Goal: Information Seeking & Learning: Check status

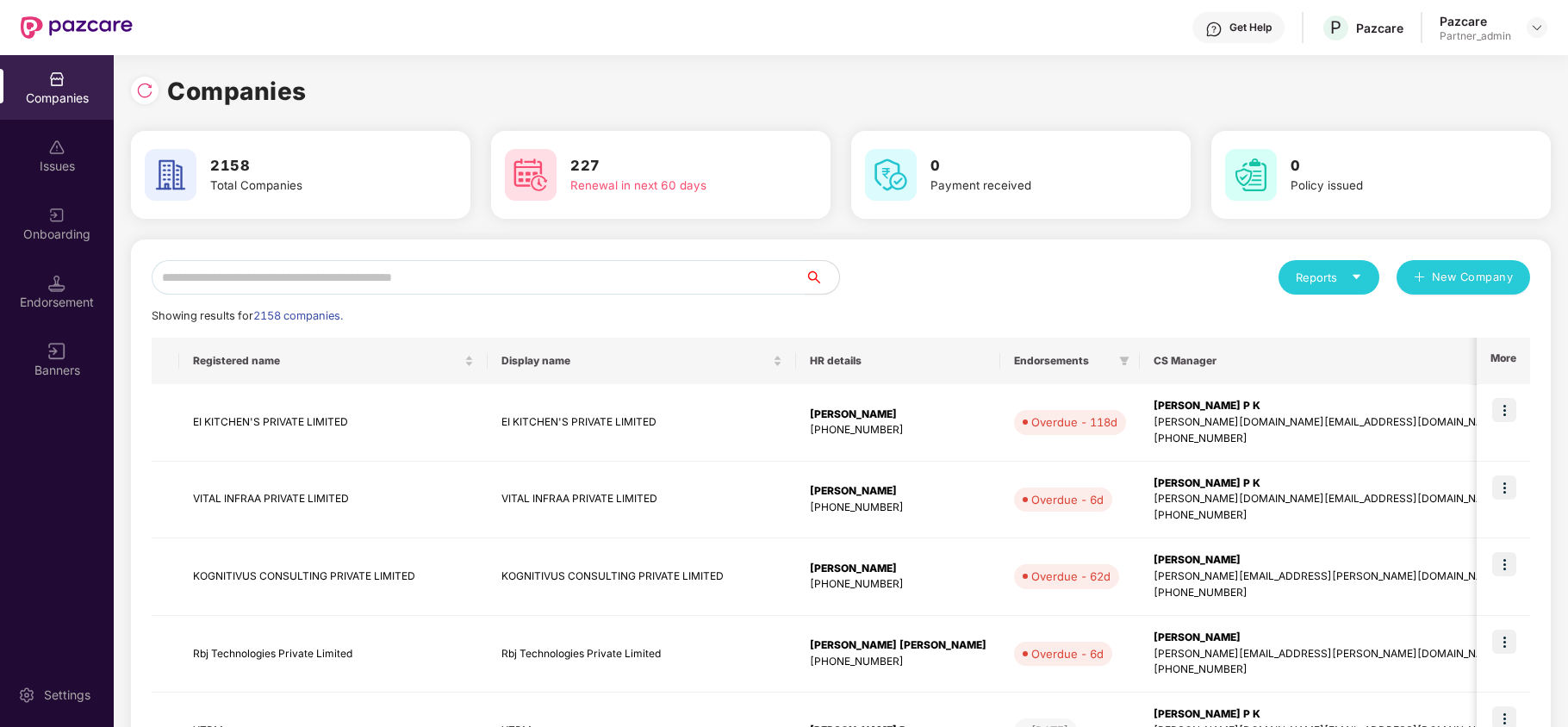
click at [421, 286] on input "text" at bounding box center [478, 277] width 653 height 35
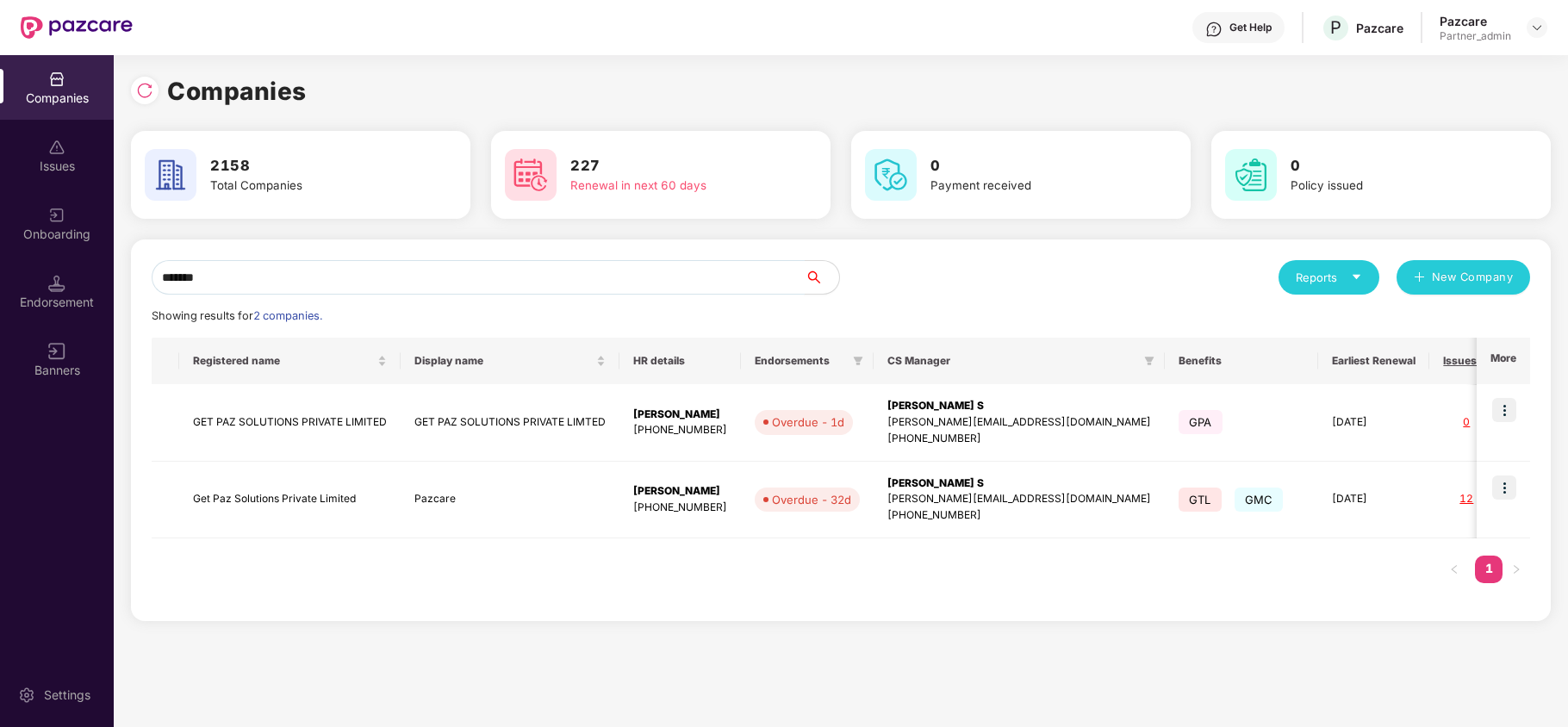
type input "*******"
click at [1503, 490] on img at bounding box center [1504, 488] width 24 height 24
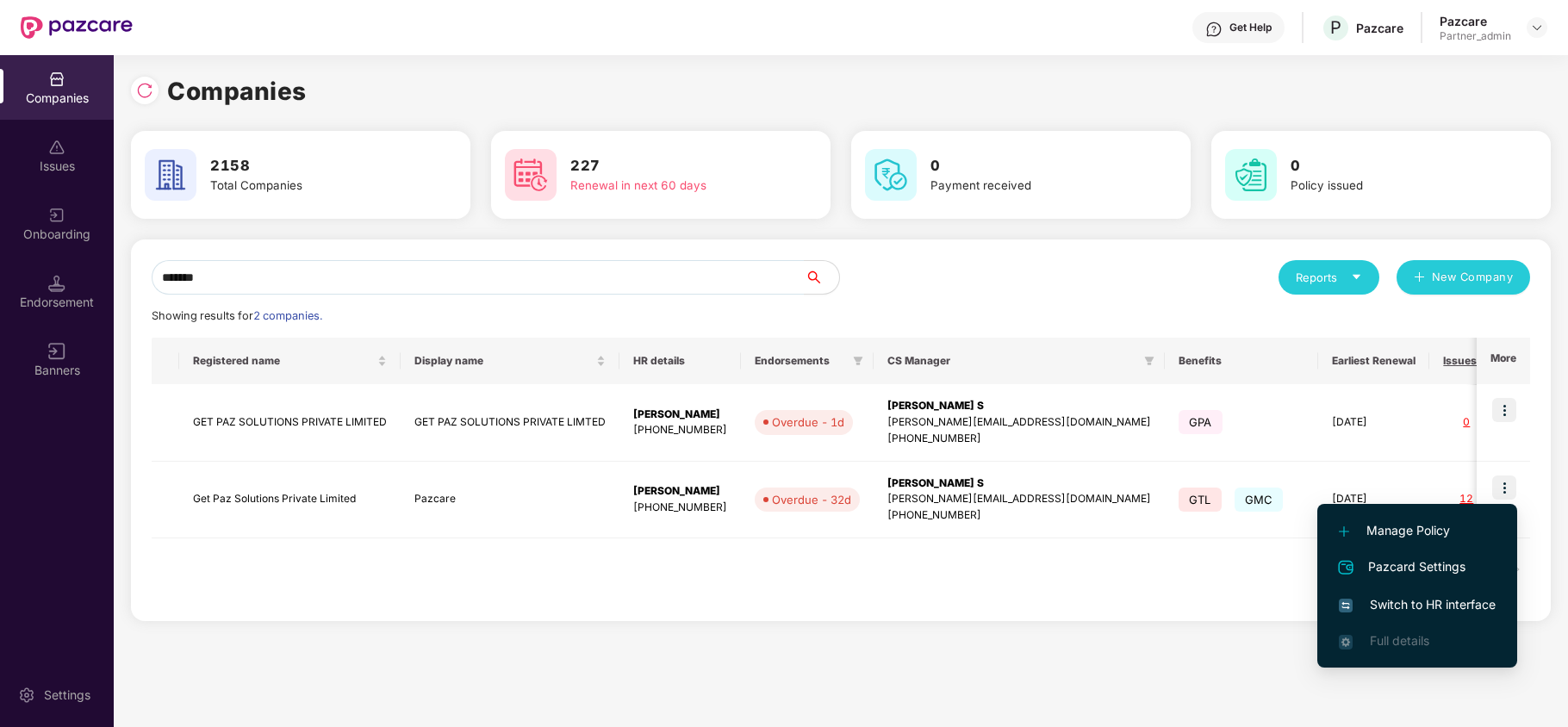
click at [1435, 591] on li "Switch to HR interface" at bounding box center [1417, 604] width 200 height 37
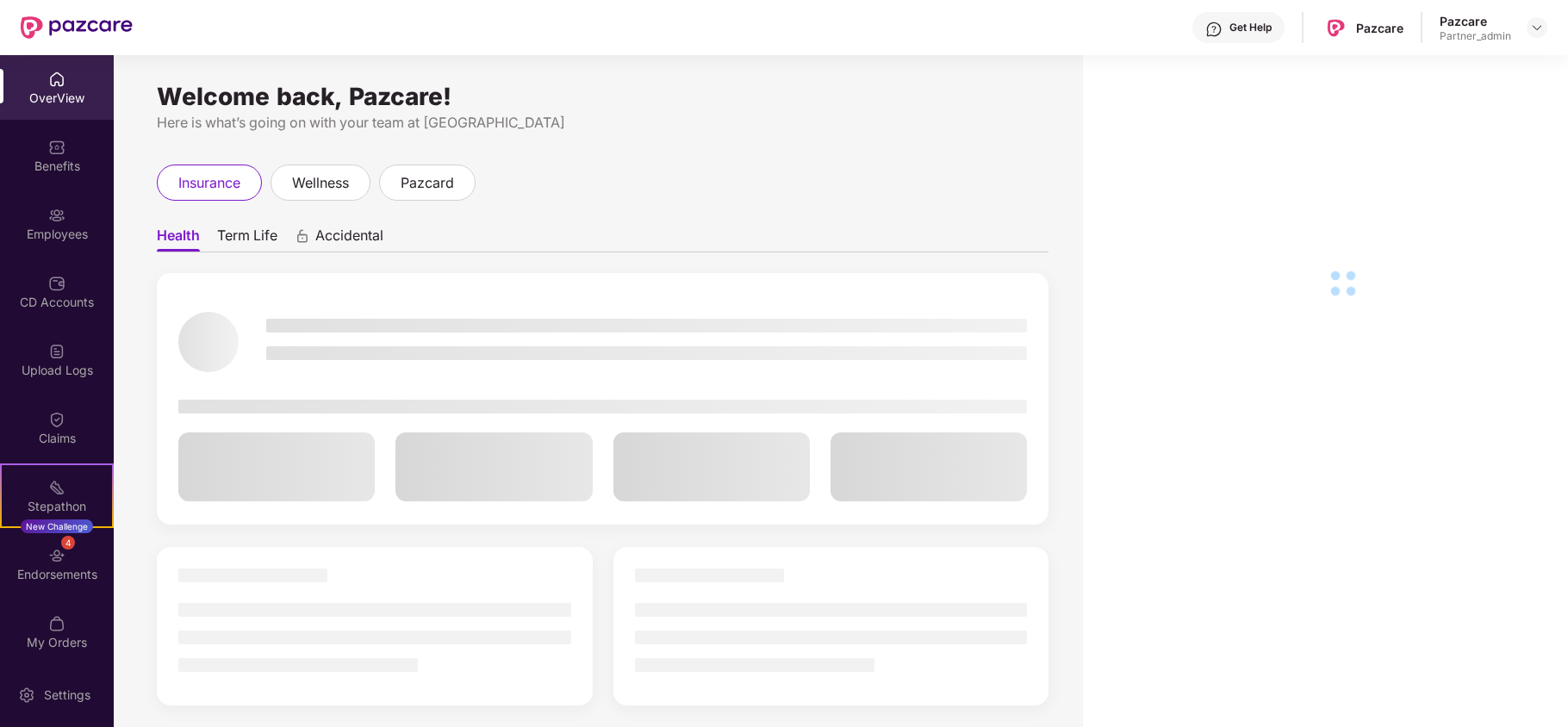
click at [21, 167] on div "Benefits" at bounding box center [56, 165] width 114 height 17
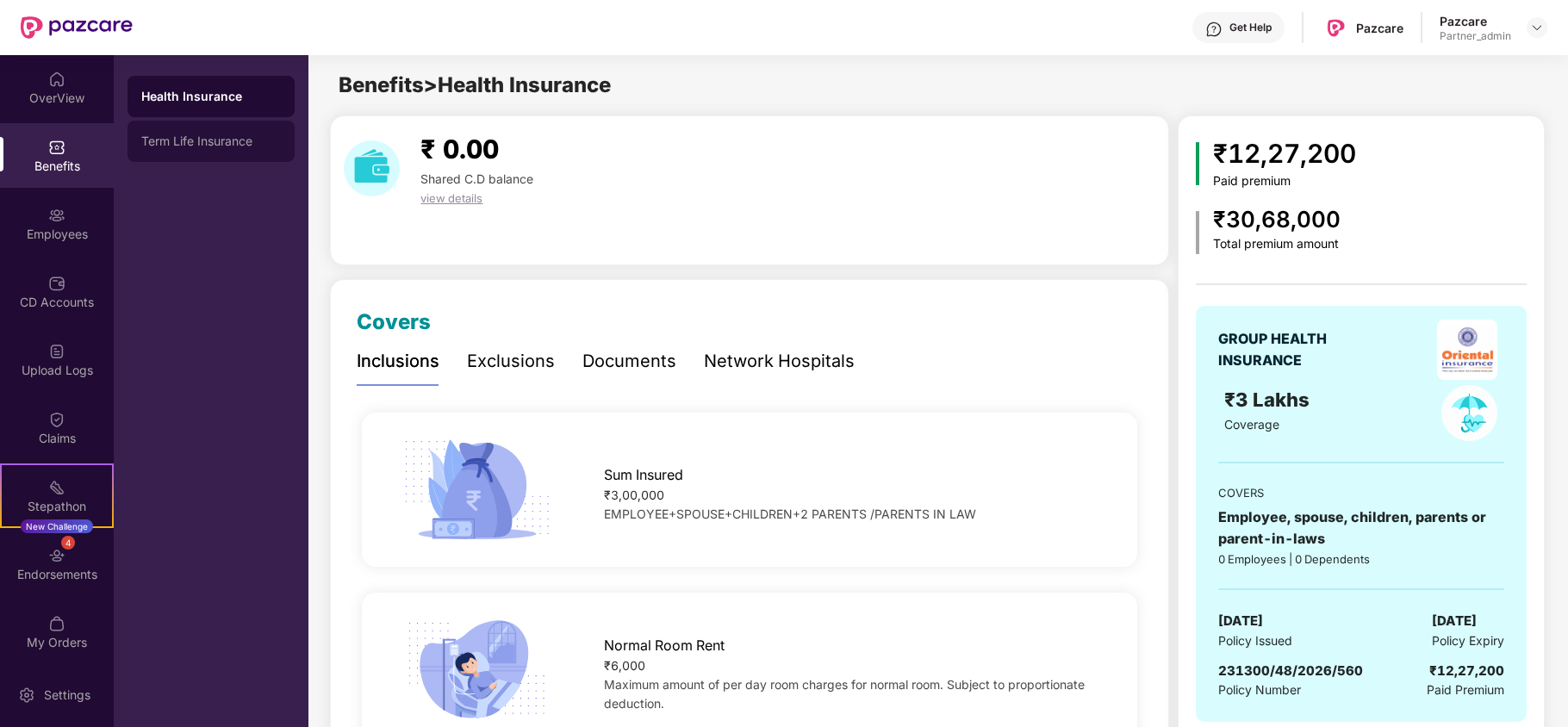
click at [155, 138] on div "Term Life Insurance" at bounding box center [211, 141] width 139 height 14
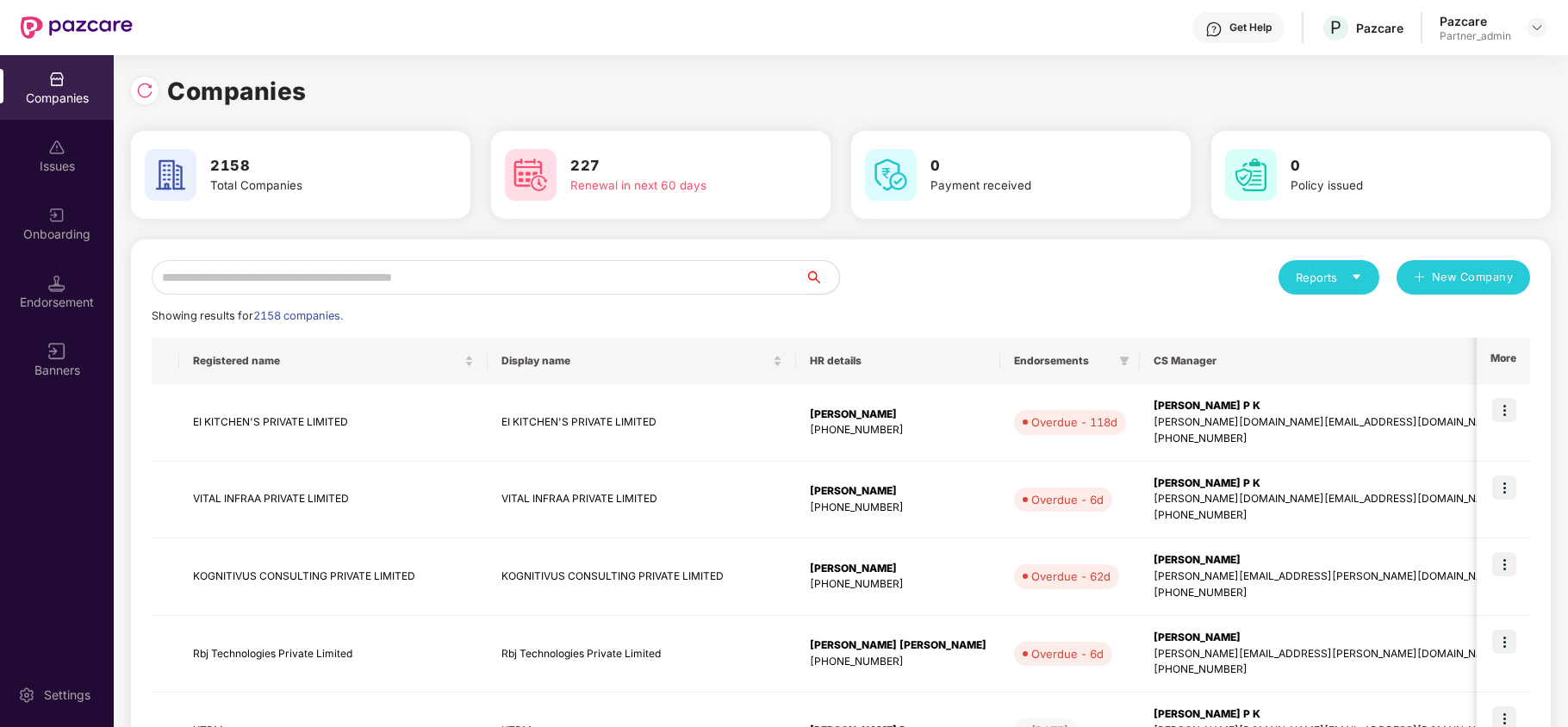
click at [281, 280] on input "text" at bounding box center [478, 277] width 653 height 35
paste input "**********"
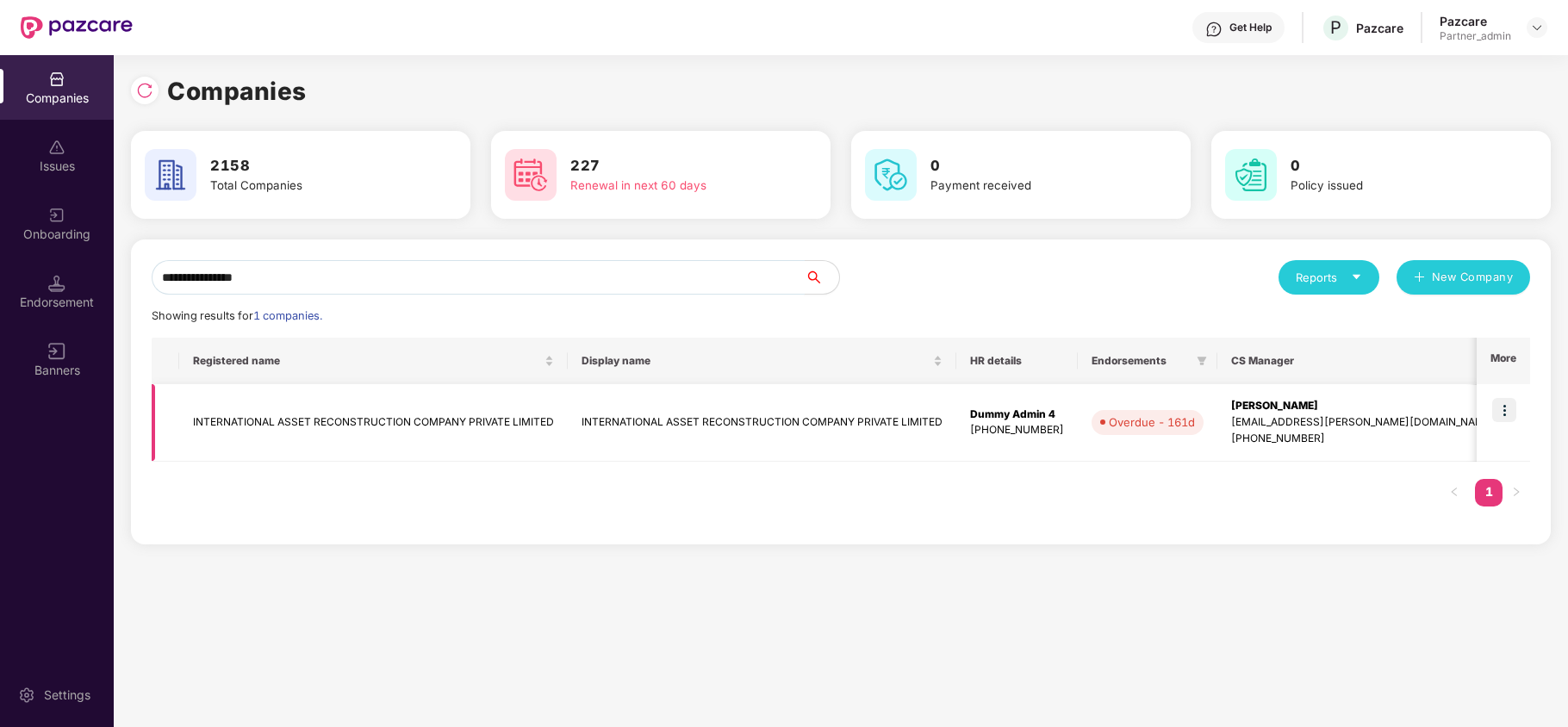
type input "**********"
click at [1507, 411] on img at bounding box center [1504, 410] width 24 height 24
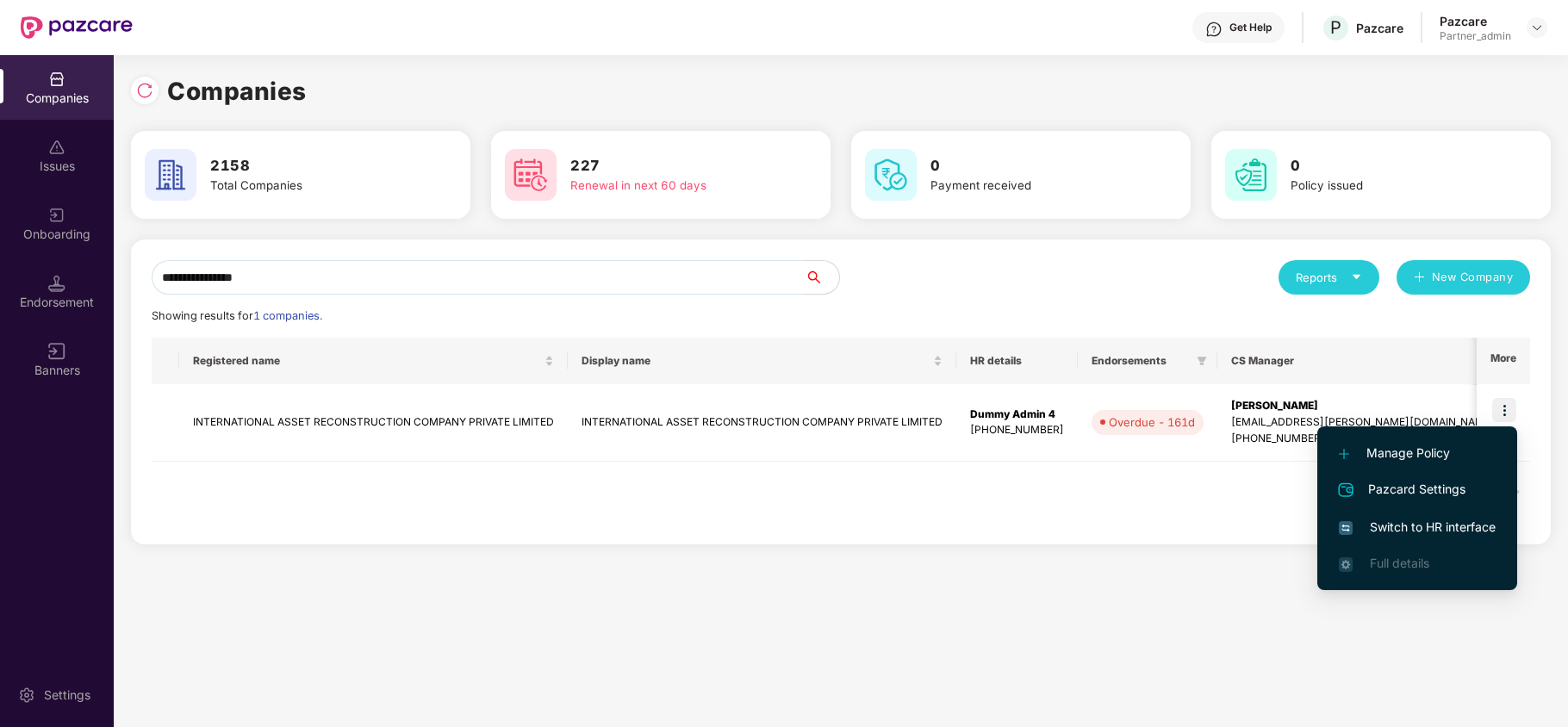
click at [1418, 528] on span "Switch to HR interface" at bounding box center [1417, 527] width 157 height 19
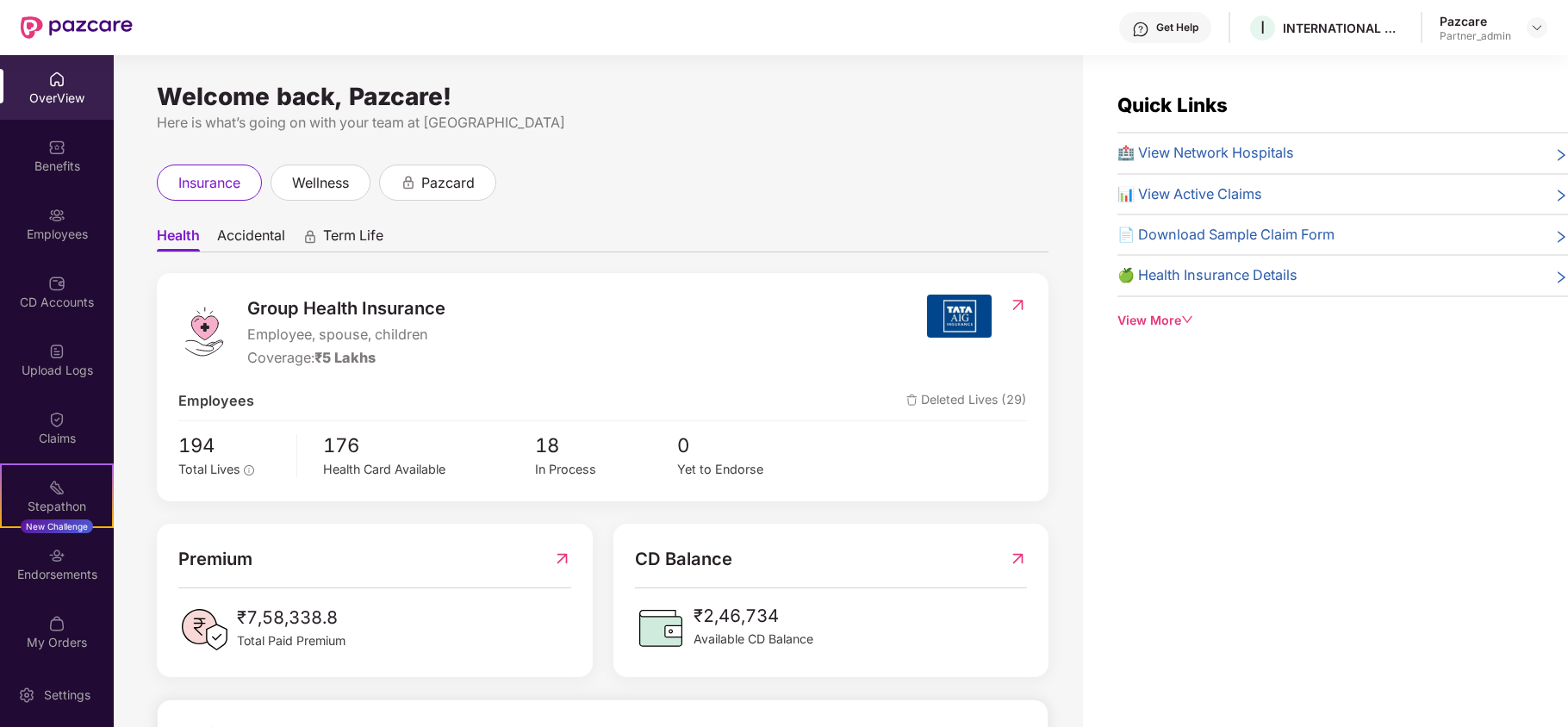
click at [44, 179] on div "Benefits" at bounding box center [56, 155] width 114 height 64
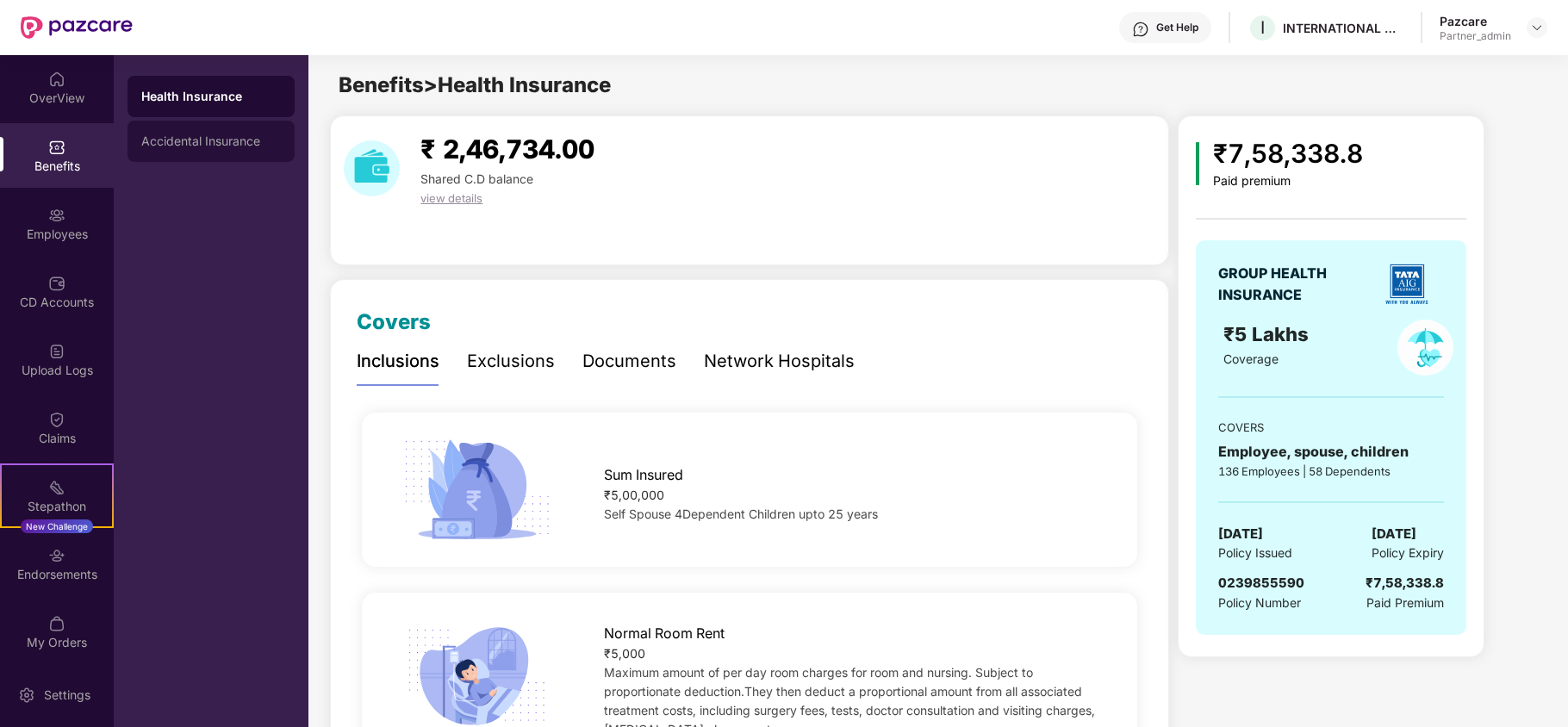
click at [238, 144] on div "Accidental Insurance" at bounding box center [211, 141] width 139 height 14
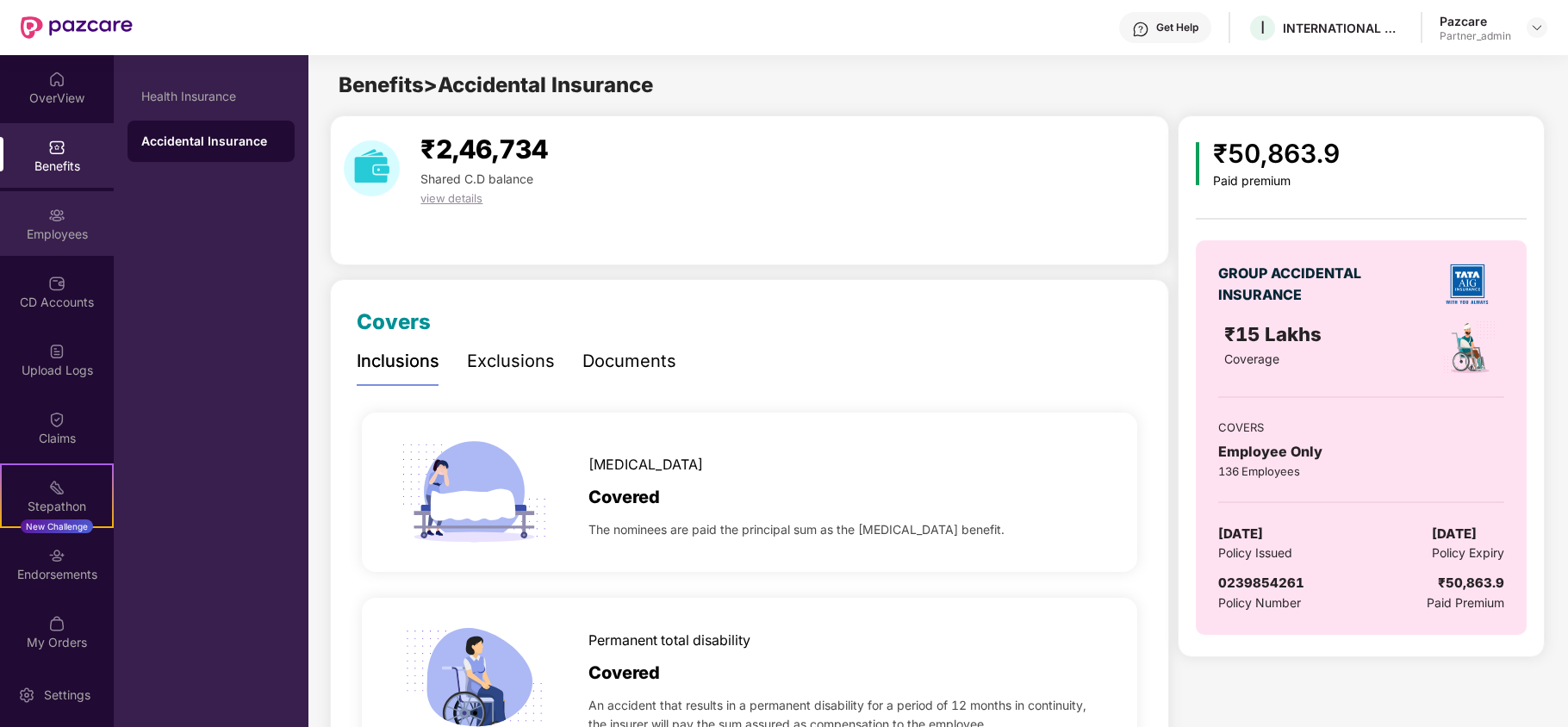
click at [59, 238] on div "Employees" at bounding box center [56, 233] width 114 height 17
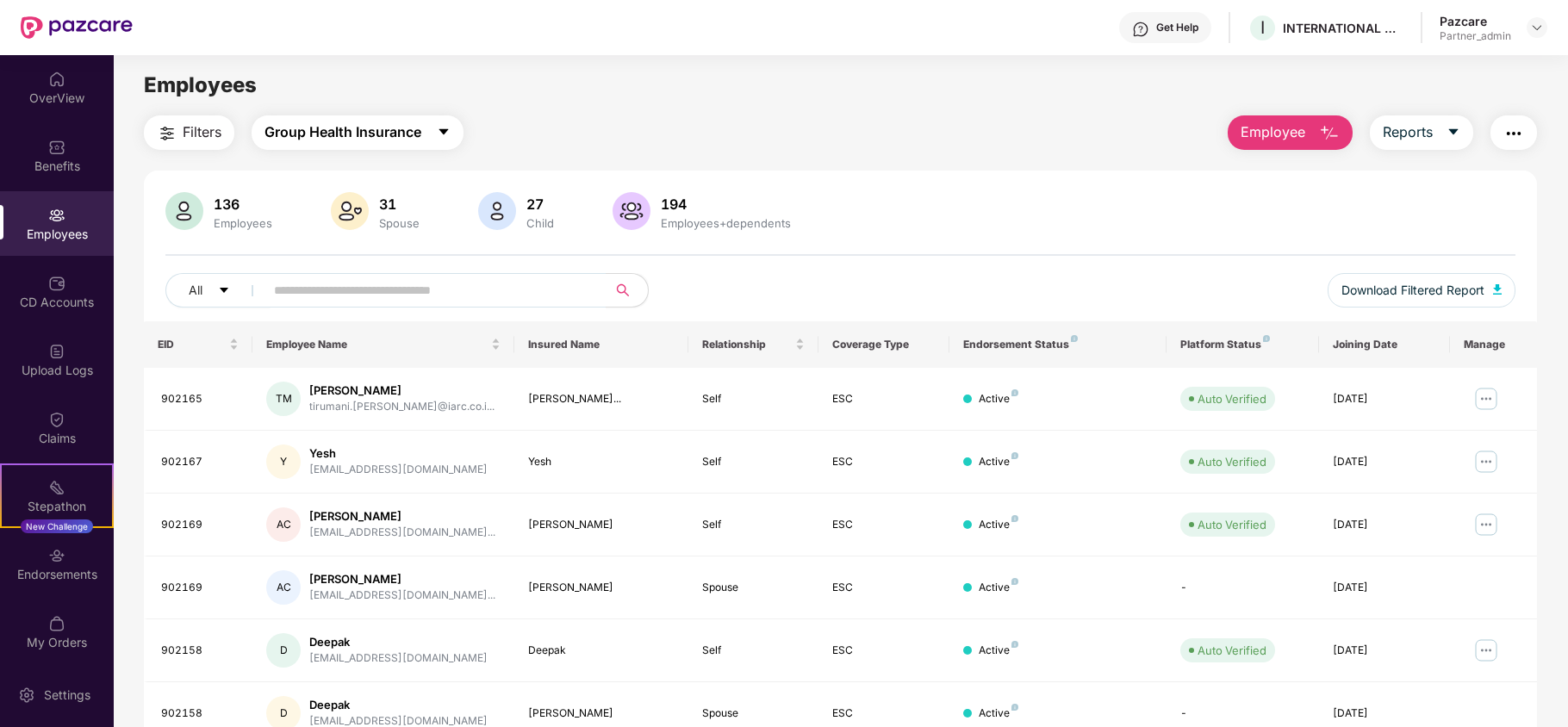
click at [362, 133] on span "Group Health Insurance" at bounding box center [343, 133] width 157 height 22
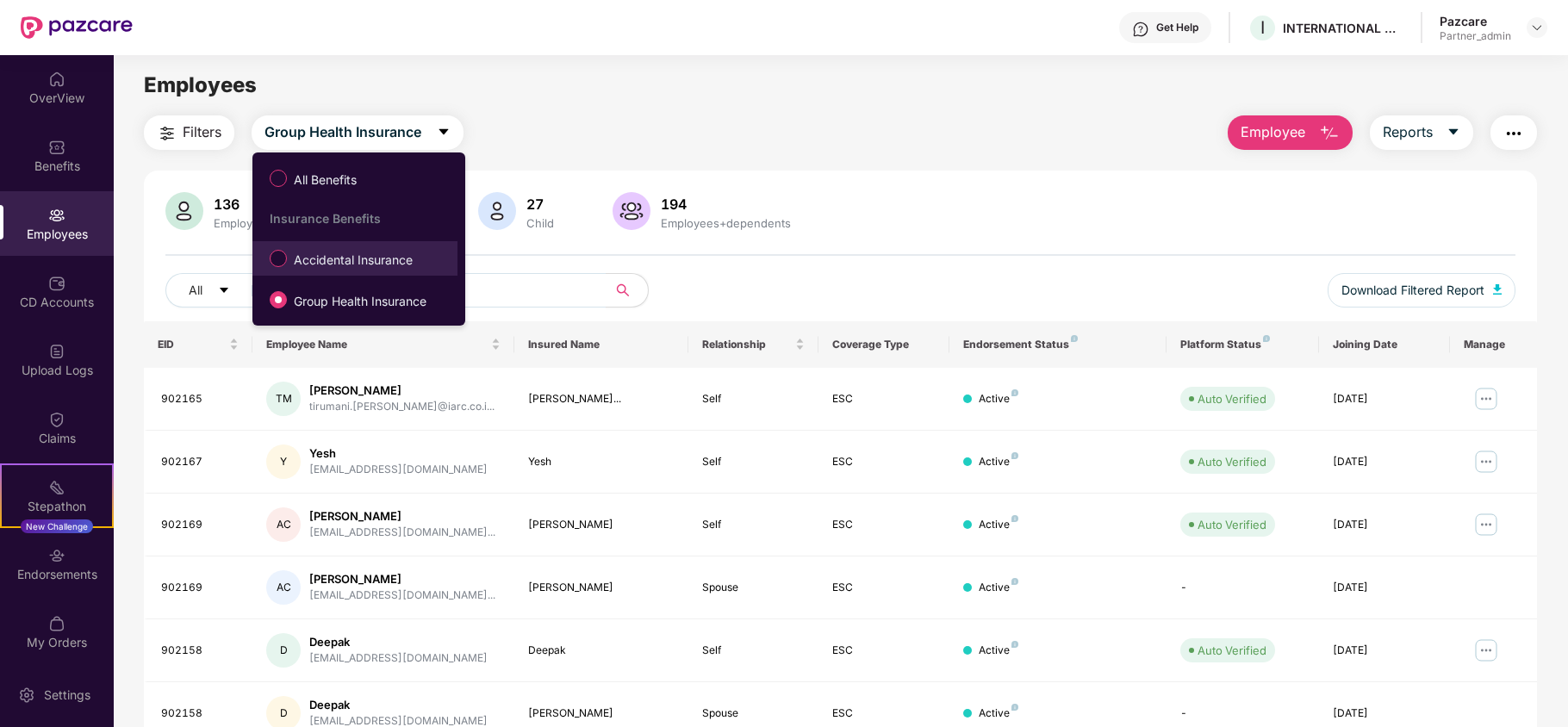
click at [343, 252] on span "Accidental Insurance" at bounding box center [353, 260] width 132 height 19
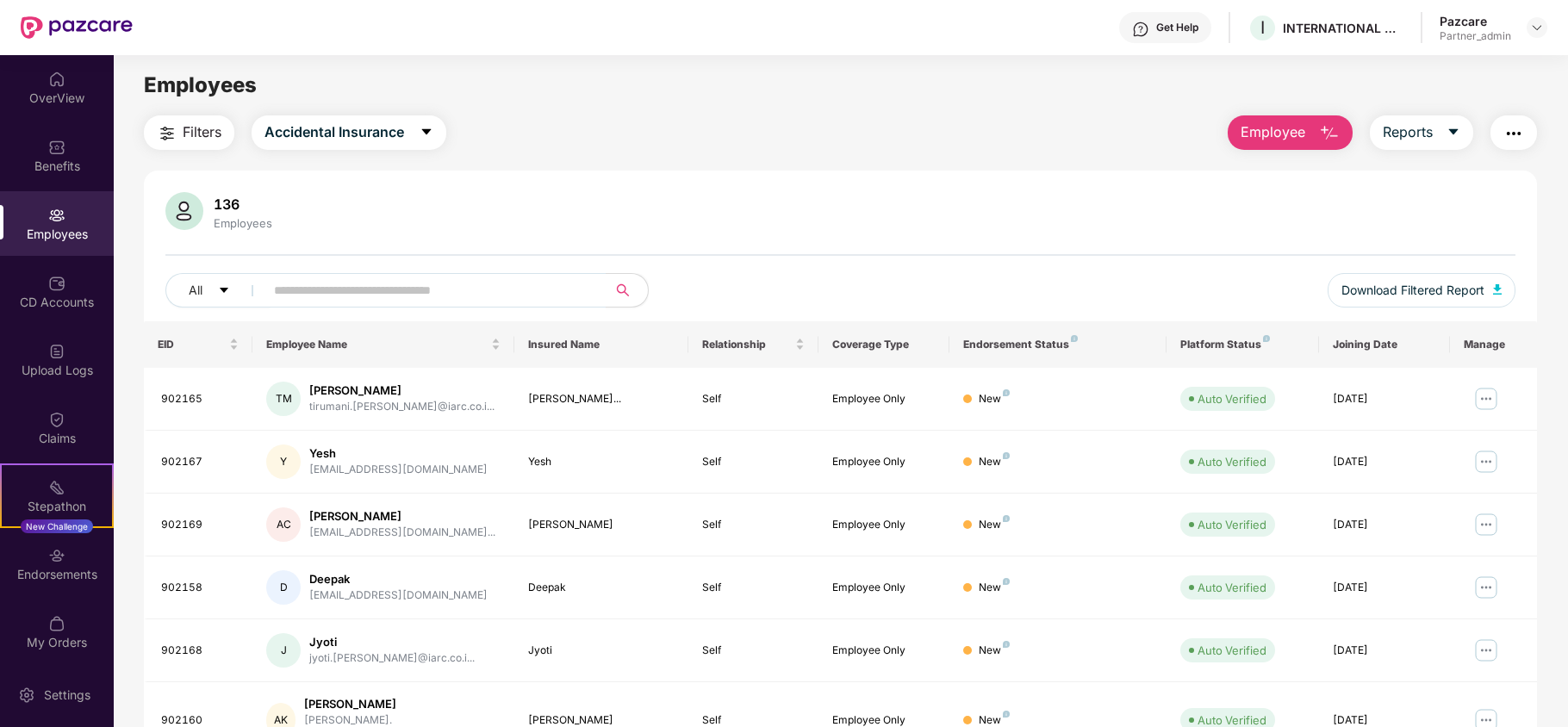
click at [191, 126] on span "Filters" at bounding box center [202, 133] width 39 height 22
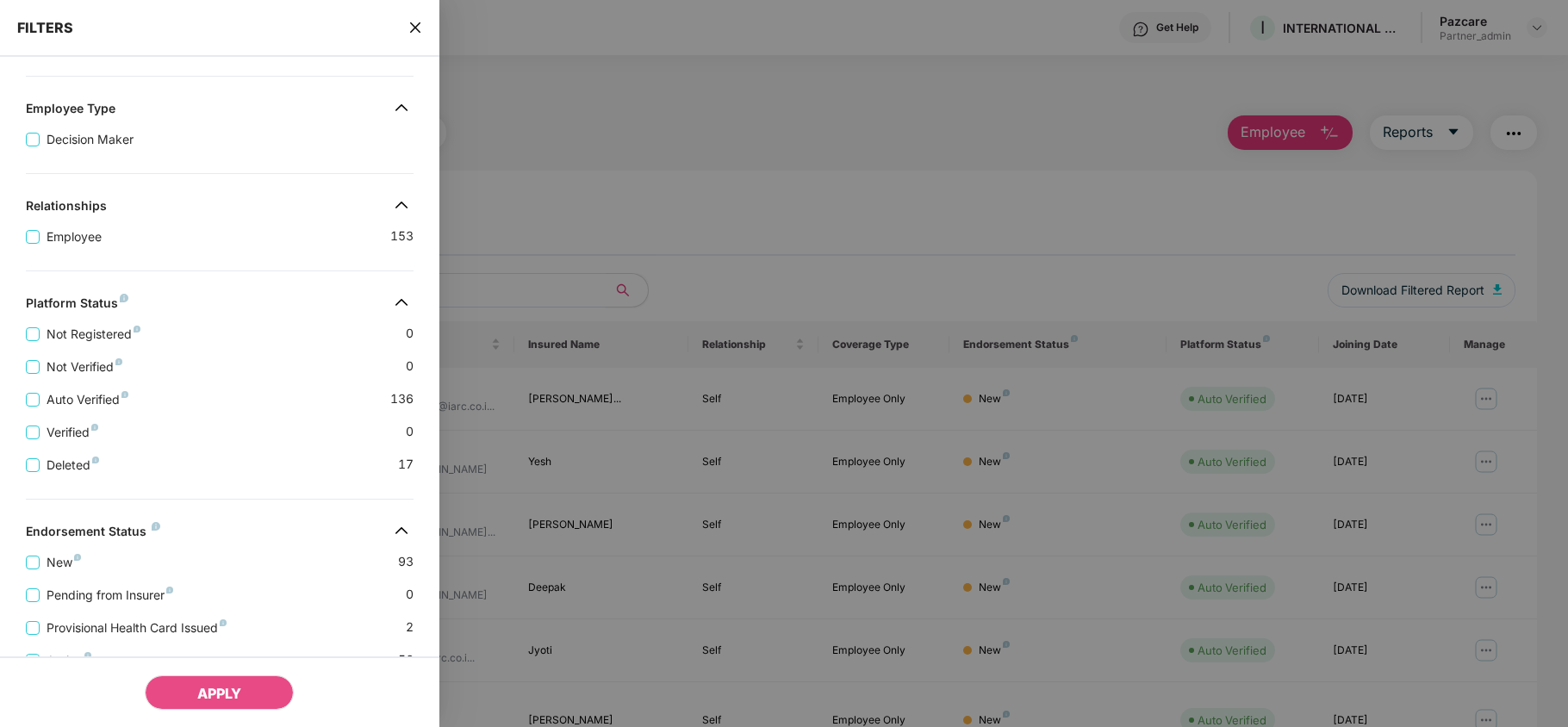
scroll to position [341, 0]
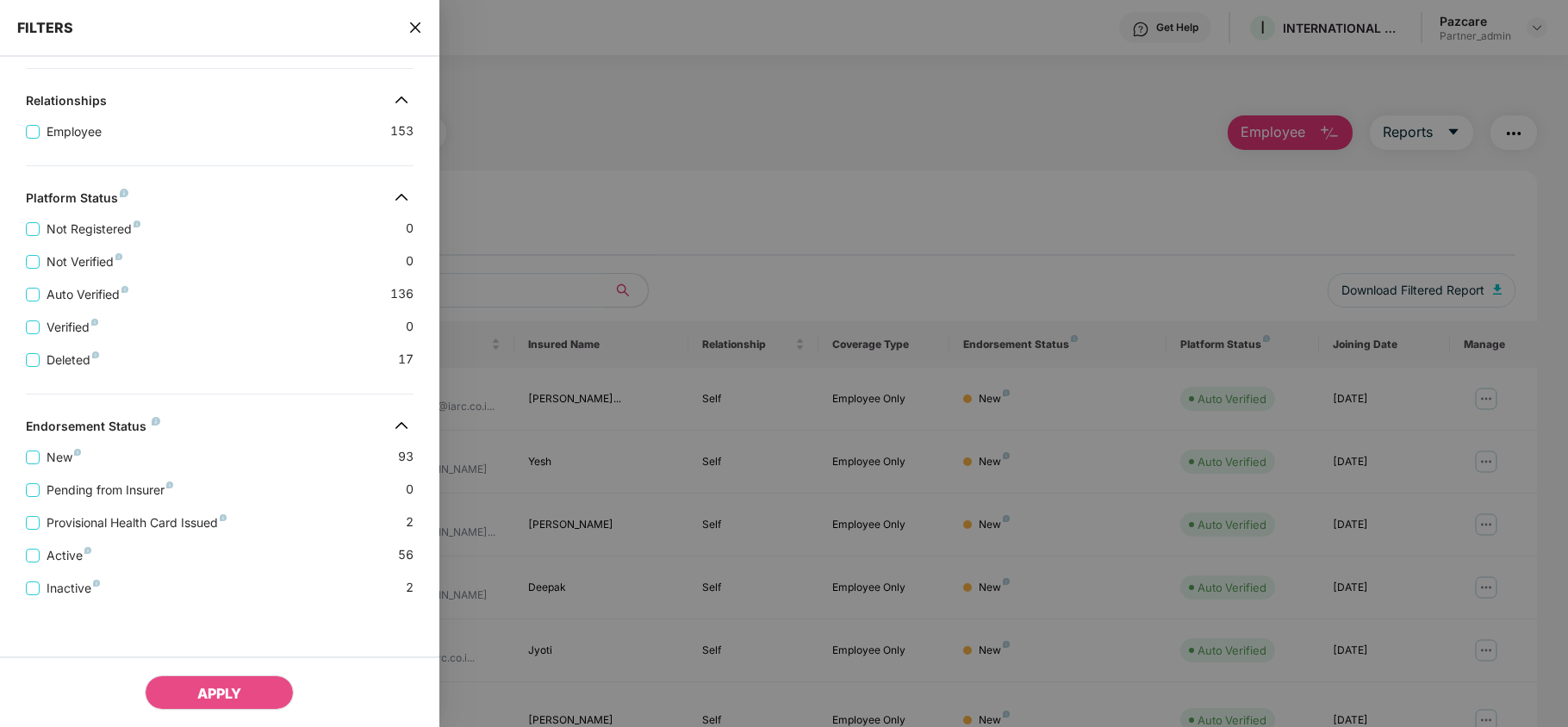
click at [413, 29] on icon "close" at bounding box center [414, 28] width 10 height 10
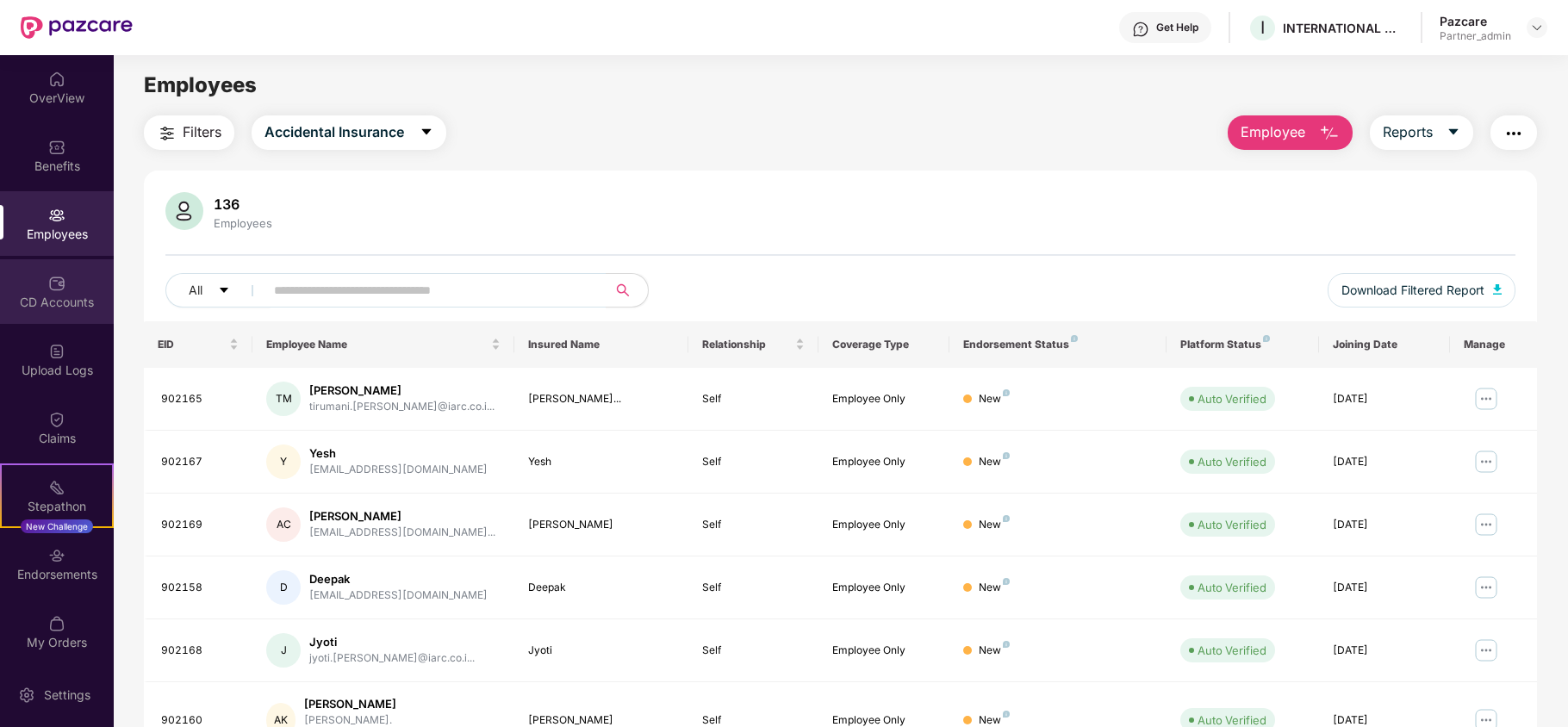
click at [51, 283] on img at bounding box center [56, 283] width 17 height 17
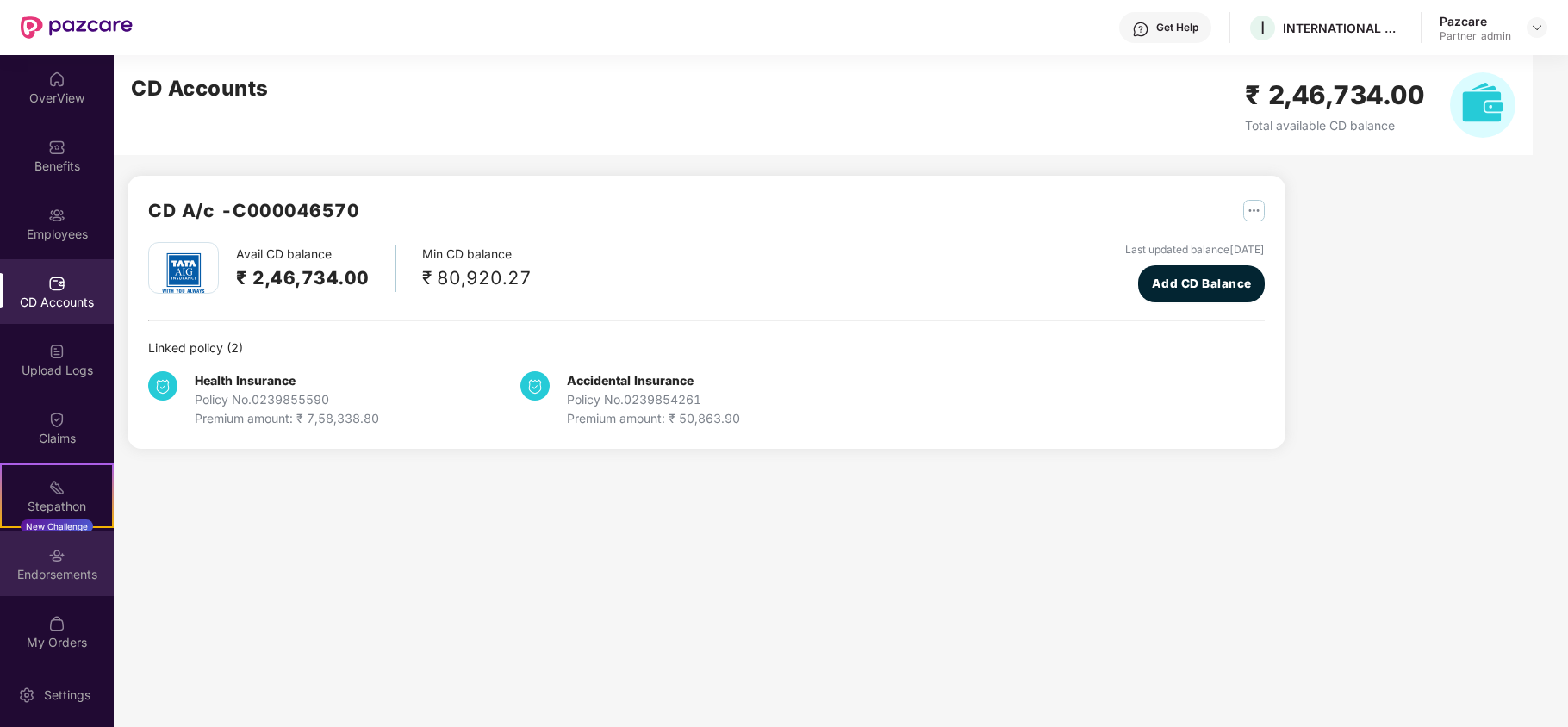
click at [56, 593] on div "Endorsements" at bounding box center [56, 564] width 114 height 64
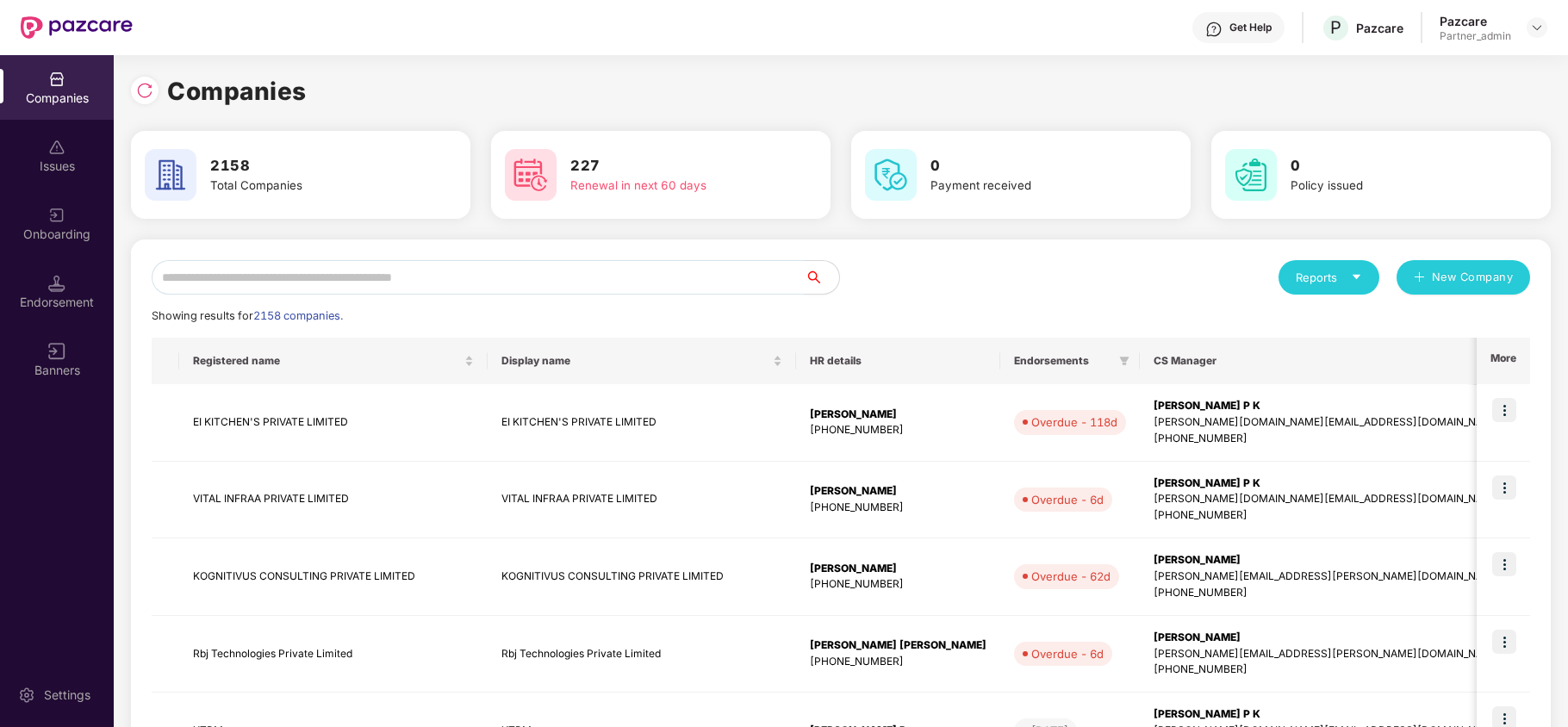
click at [232, 271] on input "text" at bounding box center [478, 277] width 653 height 35
paste input "**********"
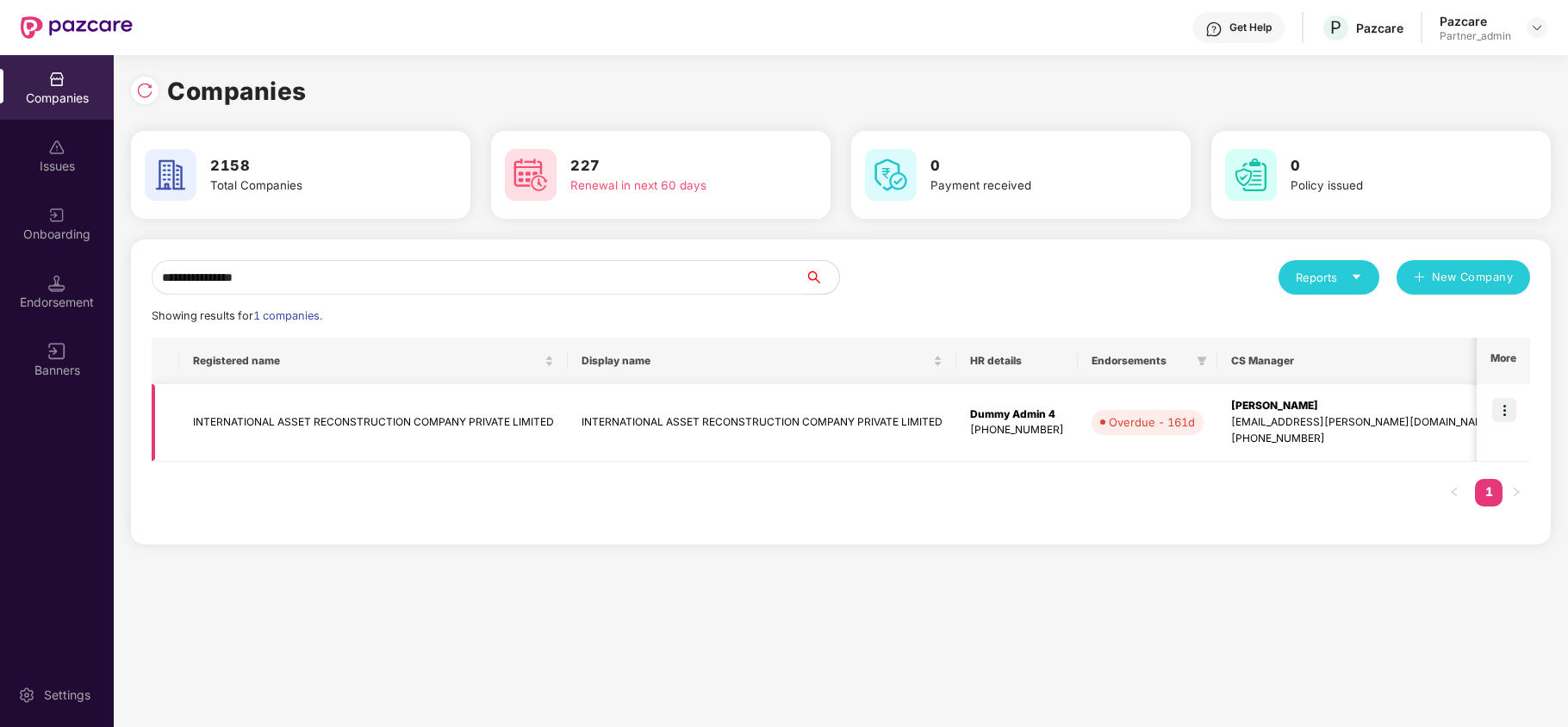
type input "**********"
click at [251, 421] on td "INTERNATIONAL ASSET RECONSTRUCTION COMPANY PRIVATE LIMITED" at bounding box center [373, 423] width 389 height 77
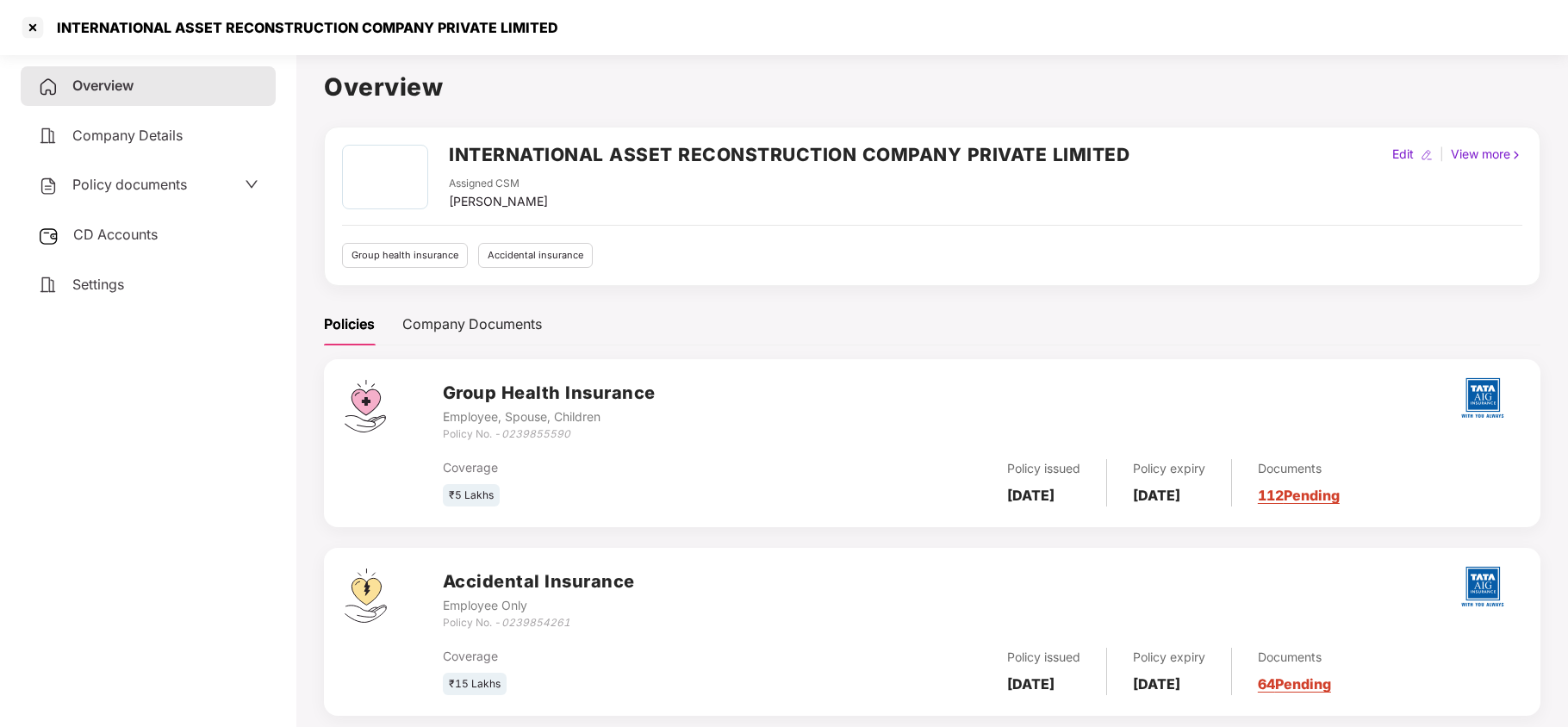
click at [118, 287] on span "Settings" at bounding box center [98, 284] width 51 height 17
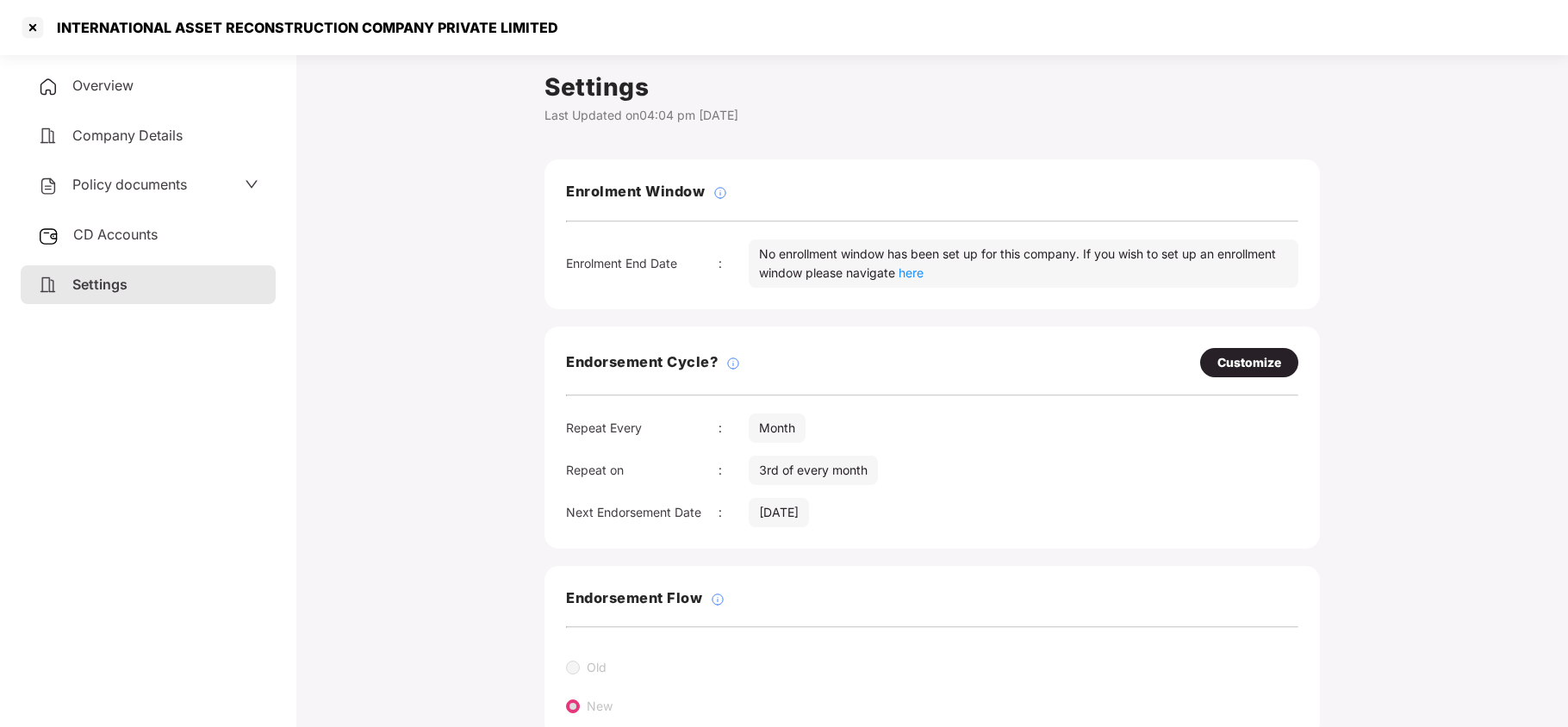
click at [122, 178] on span "Policy documents" at bounding box center [130, 184] width 115 height 17
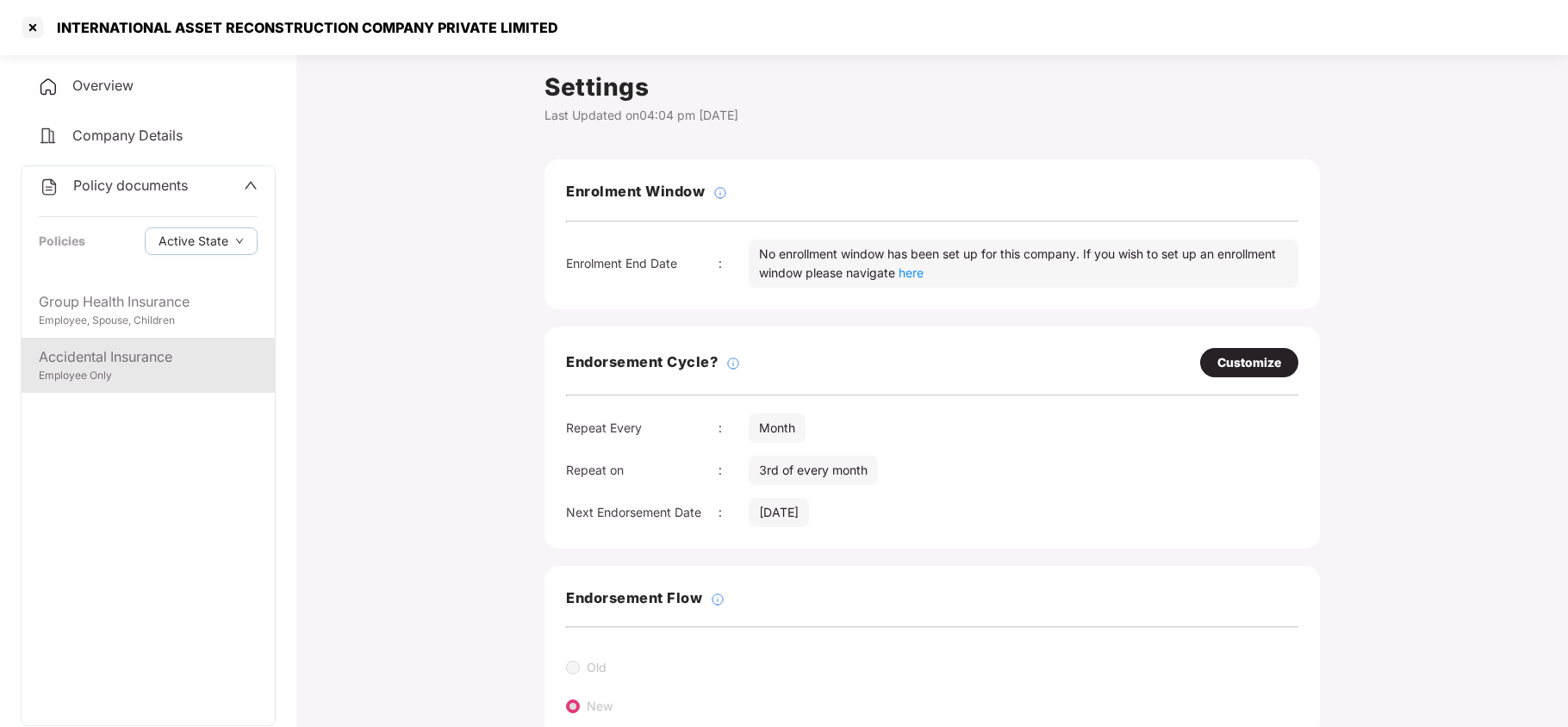
click at [138, 359] on div "Accidental Insurance" at bounding box center [147, 357] width 218 height 22
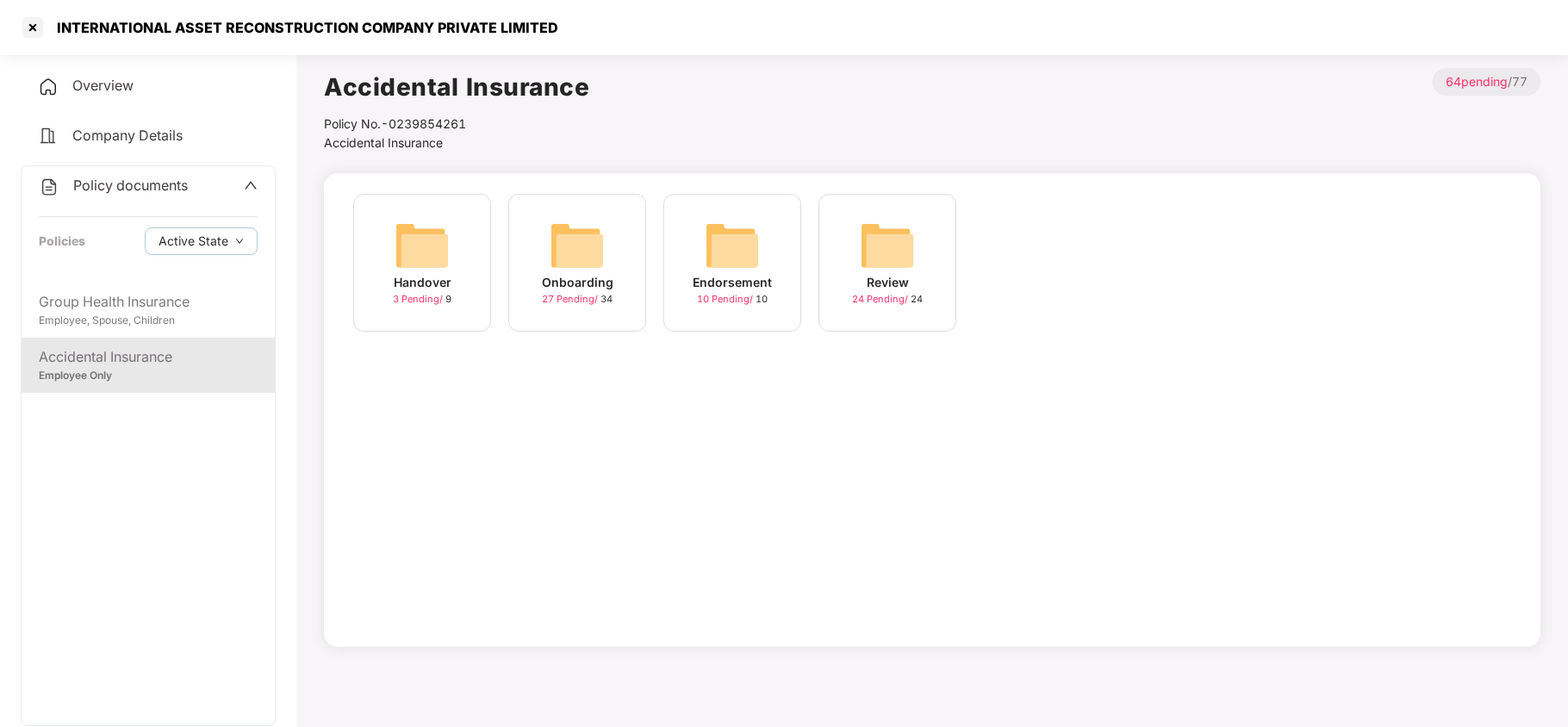
click at [572, 250] on img at bounding box center [577, 245] width 55 height 55
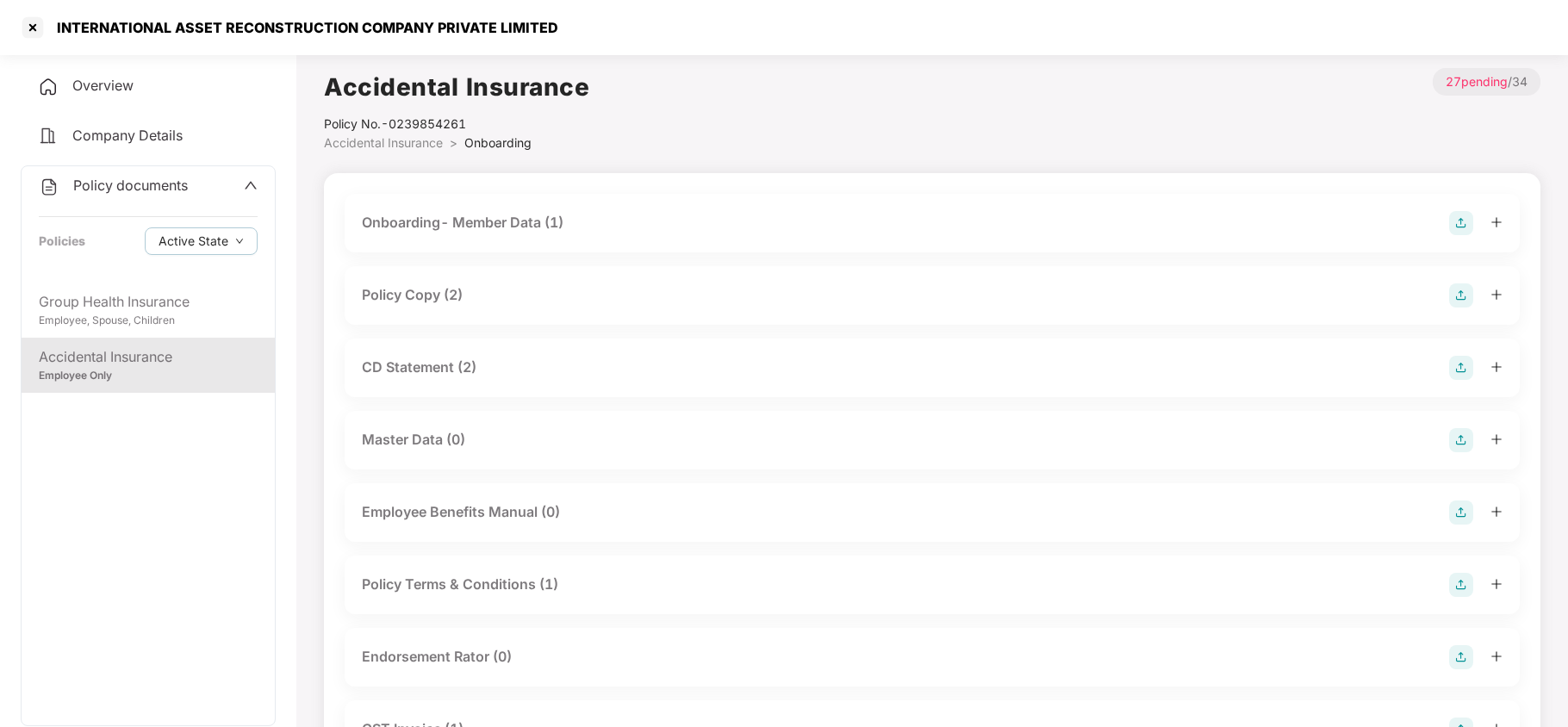
click at [462, 294] on div "Policy Copy (2)" at bounding box center [412, 296] width 101 height 22
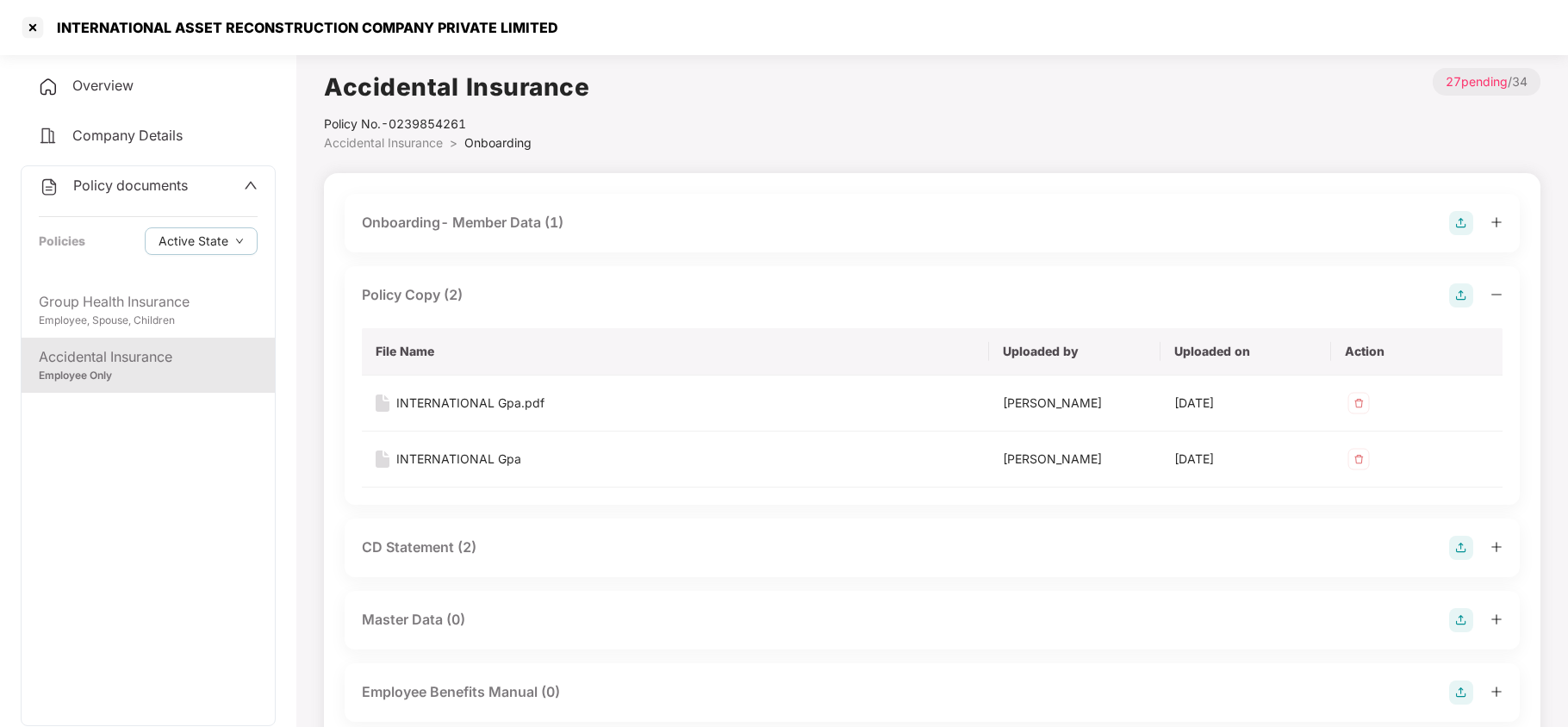
click at [727, 111] on div "Accidental Insurance Policy No.- 0239854261 Accidental Insurance > Onboarding >…" at bounding box center [932, 110] width 1216 height 84
click at [473, 394] on div "INTERNATIONAL Gpa.pdf" at bounding box center [471, 403] width 148 height 19
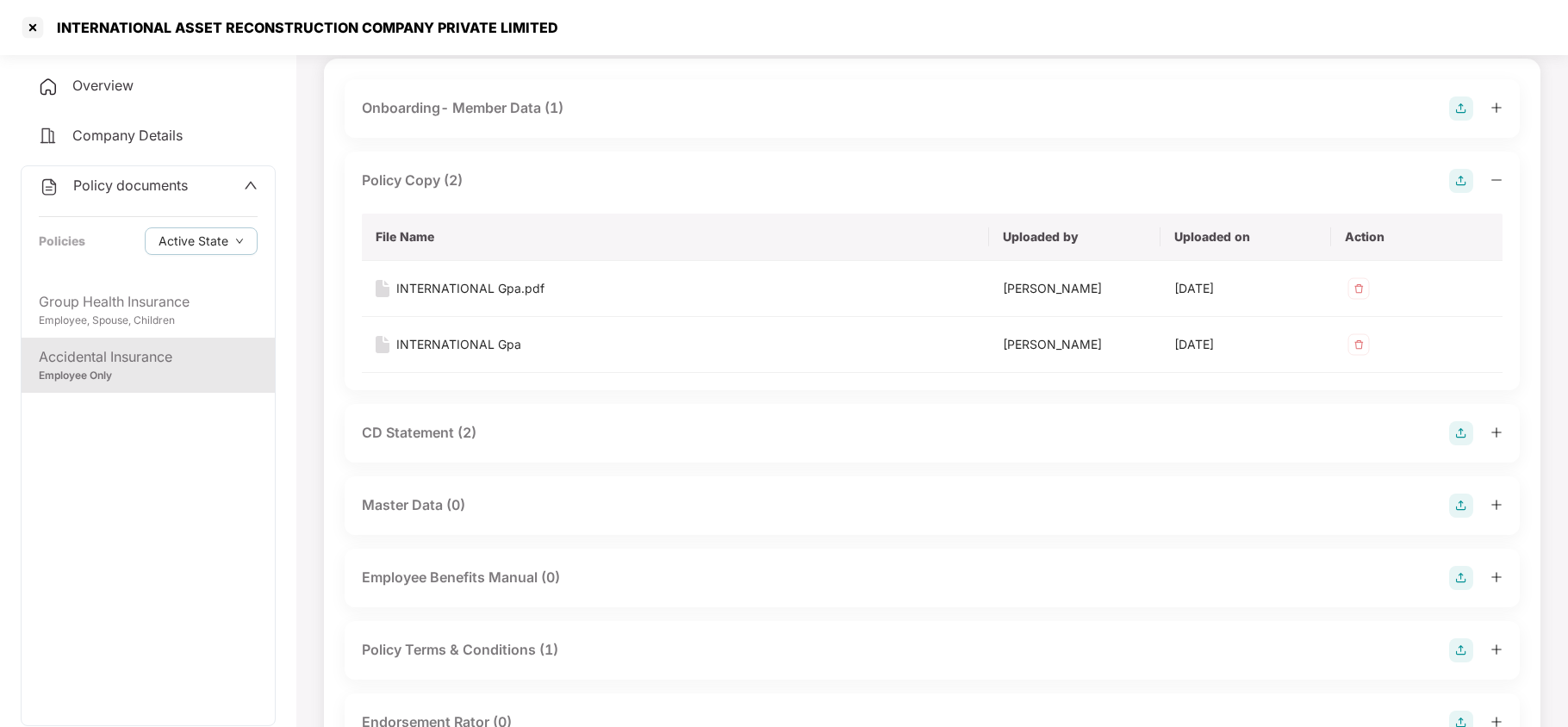
click at [473, 446] on div "CD Statement (2)" at bounding box center [932, 433] width 1141 height 24
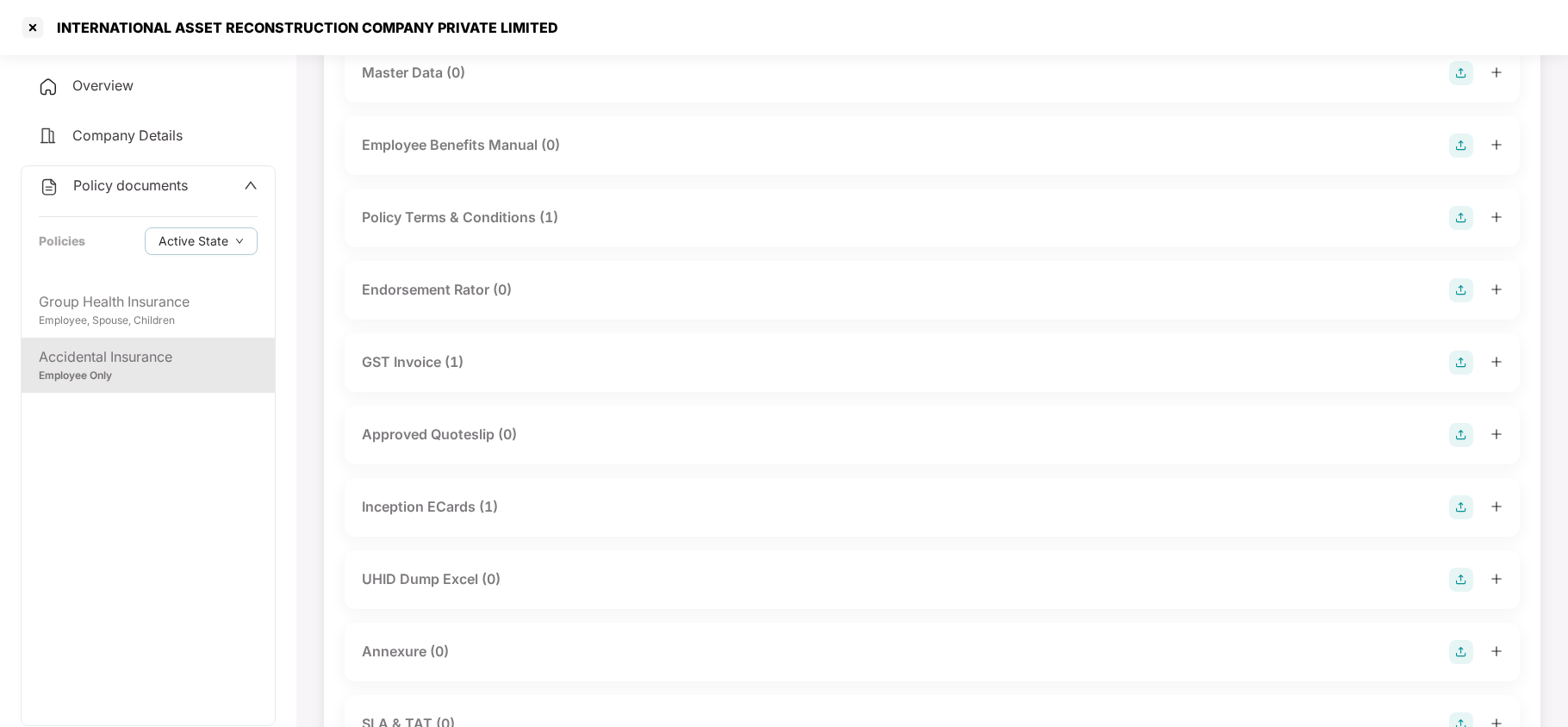
scroll to position [804, 0]
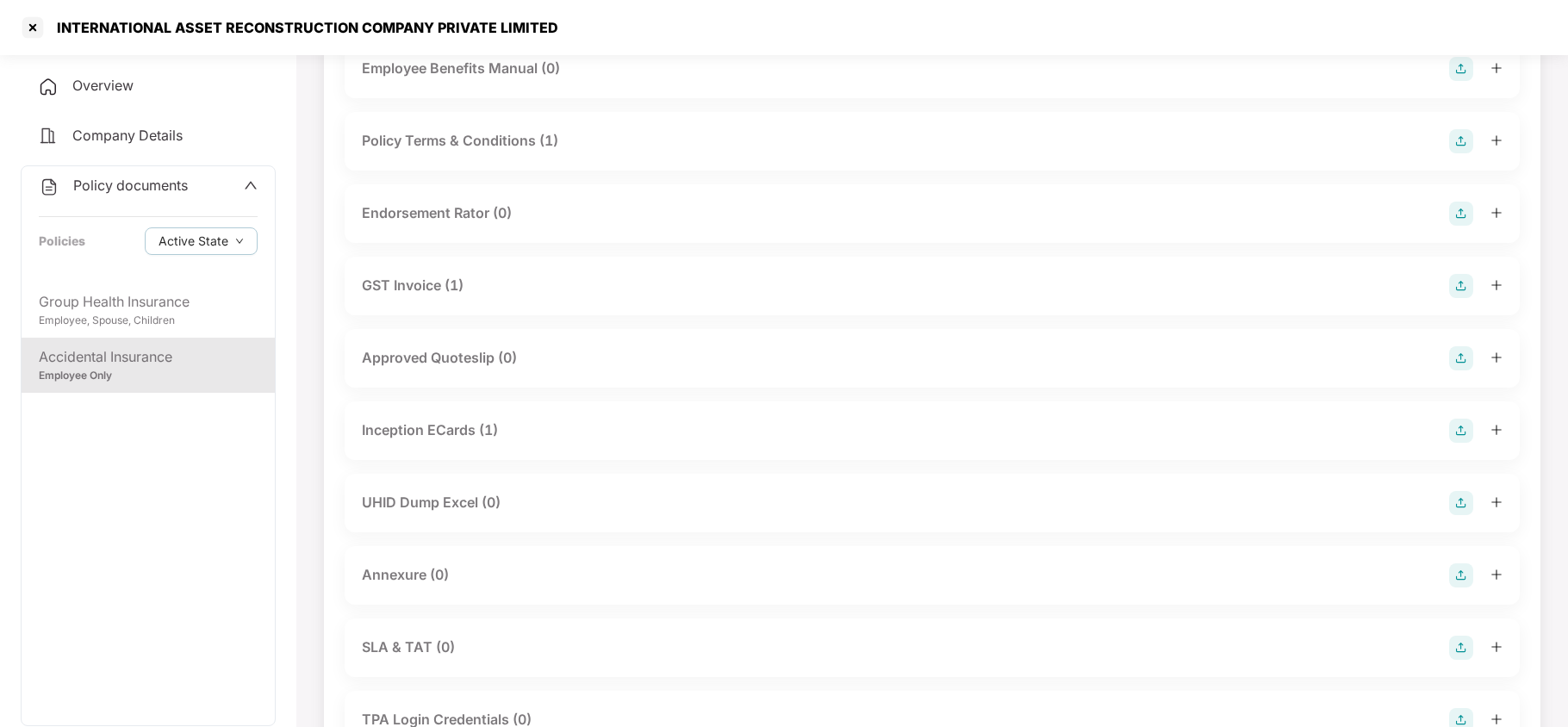
drag, startPoint x: 438, startPoint y: 445, endPoint x: 580, endPoint y: 471, distance: 144.4
click at [439, 441] on div "Inception ECards (1)" at bounding box center [430, 430] width 136 height 22
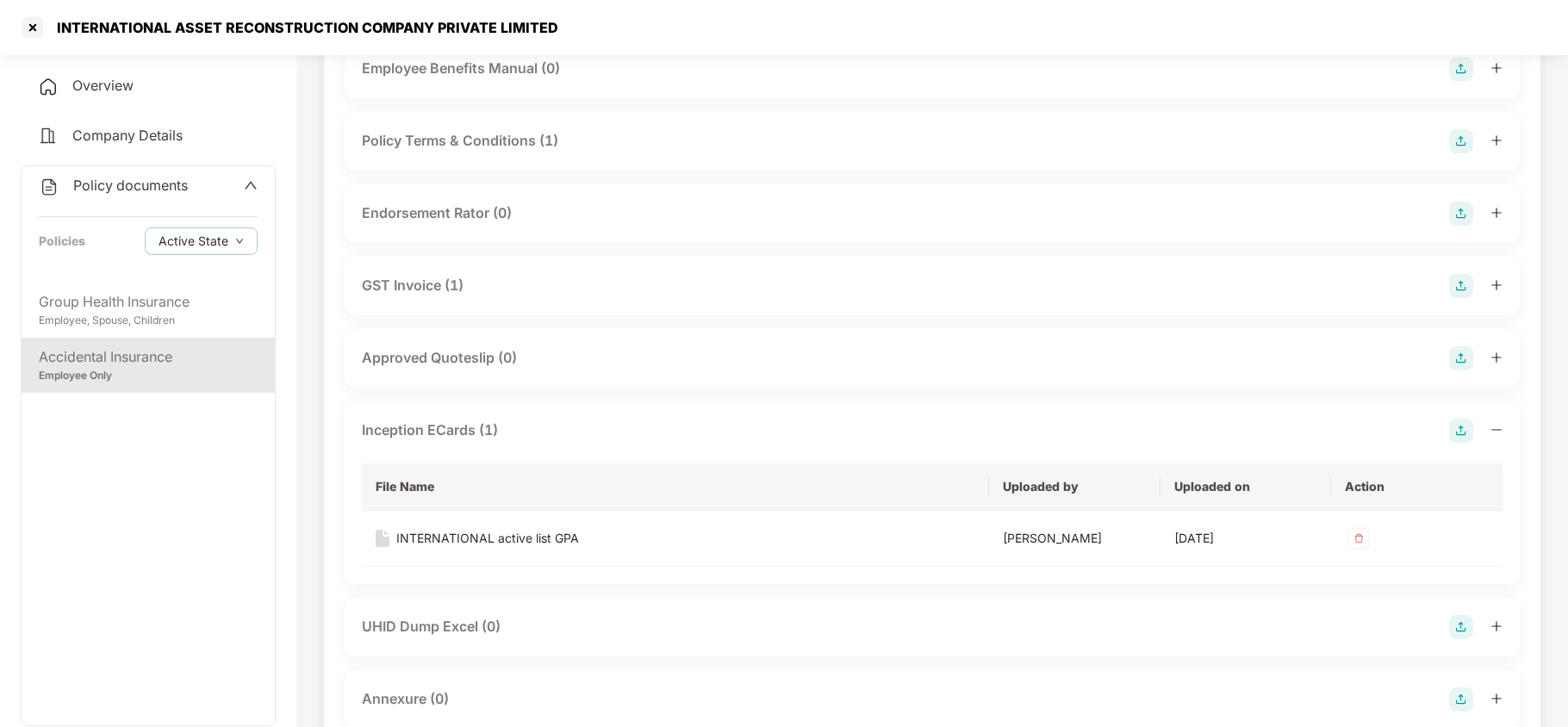
scroll to position [919, 0]
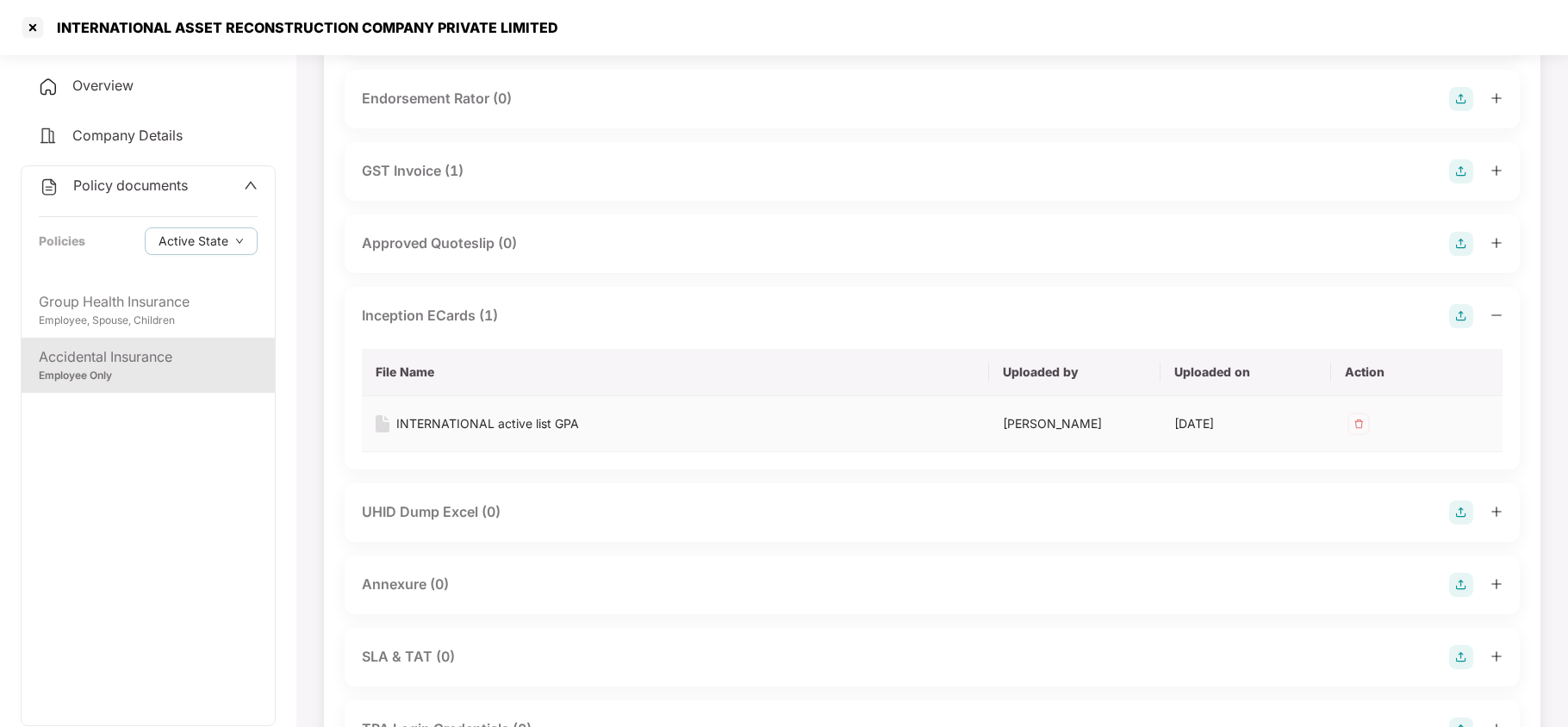
click at [542, 433] on div "INTERNATIONAL active list GPA" at bounding box center [487, 423] width 183 height 19
click at [32, 22] on div at bounding box center [33, 28] width 28 height 28
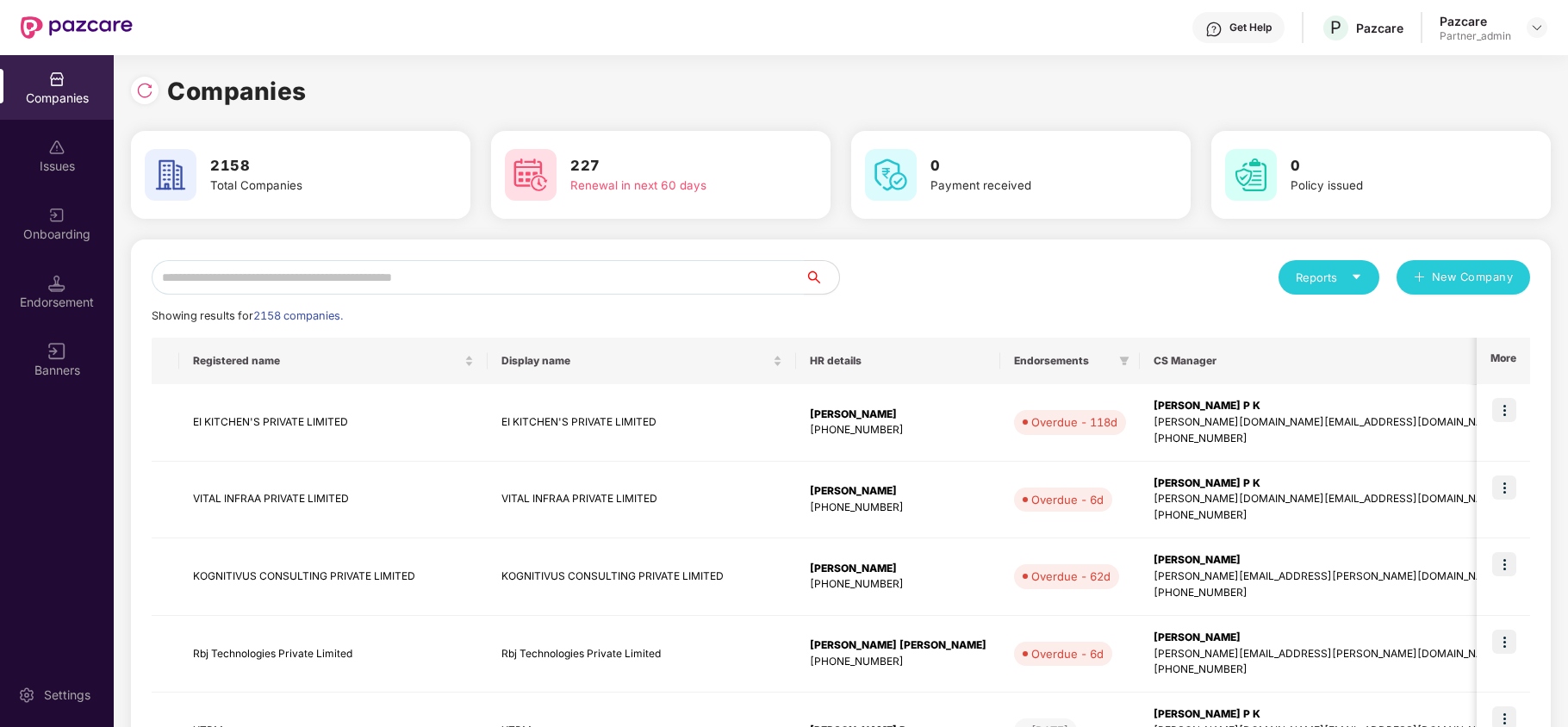
scroll to position [0, 0]
click at [311, 270] on input "text" at bounding box center [478, 277] width 653 height 35
paste input "**********"
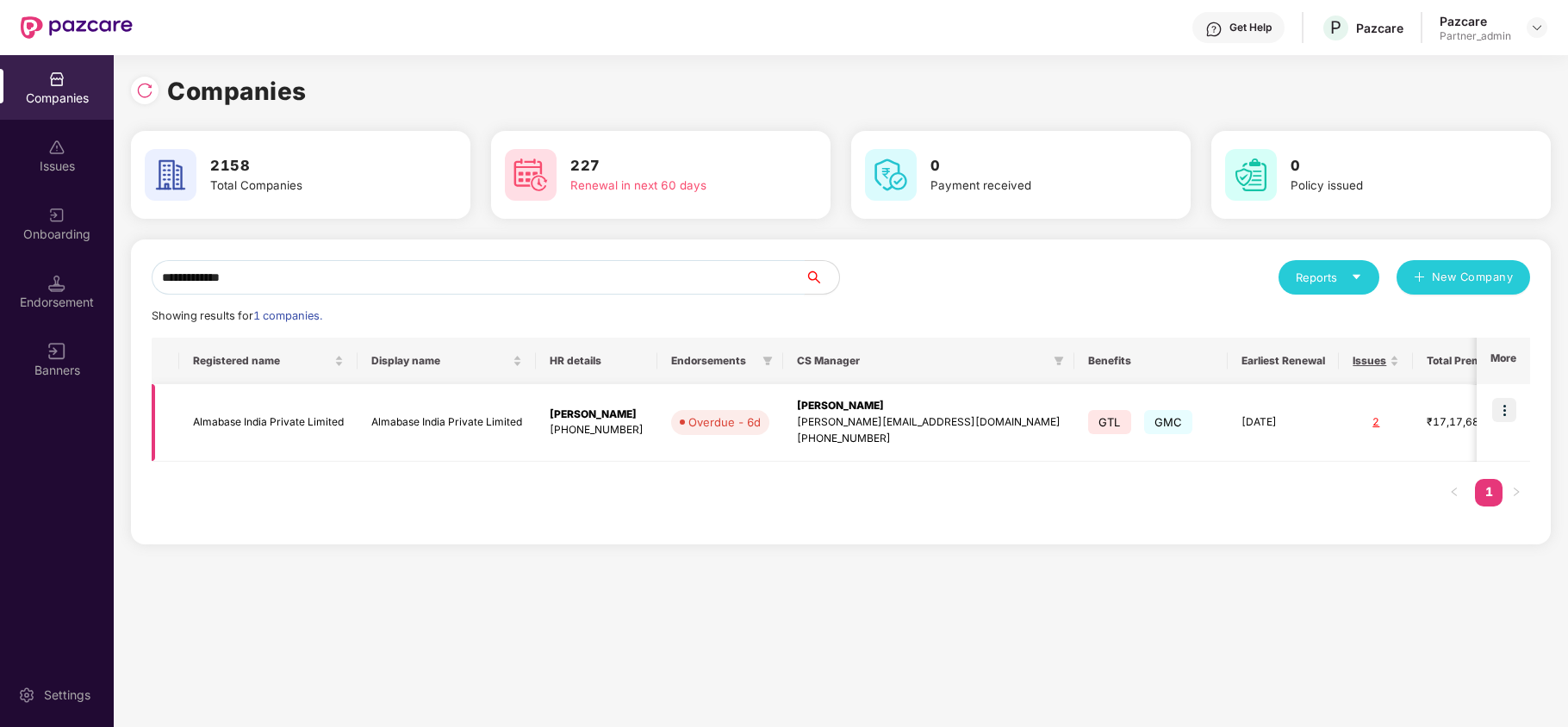
type input "**********"
click at [1510, 405] on img at bounding box center [1504, 410] width 24 height 24
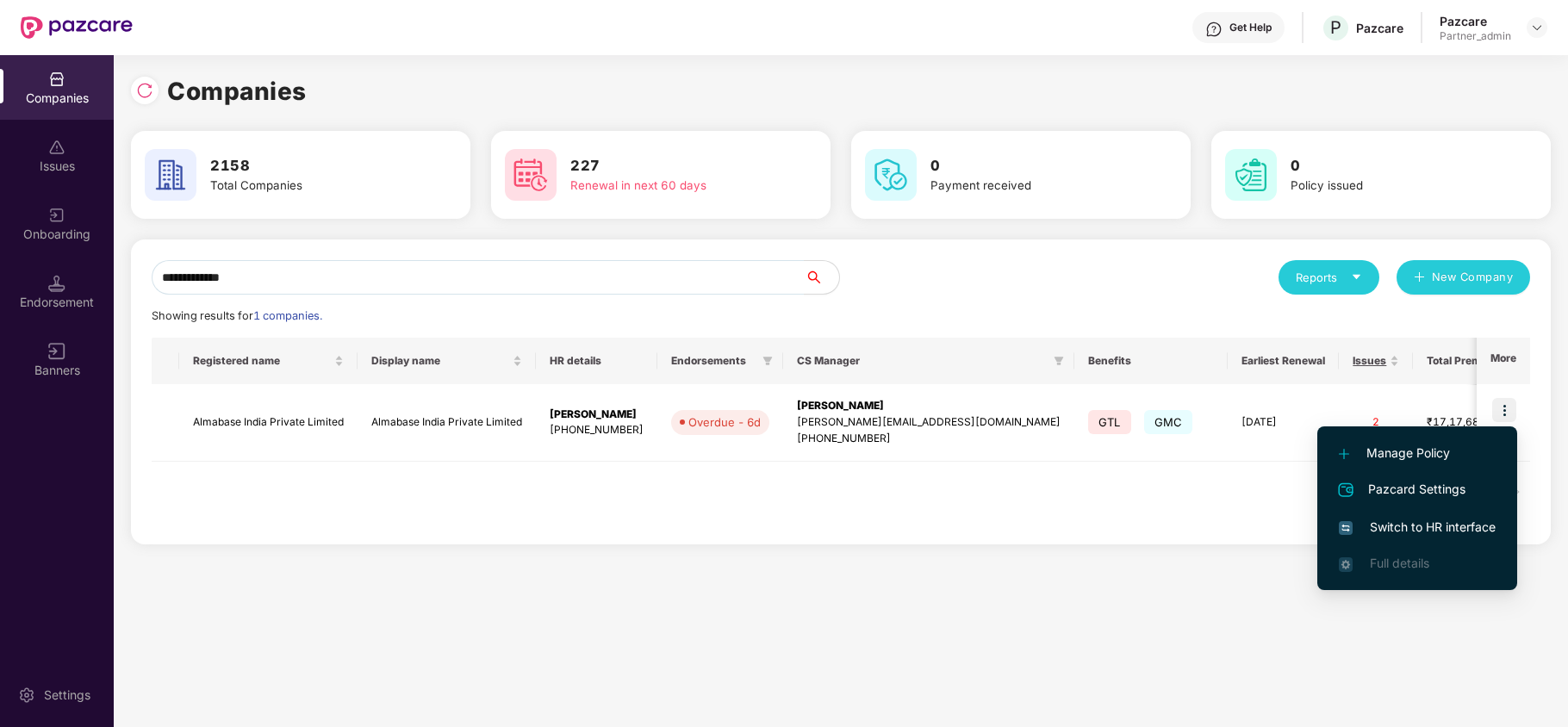
click at [1420, 519] on span "Switch to HR interface" at bounding box center [1417, 527] width 157 height 19
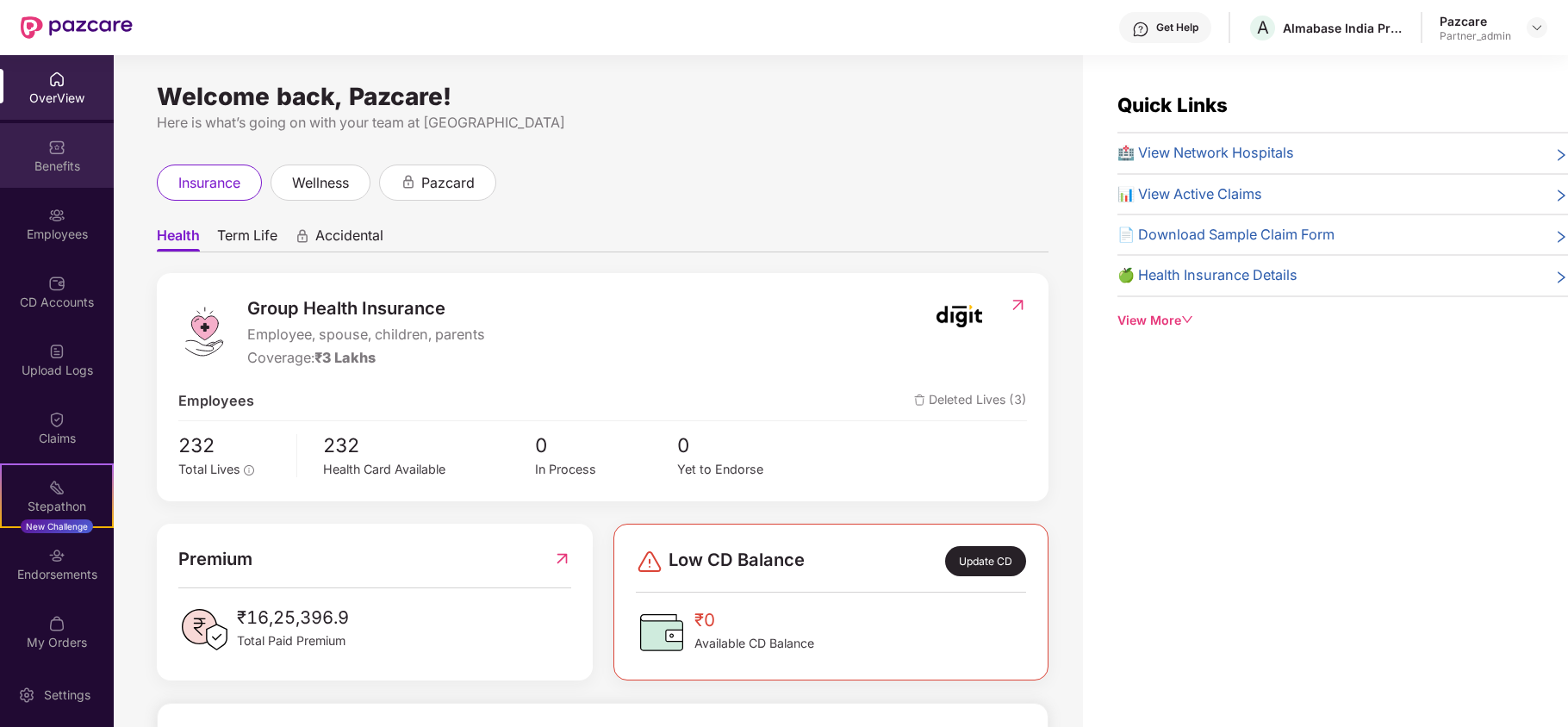
click at [76, 148] on div "Benefits" at bounding box center [56, 155] width 114 height 64
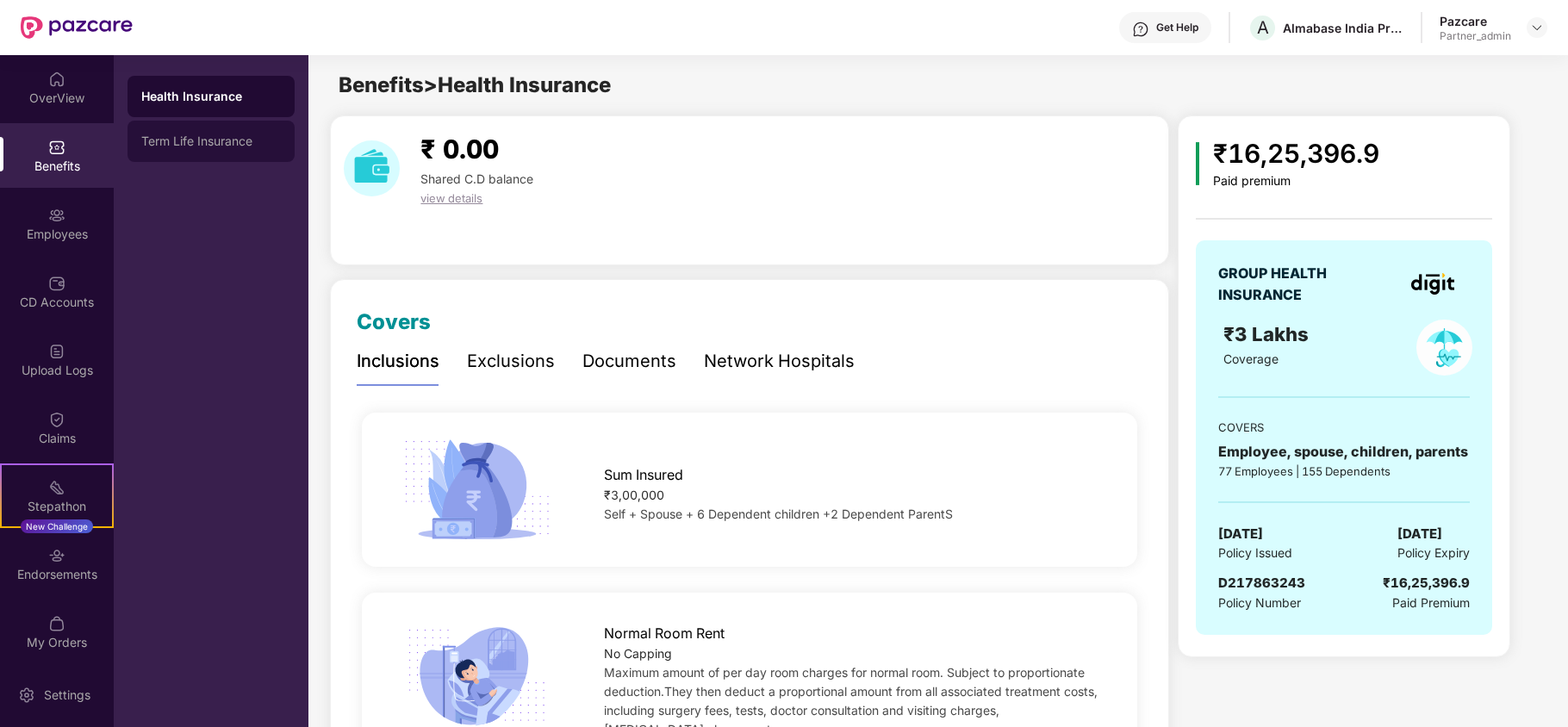
click at [218, 143] on div "Term Life Insurance" at bounding box center [211, 141] width 139 height 14
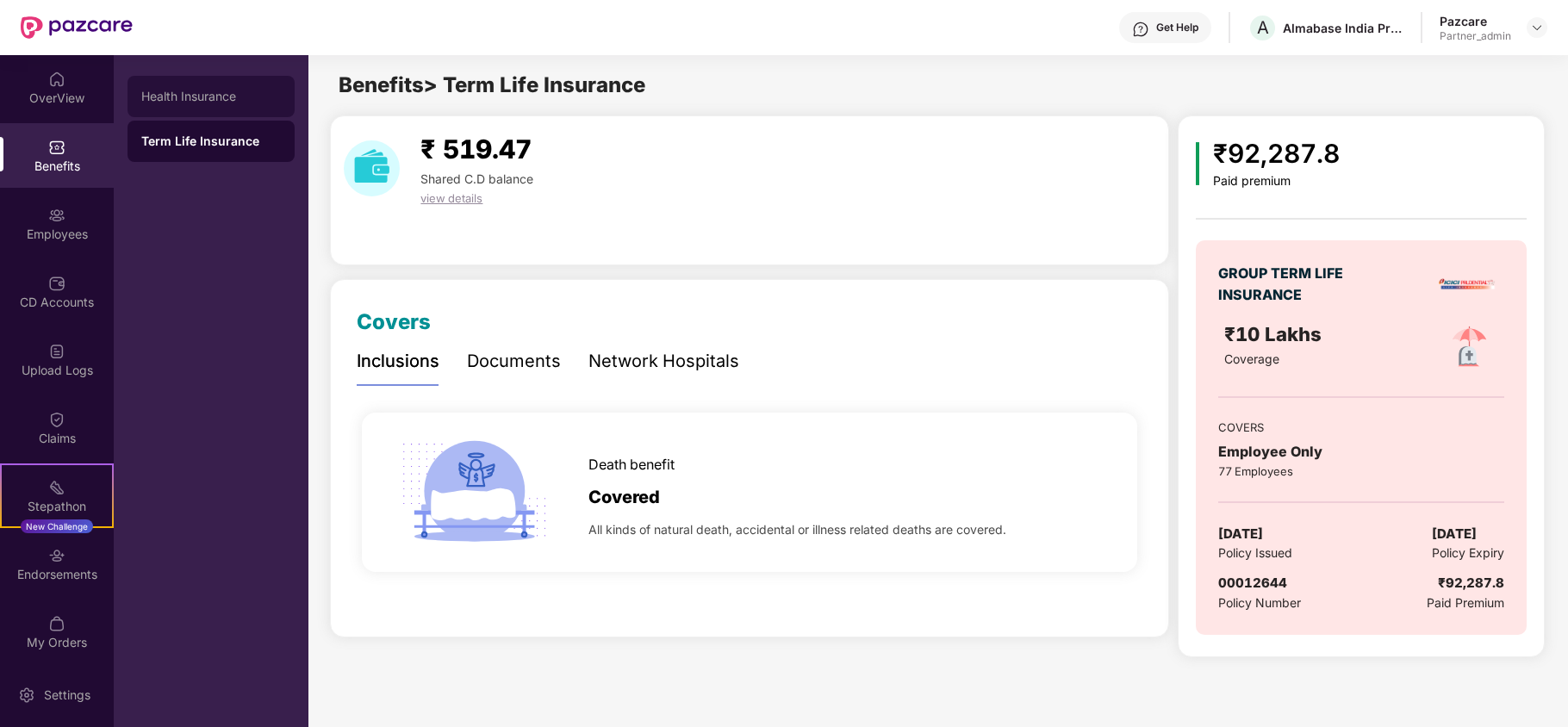
click at [218, 84] on div "Health Insurance" at bounding box center [211, 97] width 167 height 42
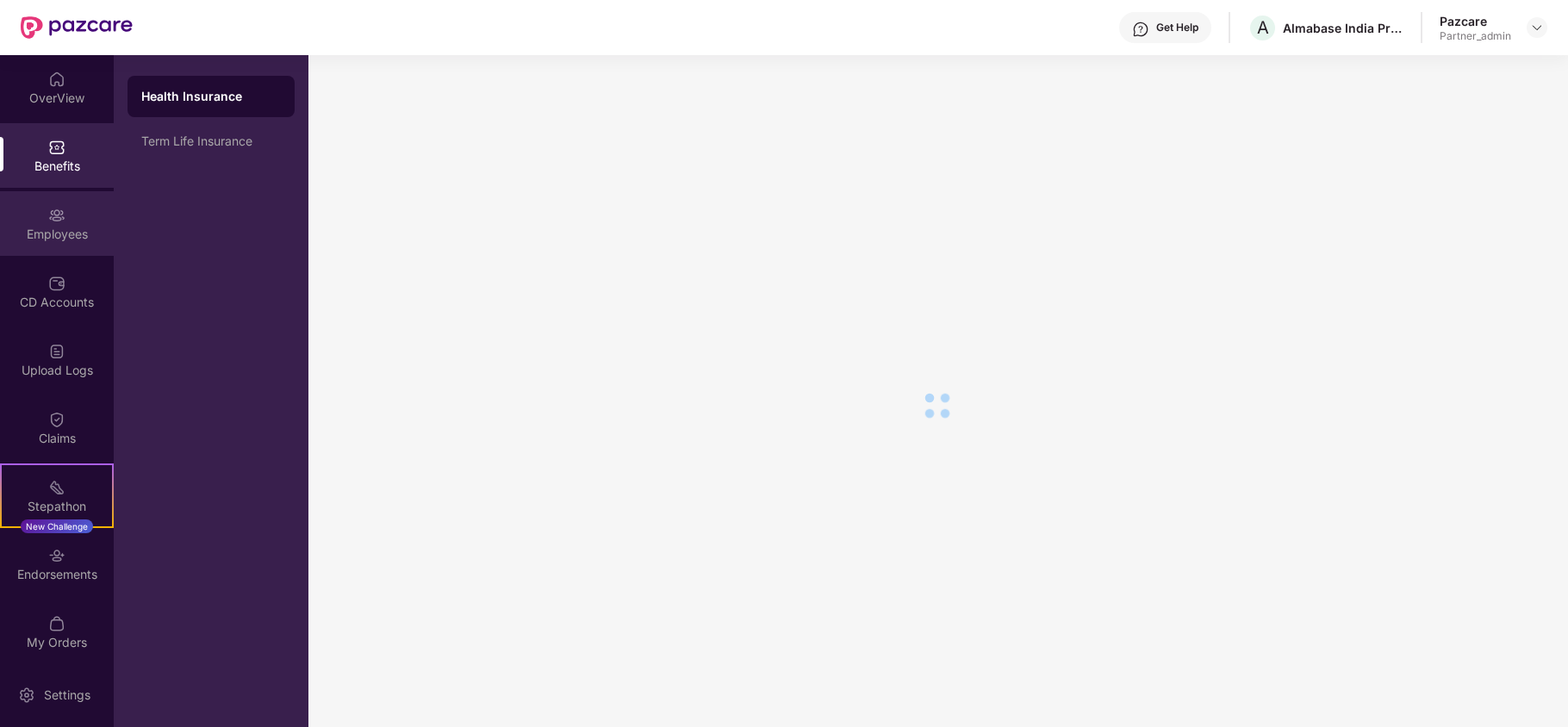
click at [21, 232] on div "Employees" at bounding box center [56, 233] width 114 height 17
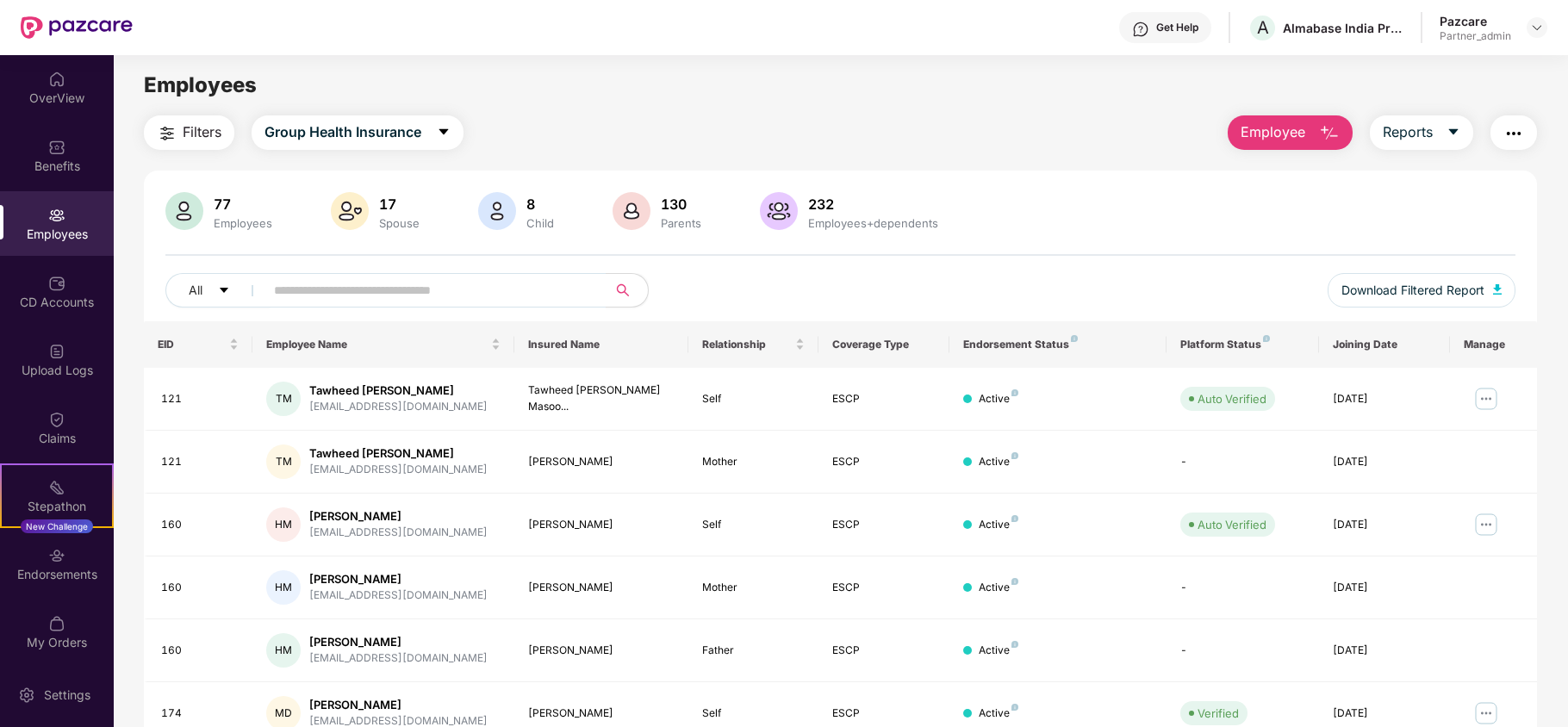
click at [169, 138] on img "button" at bounding box center [167, 134] width 21 height 21
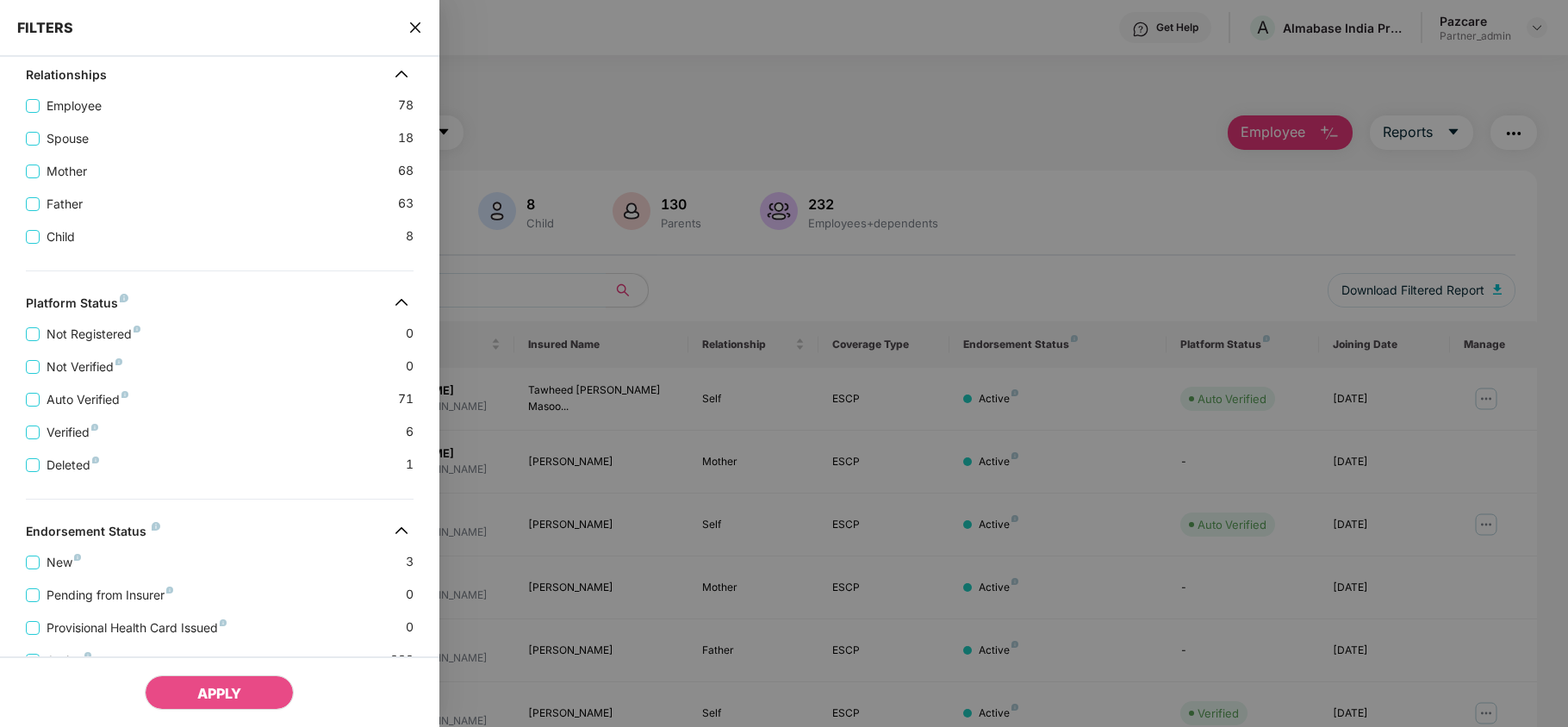
scroll to position [477, 0]
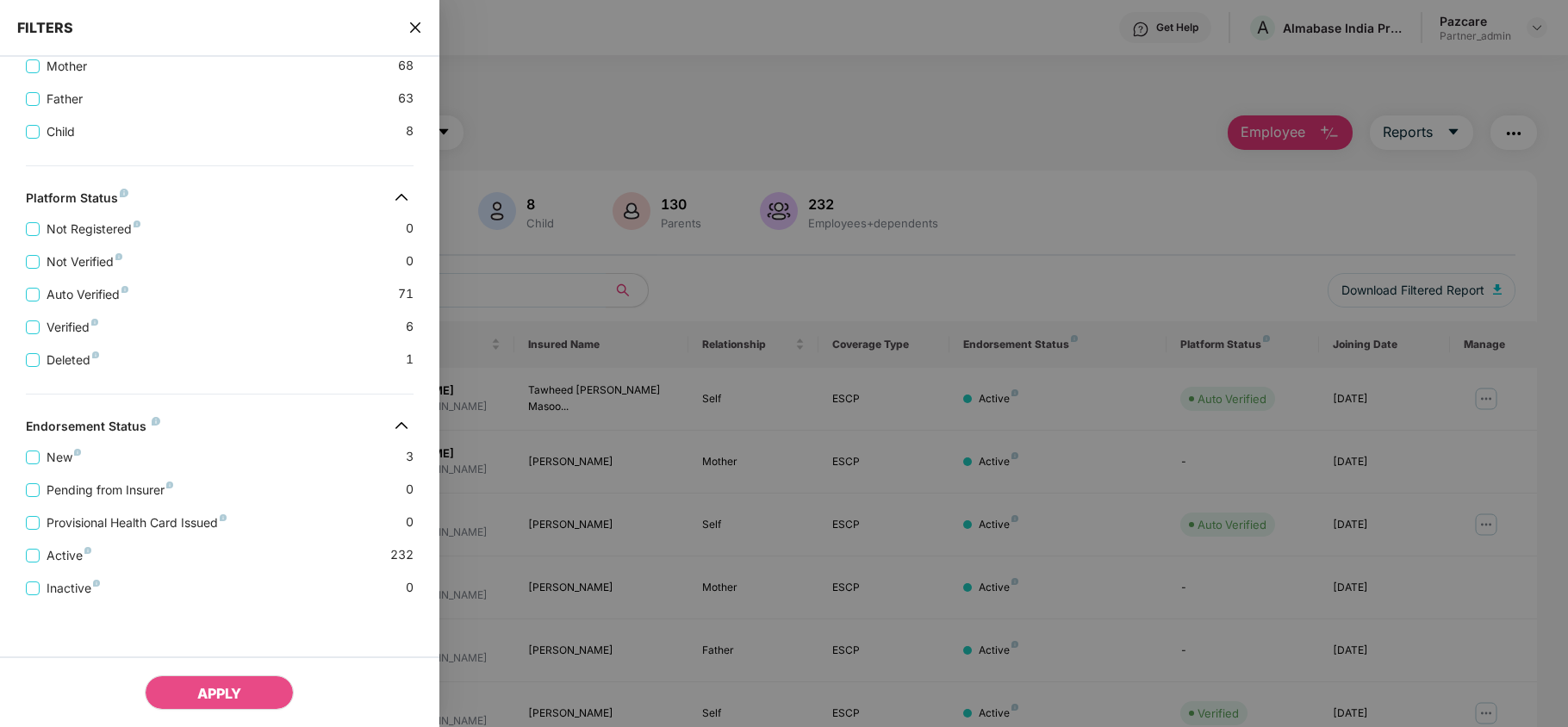
click at [415, 30] on icon "close" at bounding box center [415, 28] width 14 height 14
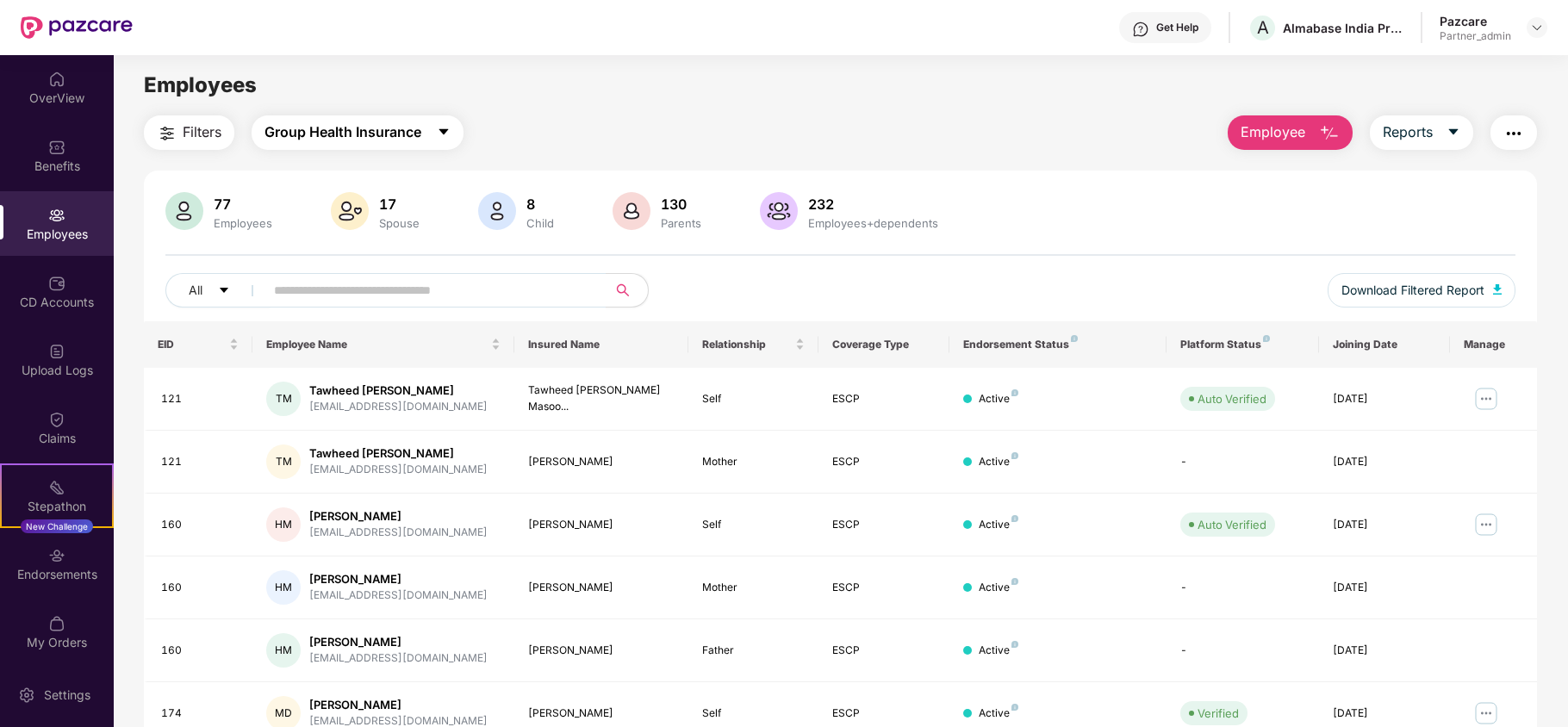
click at [374, 136] on span "Group Health Insurance" at bounding box center [343, 133] width 157 height 22
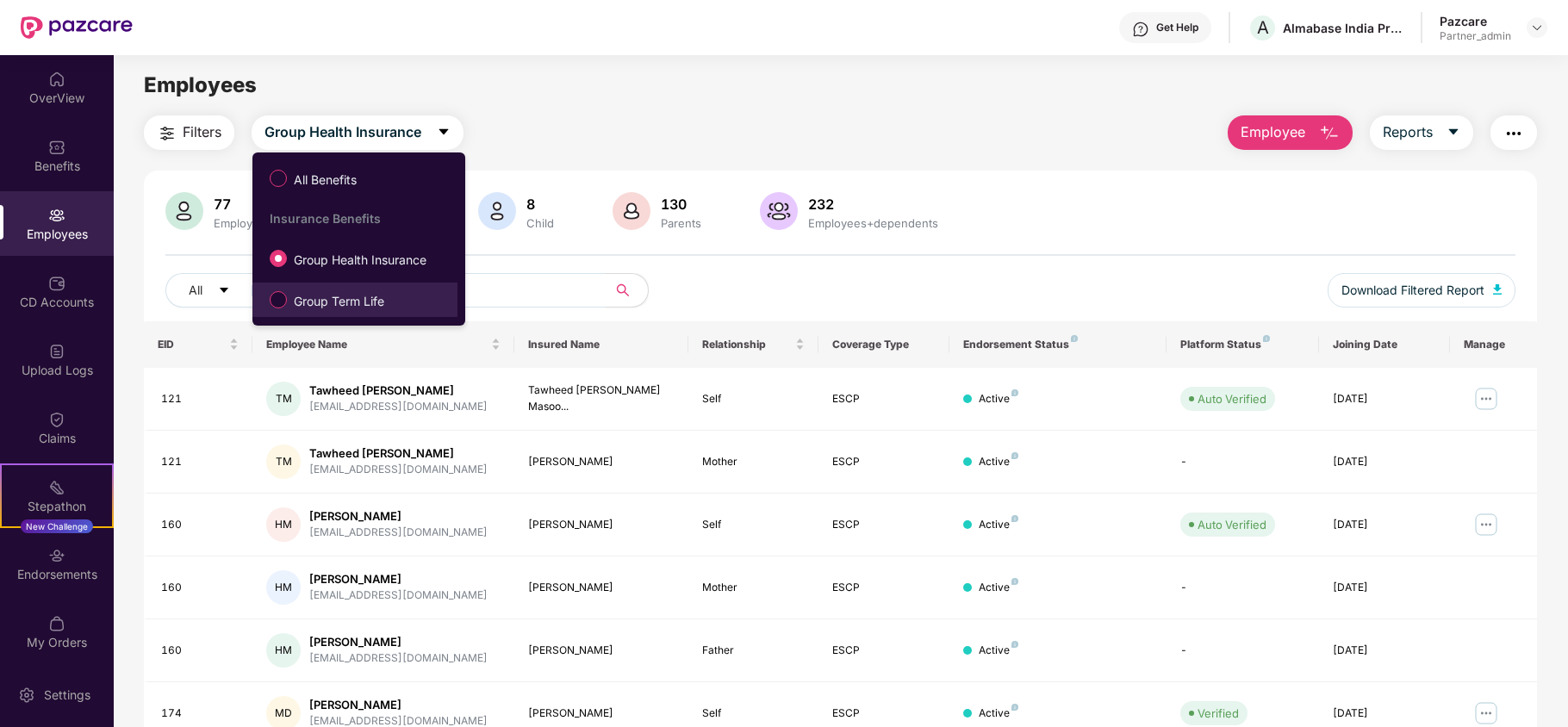
click at [317, 295] on span "Group Term Life" at bounding box center [338, 301] width 104 height 19
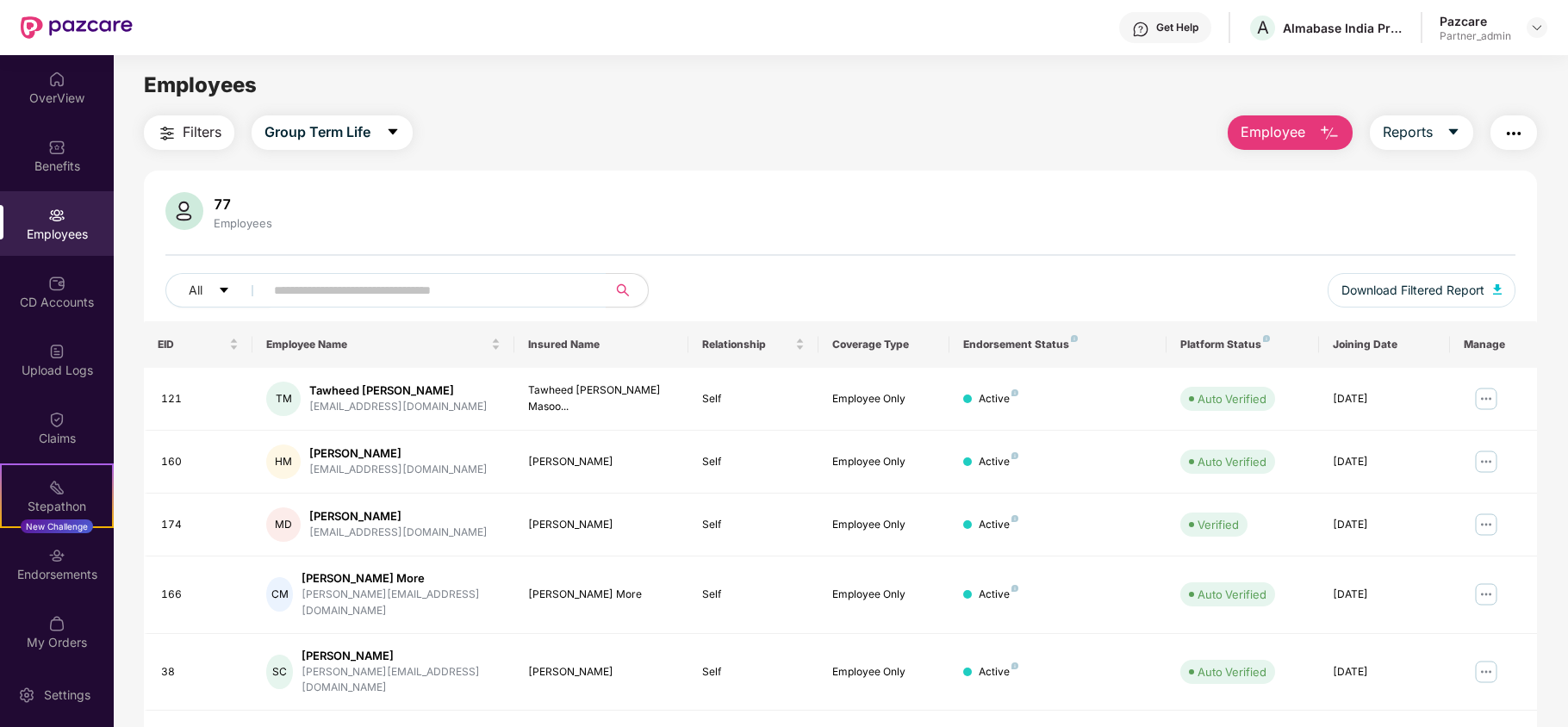
click at [202, 124] on span "Filters" at bounding box center [202, 133] width 39 height 22
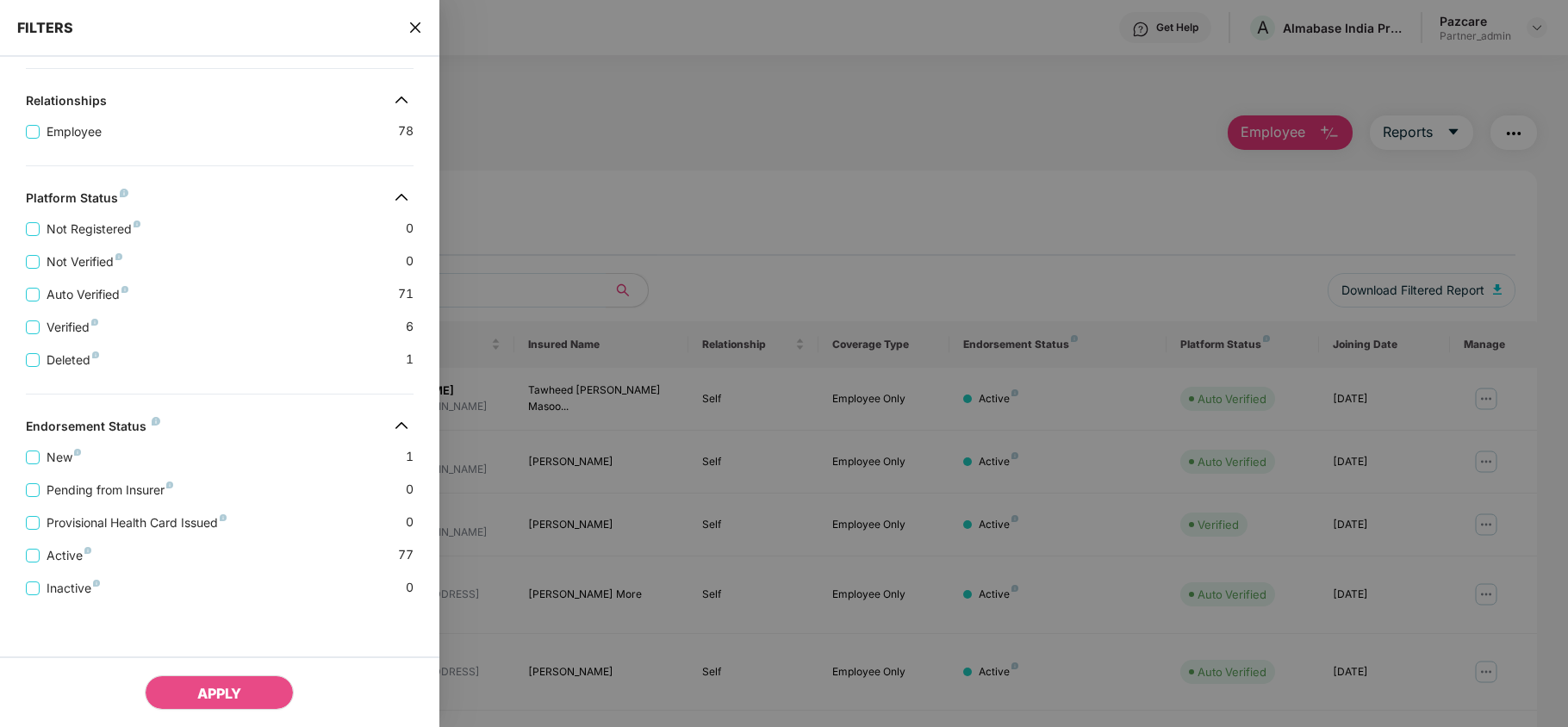
click at [419, 22] on icon "close" at bounding box center [415, 28] width 14 height 14
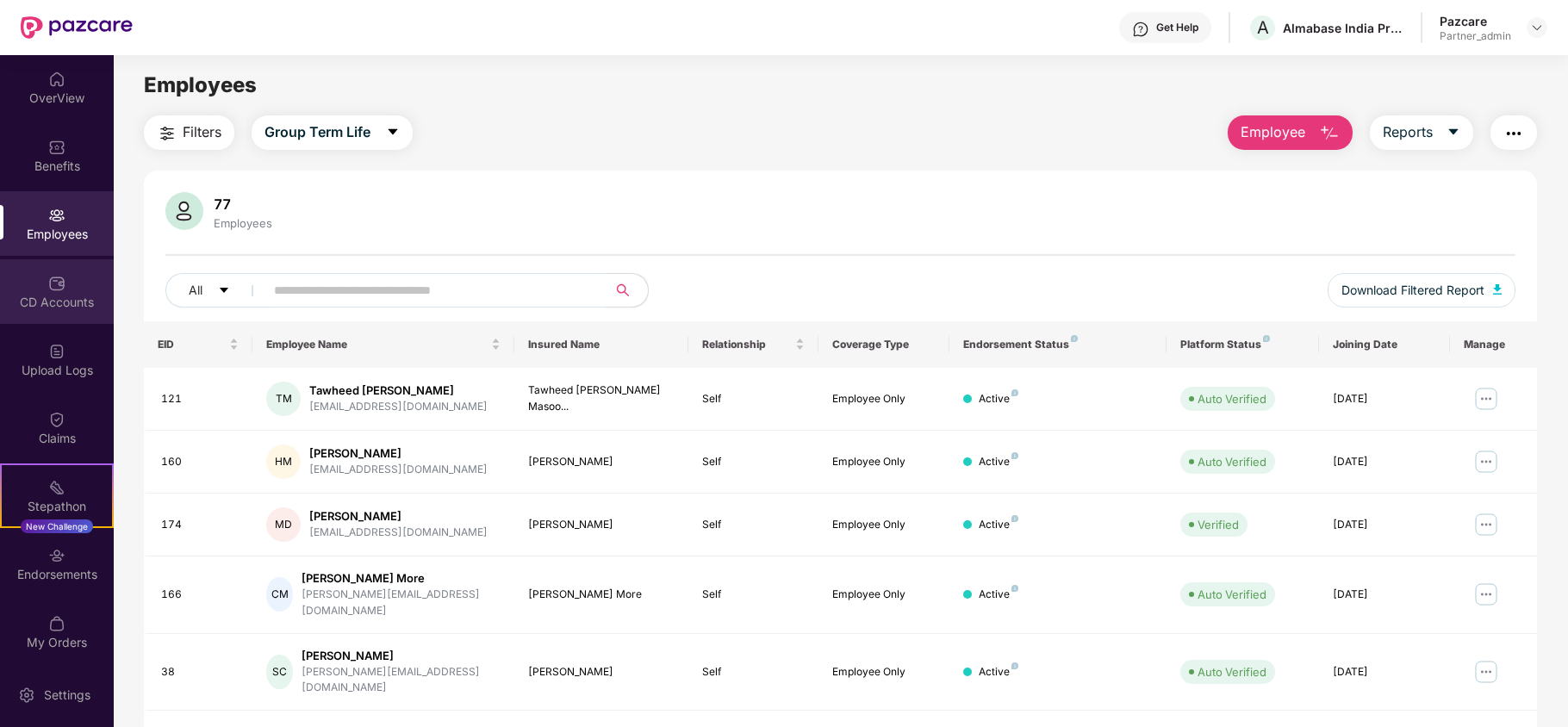
click at [56, 269] on div "CD Accounts" at bounding box center [56, 291] width 114 height 64
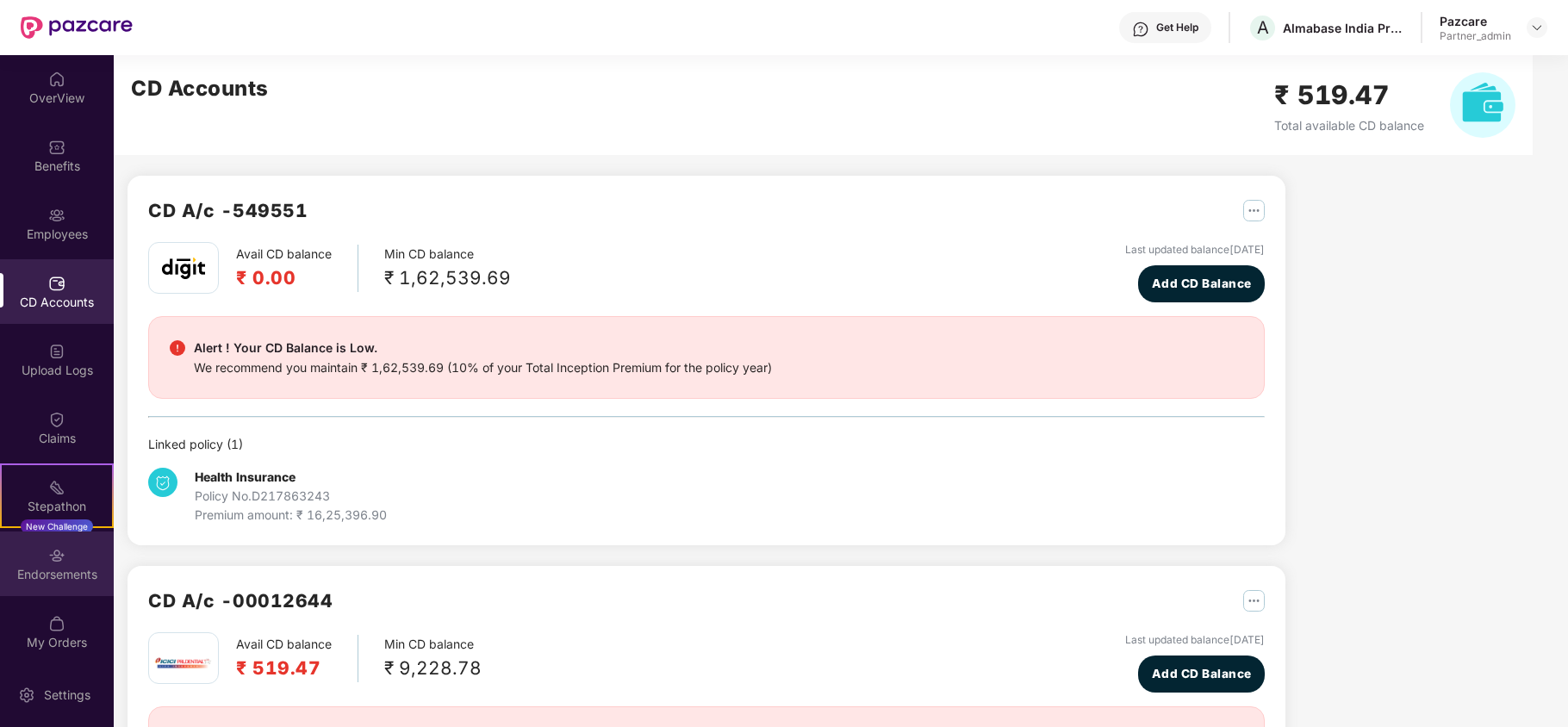
click at [23, 573] on div "Endorsements" at bounding box center [56, 575] width 114 height 17
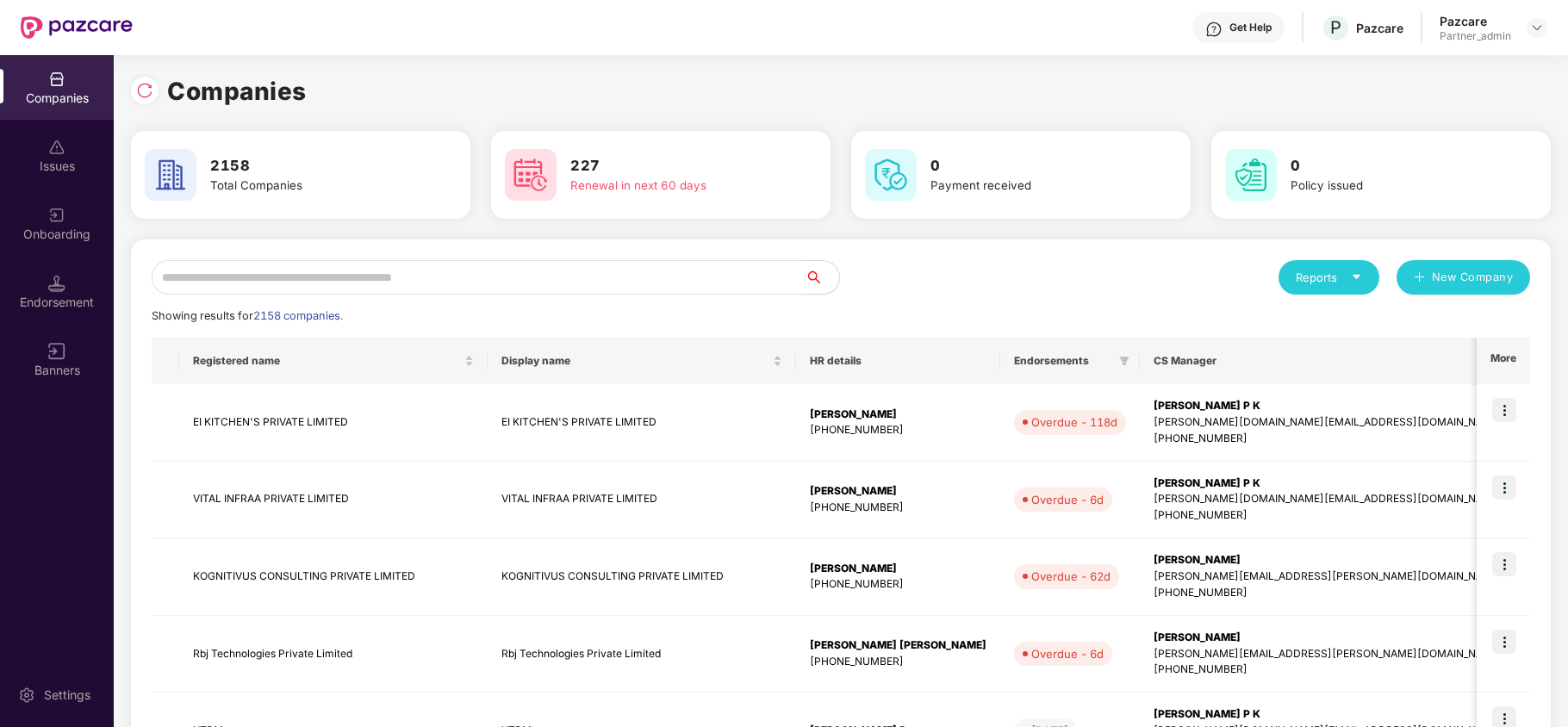
click at [419, 265] on input "text" at bounding box center [478, 277] width 653 height 35
paste input "**********"
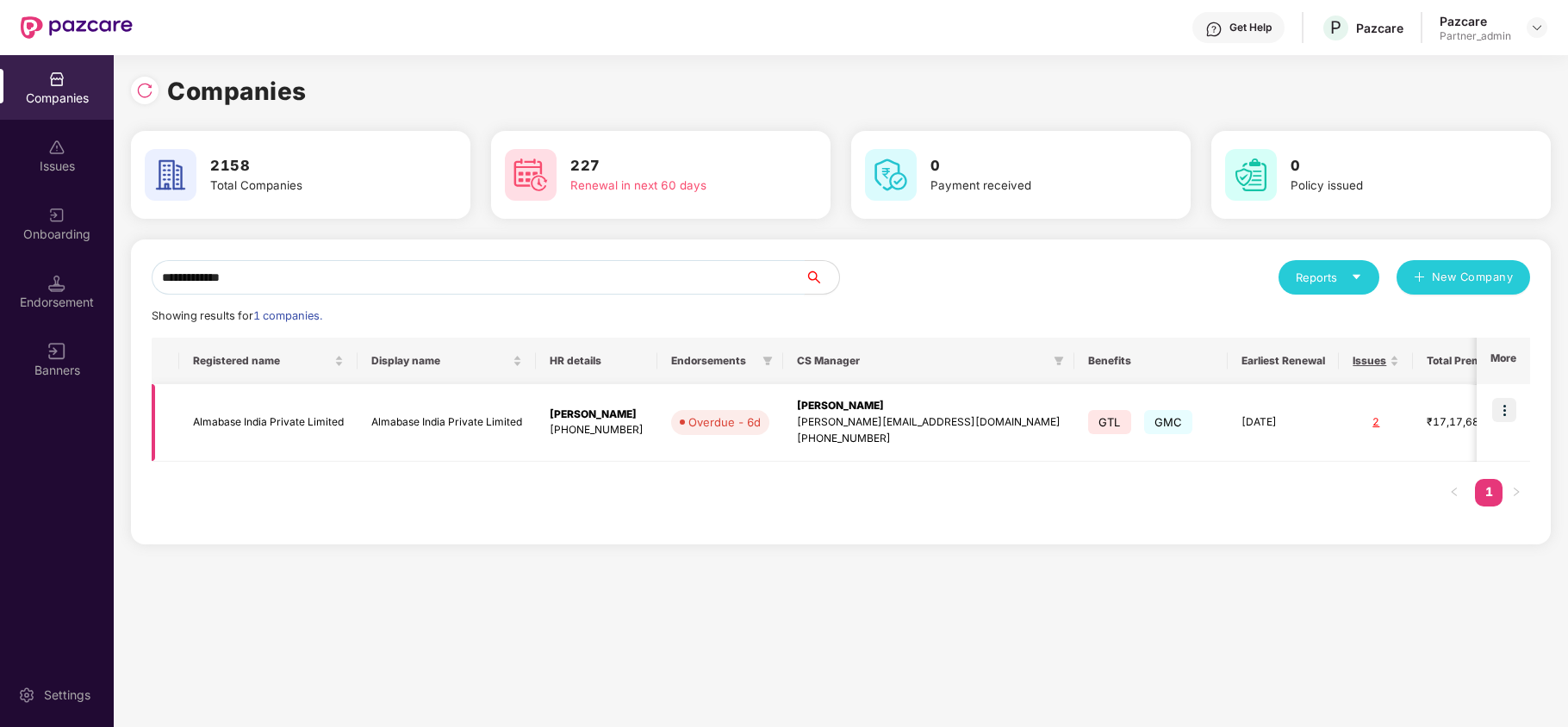
type input "**********"
click at [250, 420] on td "Almabase India Private Limited" at bounding box center [268, 423] width 178 height 77
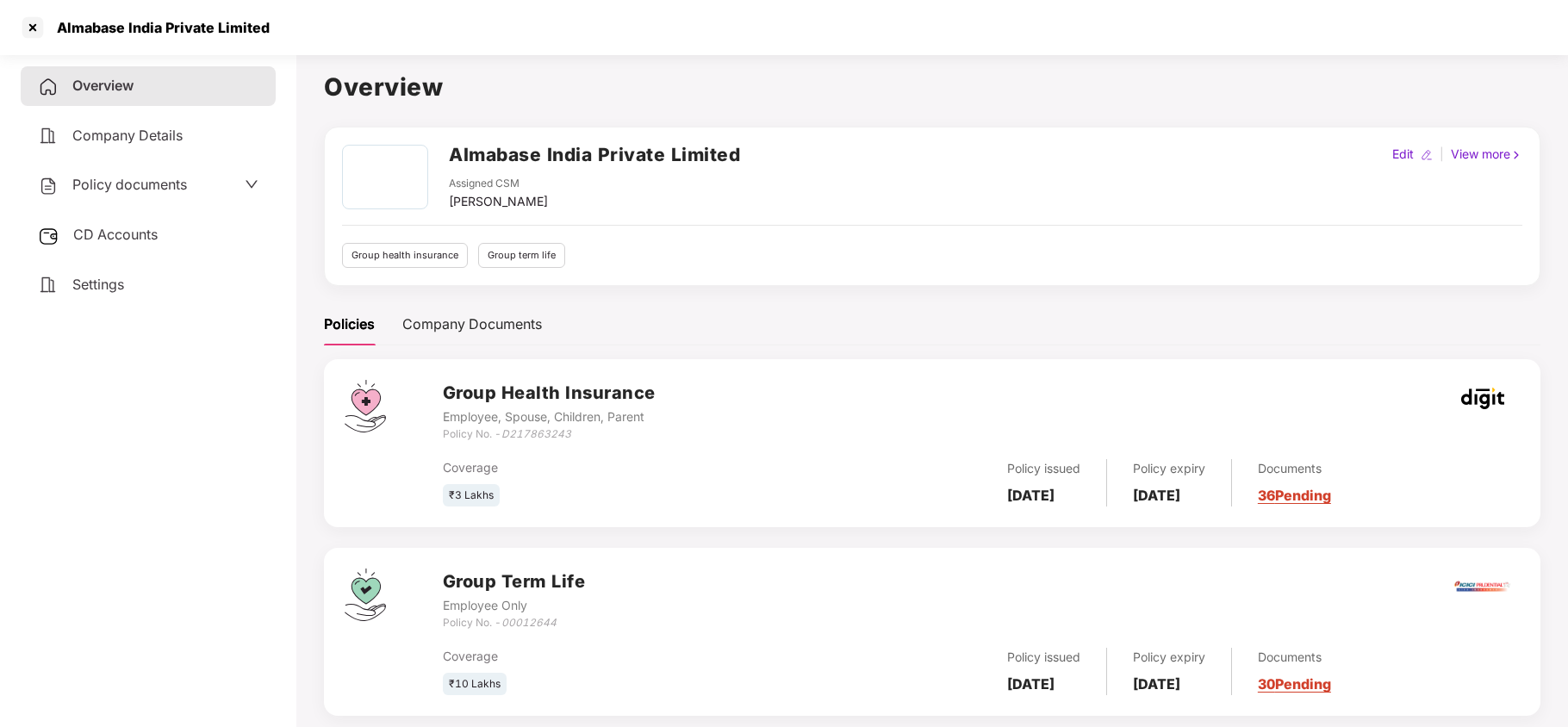
click at [114, 279] on span "Settings" at bounding box center [98, 284] width 51 height 17
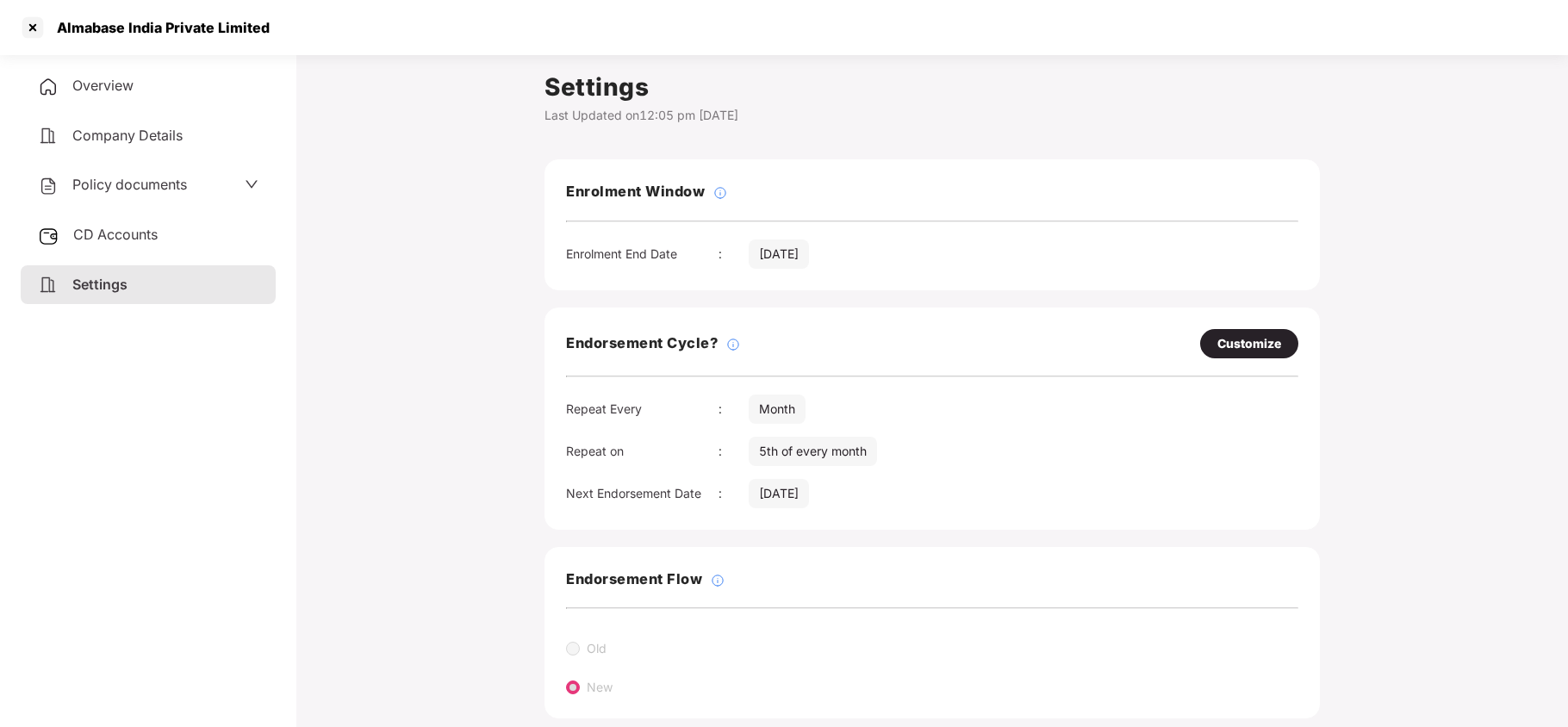
click at [125, 187] on span "Policy documents" at bounding box center [130, 184] width 115 height 17
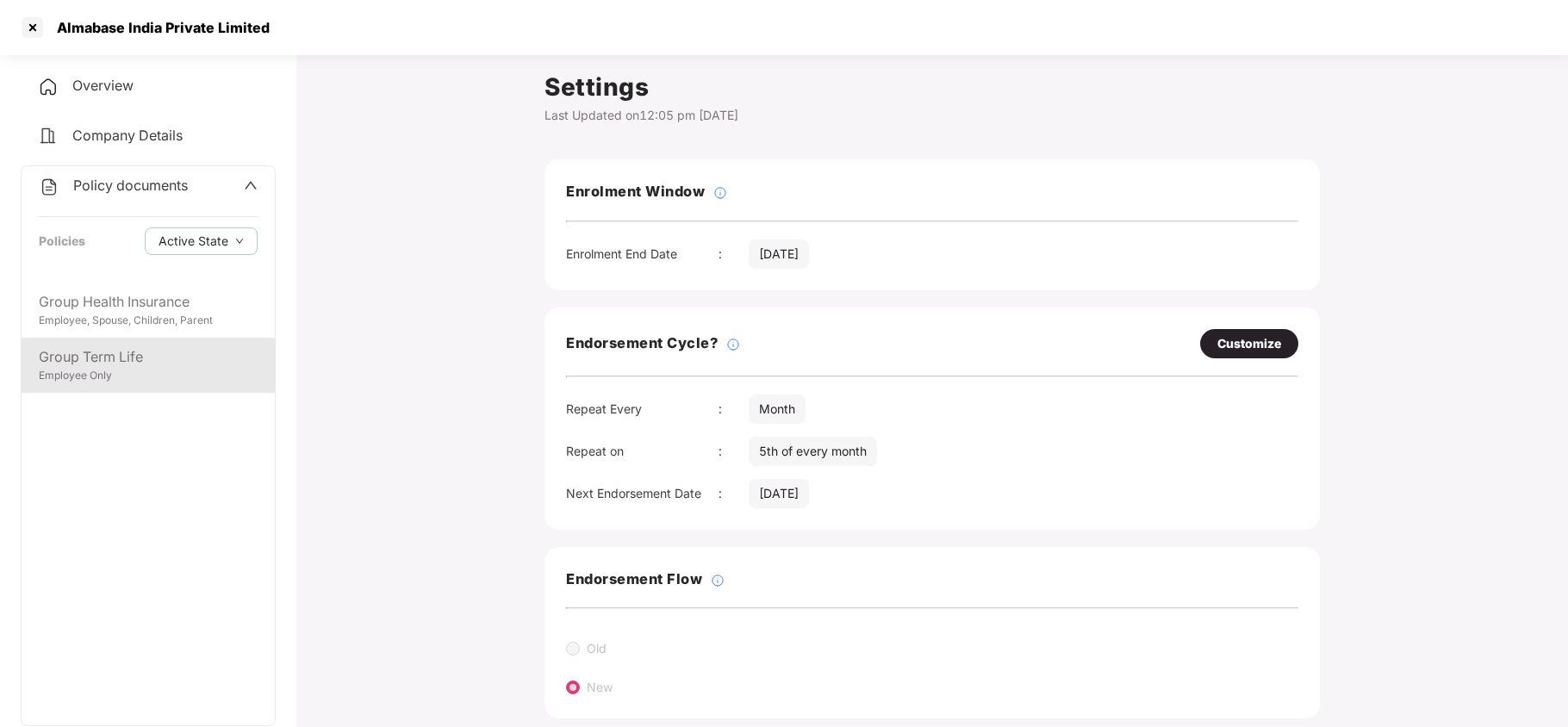
click at [157, 368] on div "Employee Only" at bounding box center [147, 376] width 218 height 17
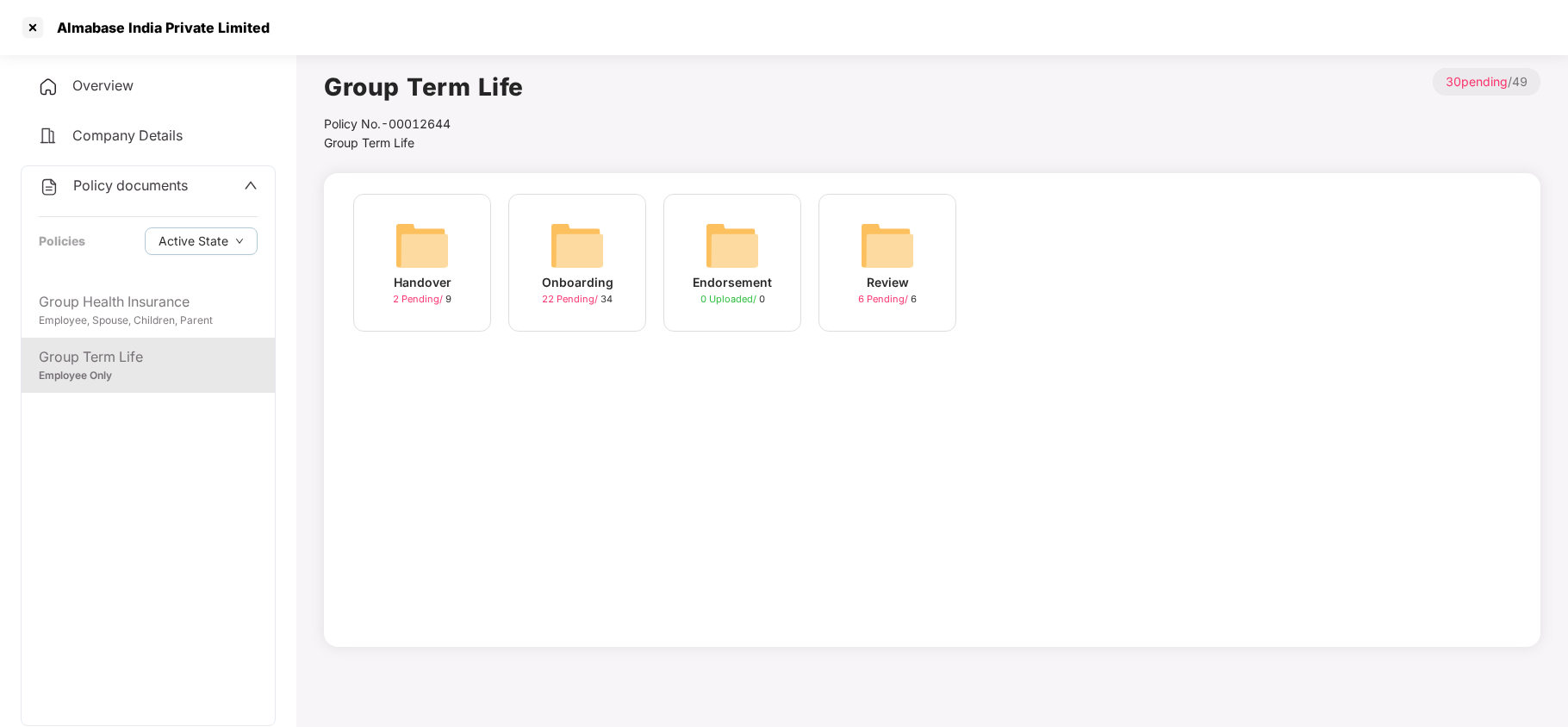
click at [563, 258] on img at bounding box center [577, 245] width 55 height 55
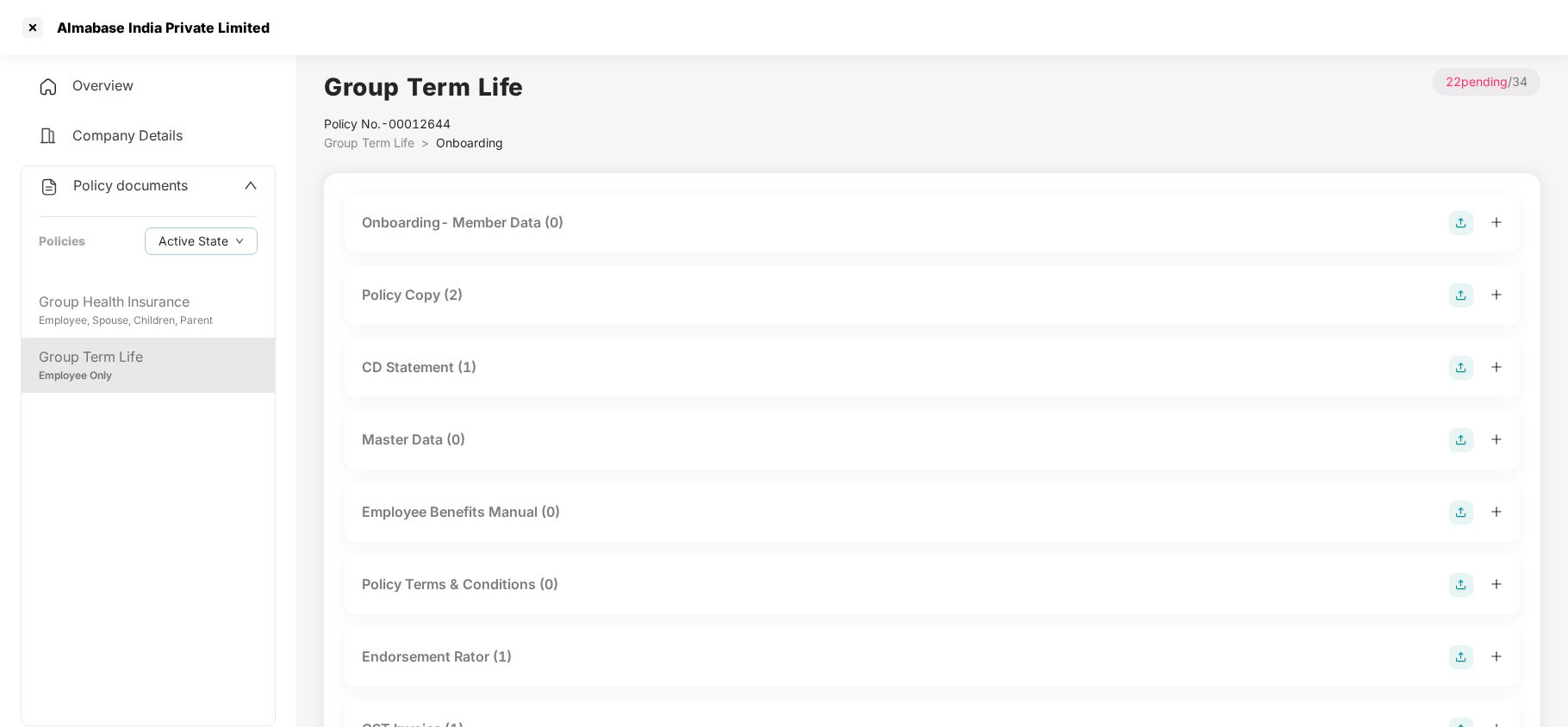
click at [394, 287] on div "Policy Copy (2)" at bounding box center [412, 296] width 101 height 22
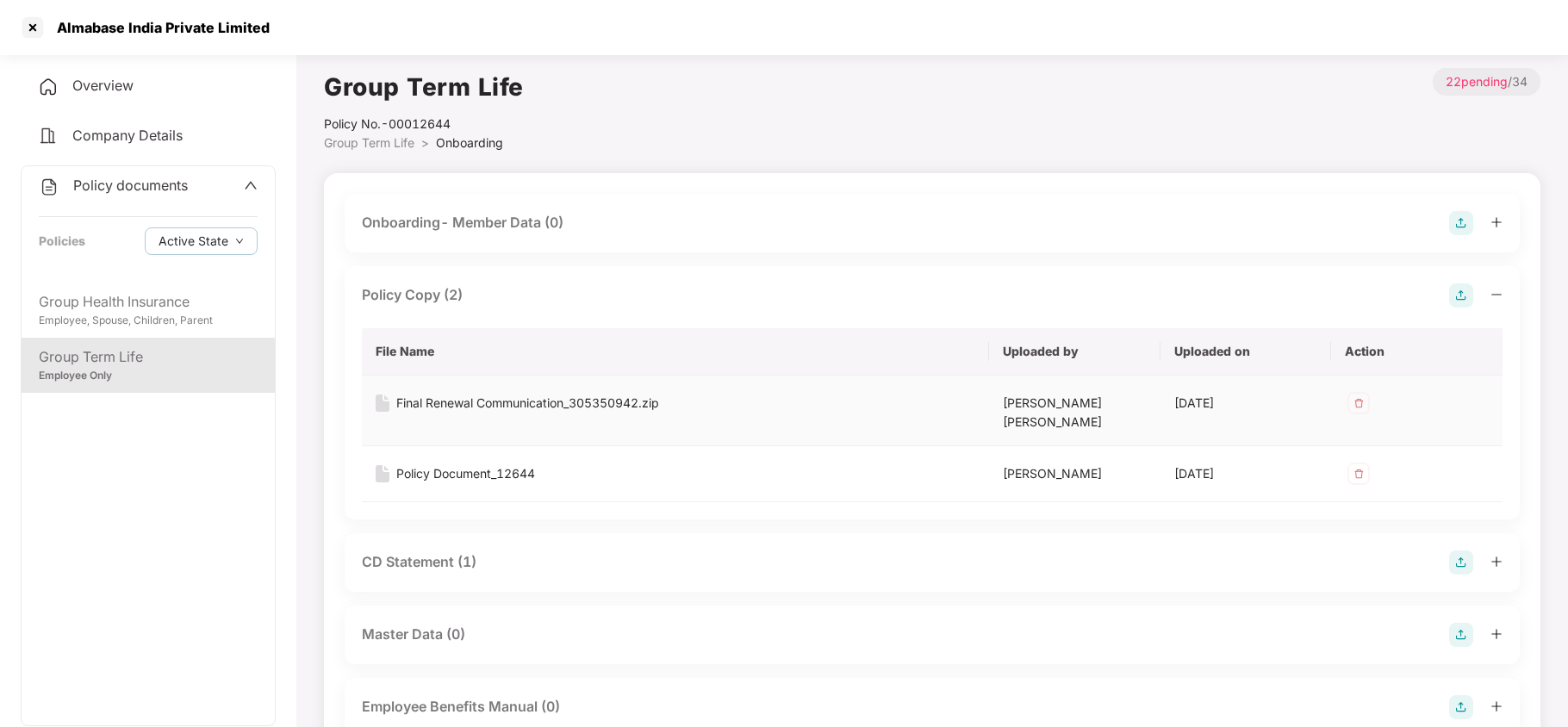
click at [540, 399] on div "Final Renewal Communication_305350942.zip" at bounding box center [528, 403] width 263 height 19
click at [432, 552] on div "CD Statement (1)" at bounding box center [419, 563] width 115 height 22
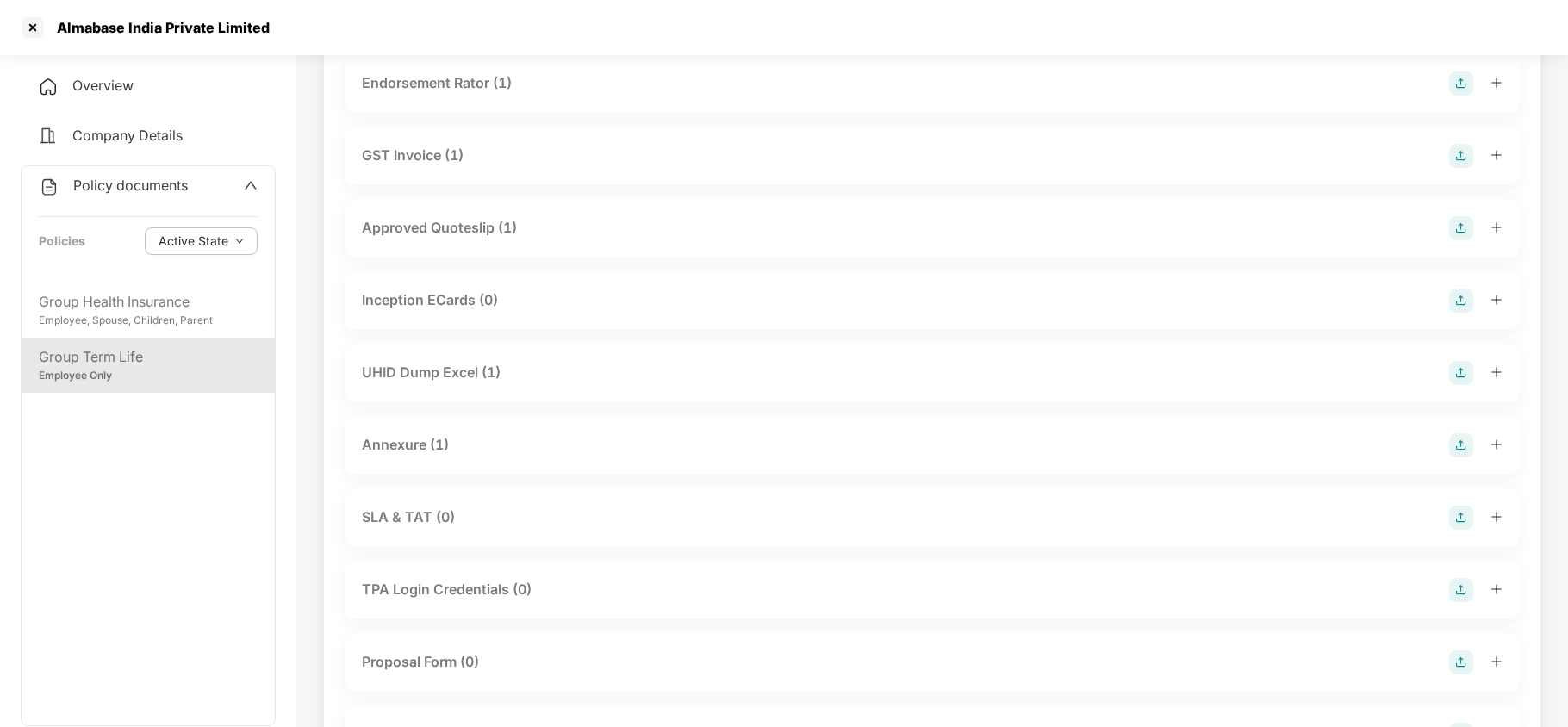
scroll to position [919, 0]
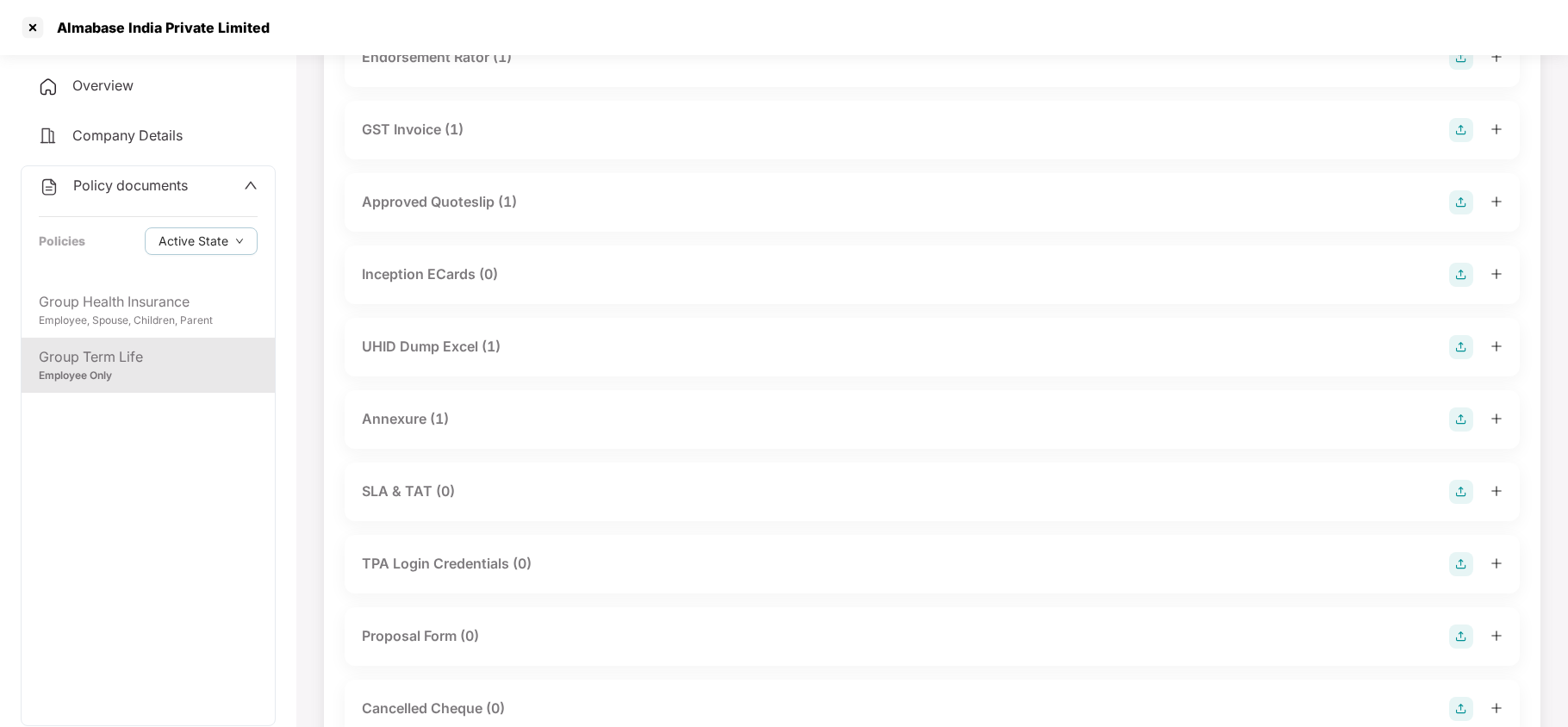
click at [425, 409] on div "Annexure (1)" at bounding box center [405, 419] width 87 height 22
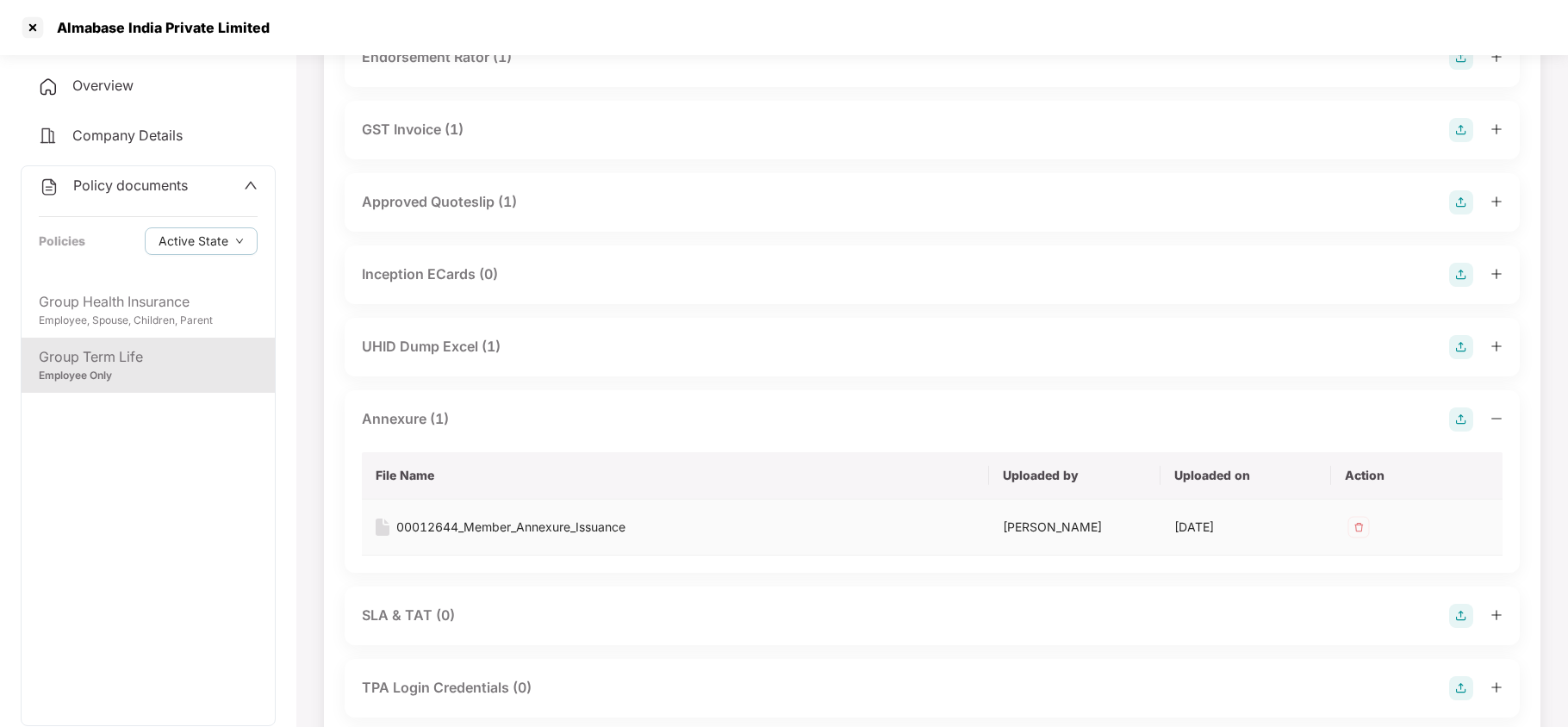
click at [513, 518] on div "00012644_Member_Annexure_Issuance" at bounding box center [511, 527] width 229 height 19
click at [115, 316] on div "Employee, Spouse, Children, Parent" at bounding box center [147, 320] width 218 height 17
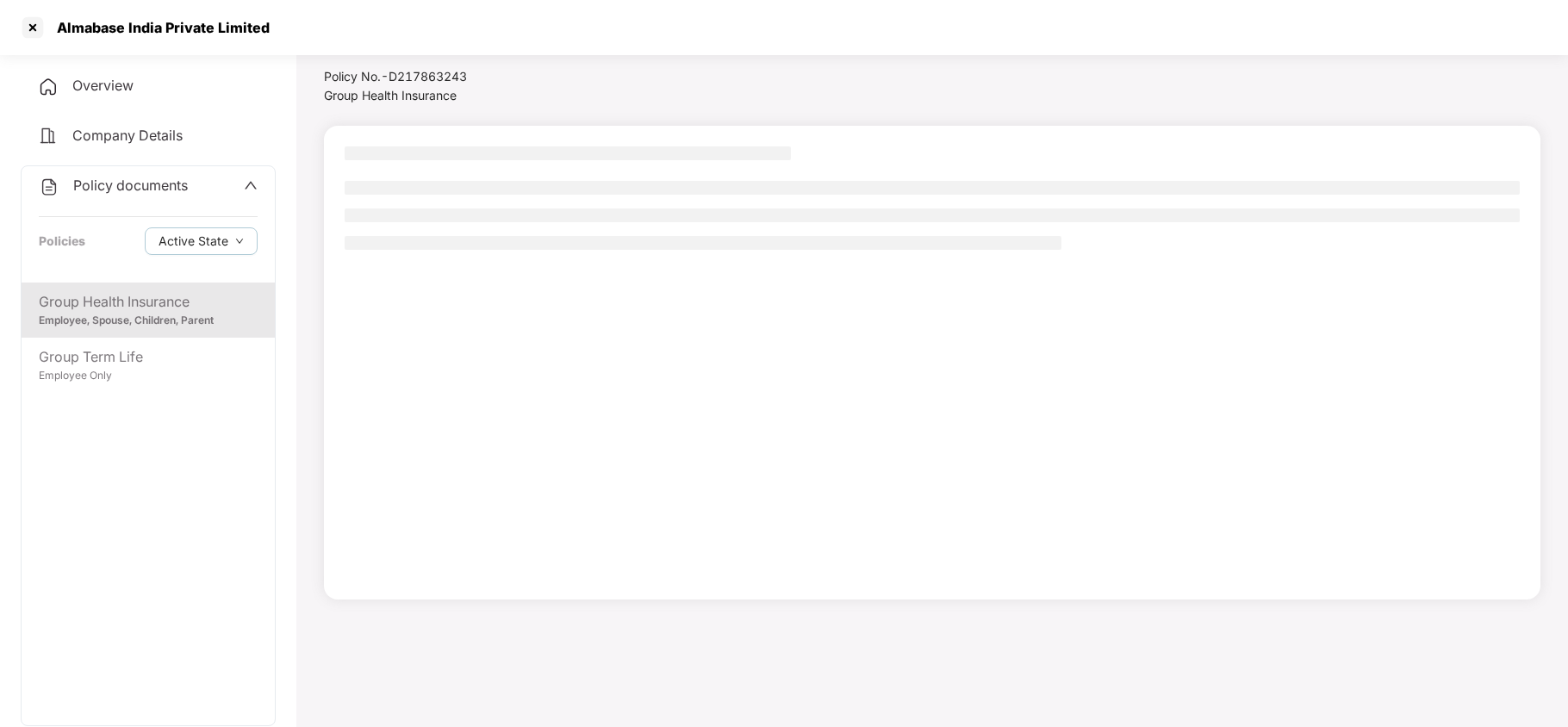
scroll to position [46, 0]
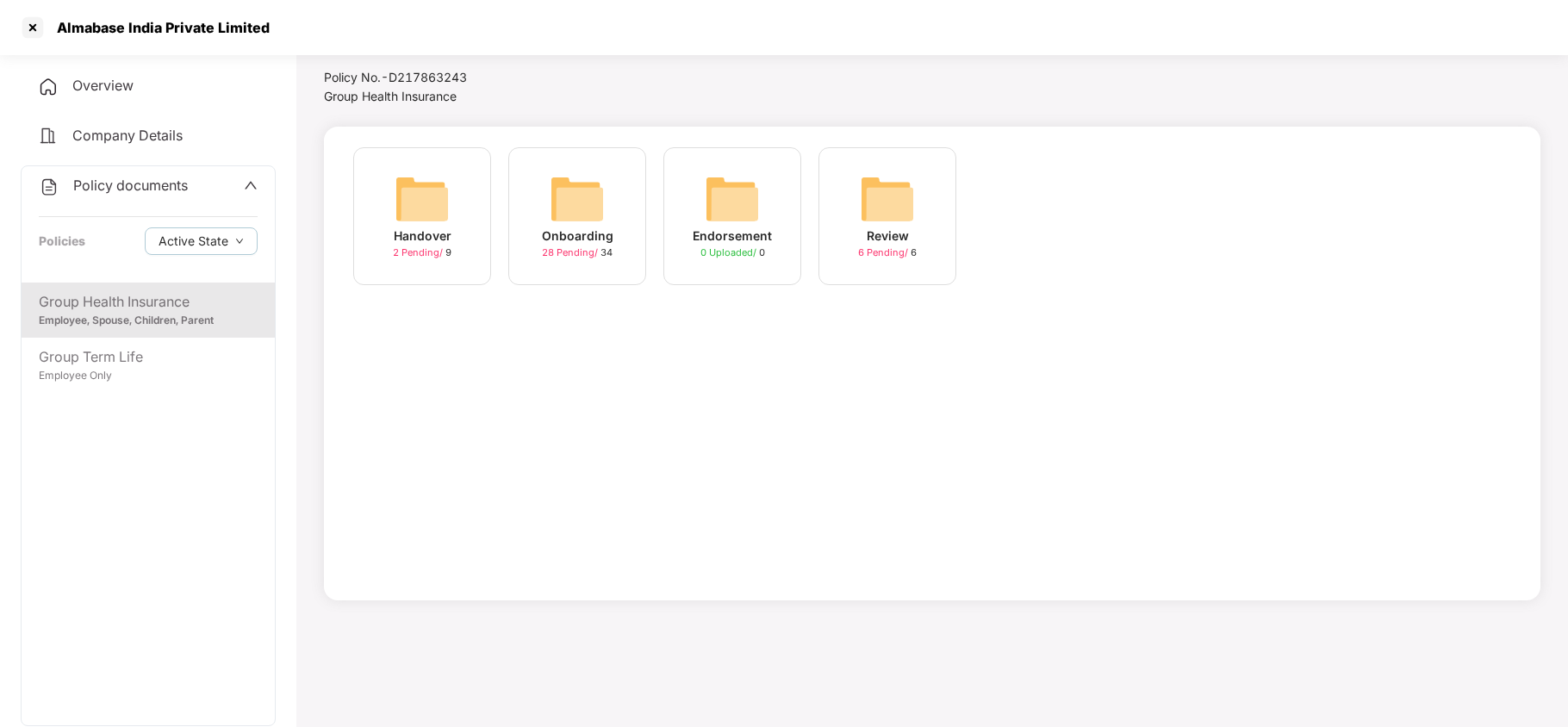
click at [566, 193] on img at bounding box center [577, 199] width 55 height 55
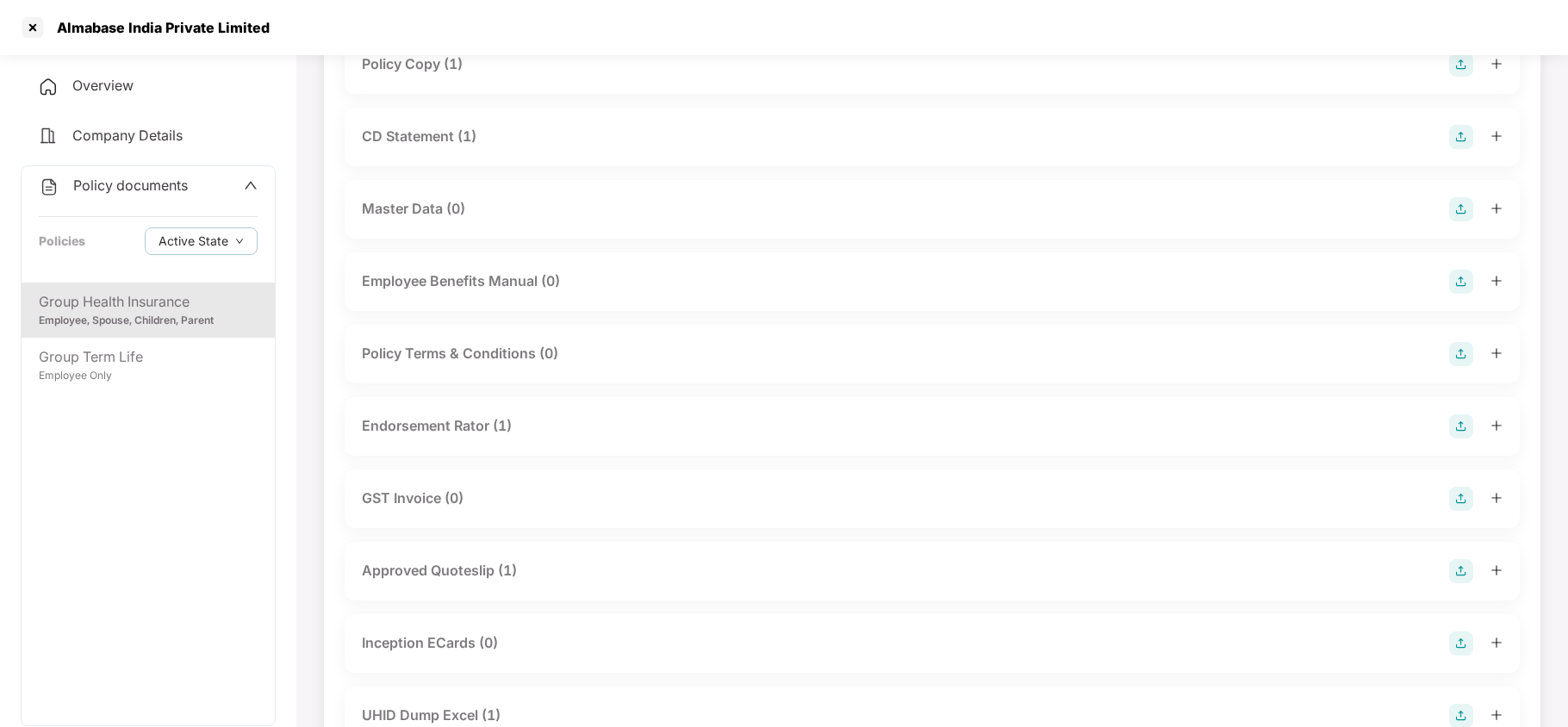
scroll to position [0, 0]
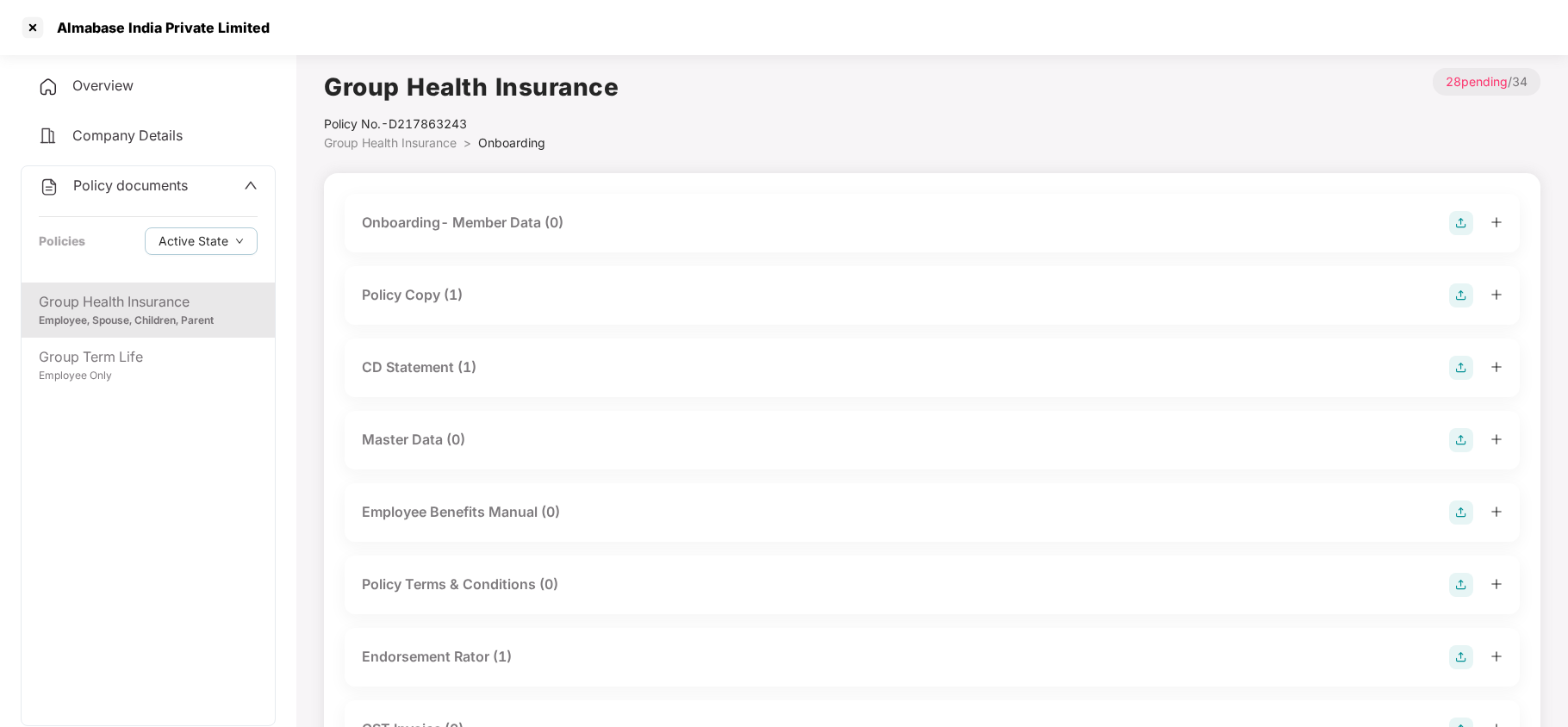
click at [448, 292] on div "Policy Copy (1)" at bounding box center [412, 296] width 101 height 22
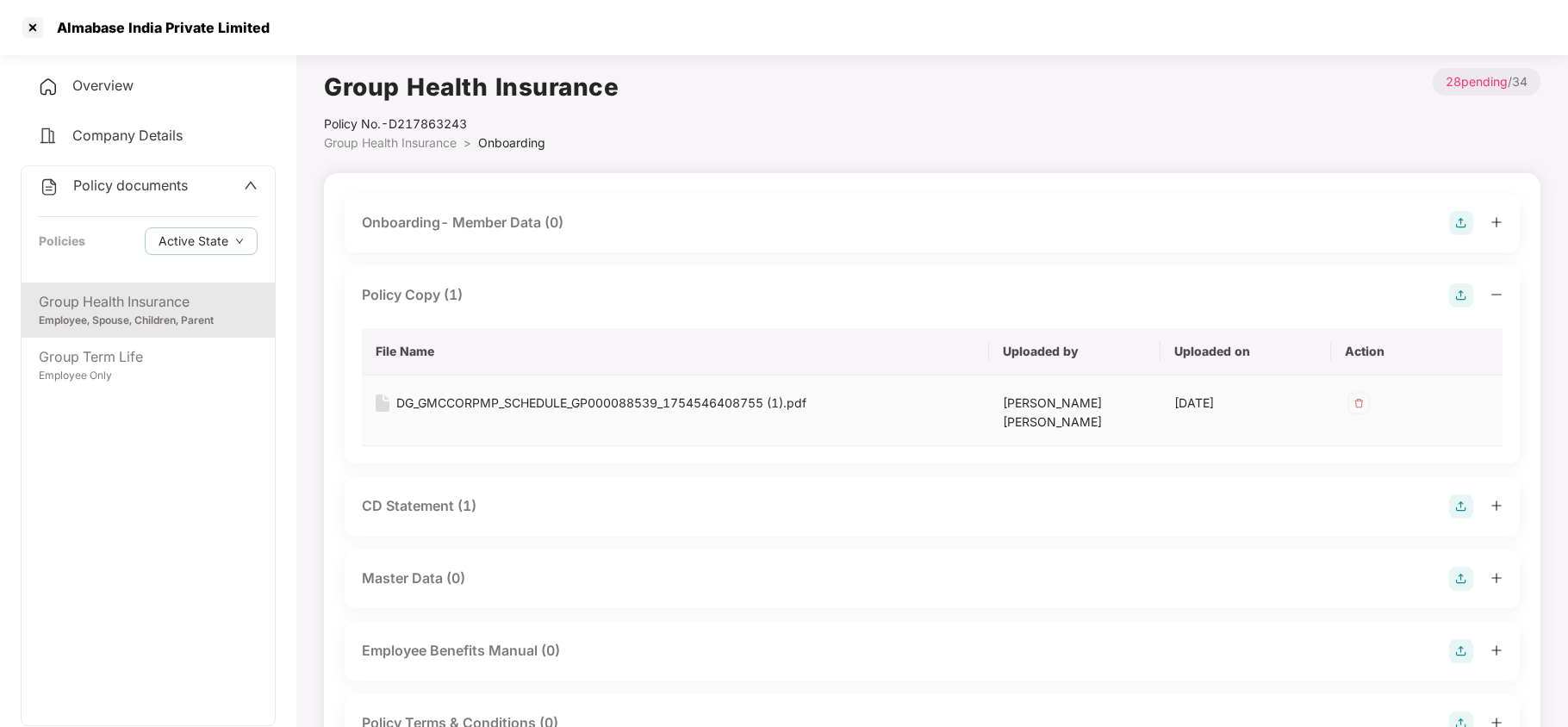
click at [519, 407] on div "DG_GMCCORPMP_SCHEDULE_GP000088539_1754546408755 (1).pdf" at bounding box center [601, 403] width 410 height 19
click at [453, 500] on div "CD Statement (1)" at bounding box center [419, 506] width 115 height 22
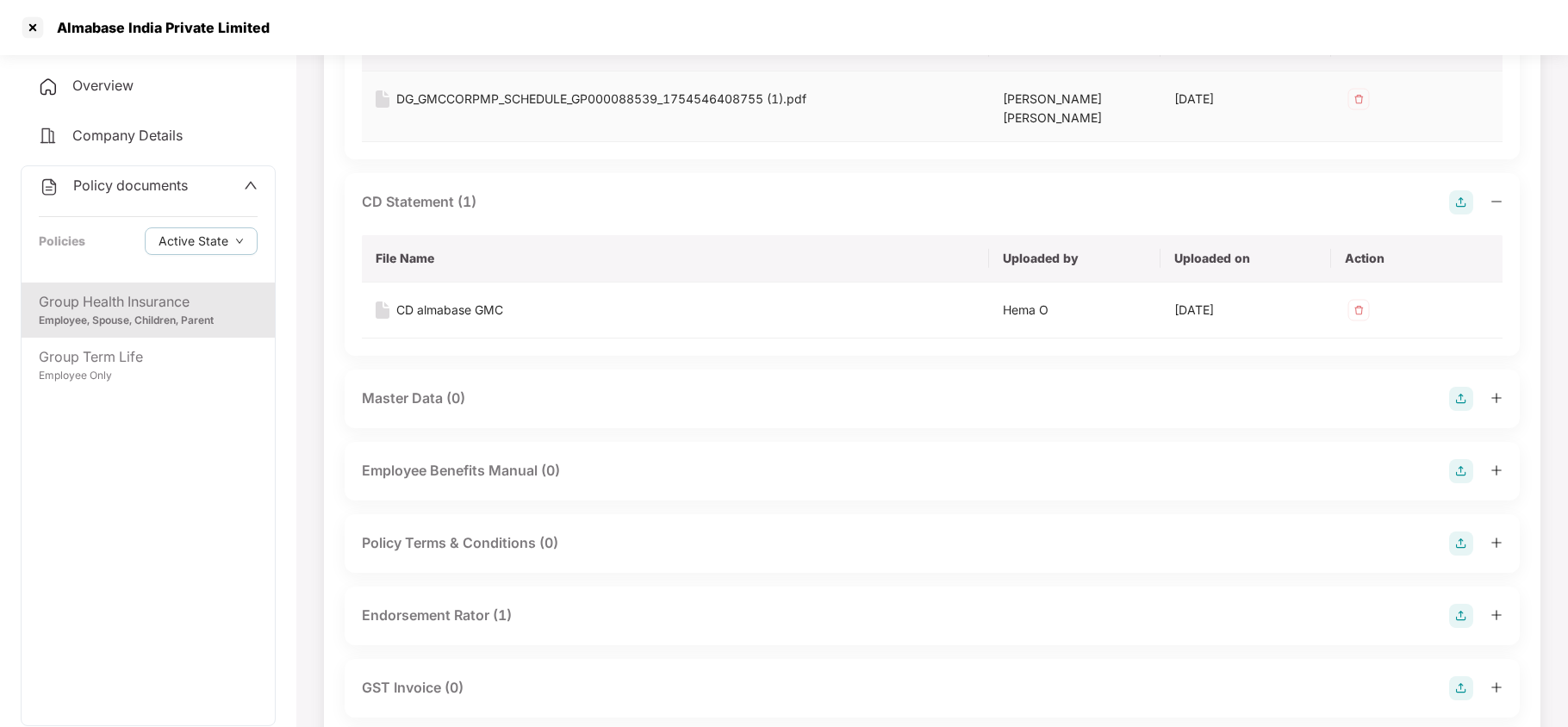
scroll to position [345, 0]
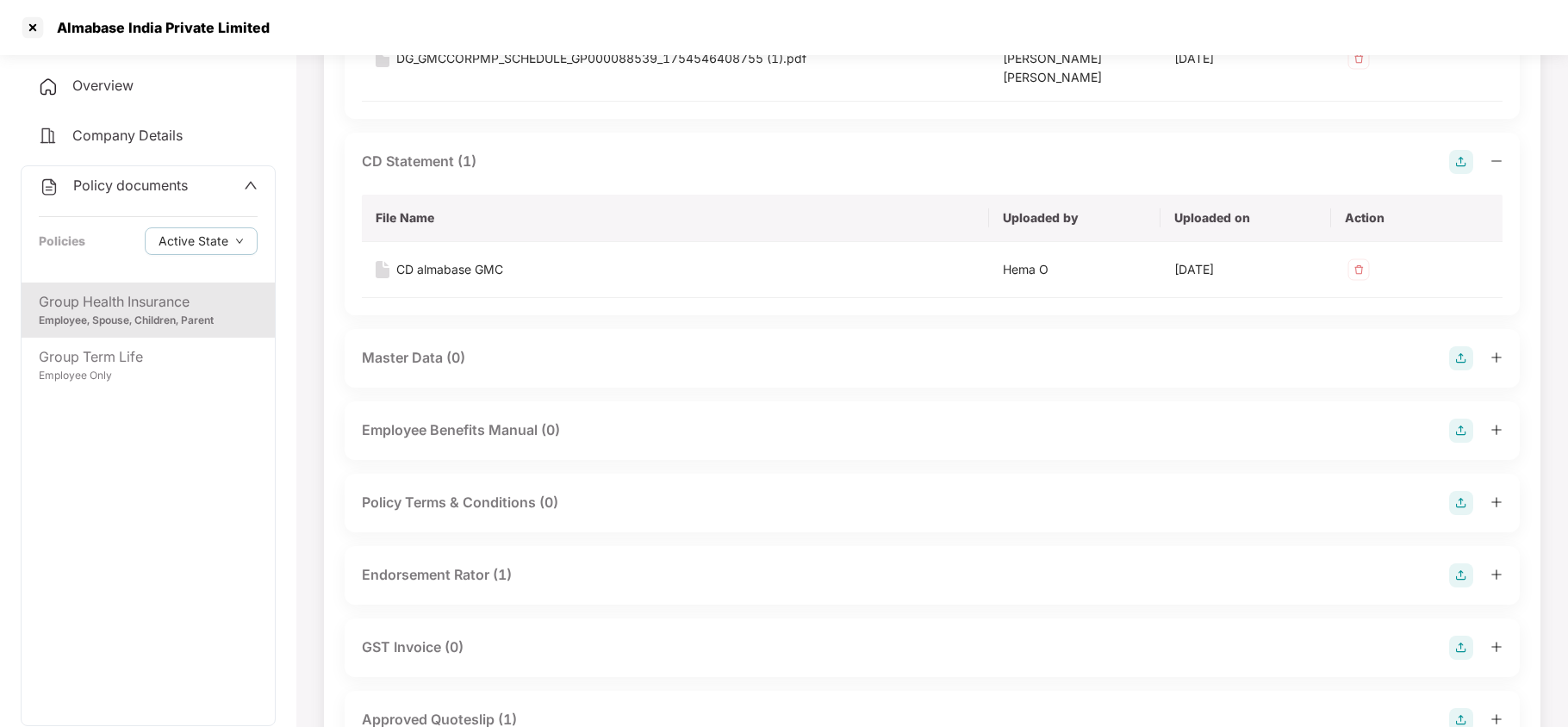
click at [470, 565] on div "Endorsement Rator (1)" at bounding box center [437, 576] width 150 height 22
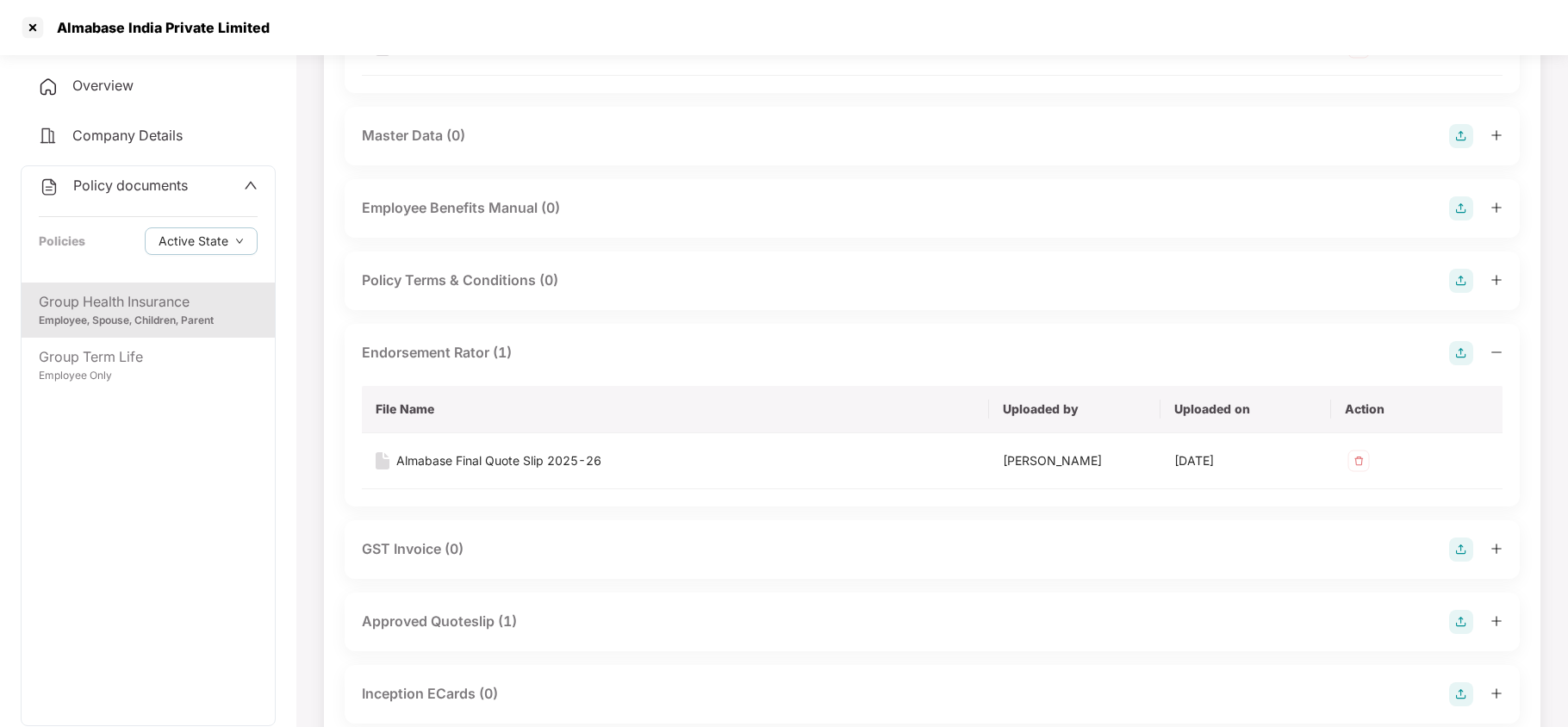
scroll to position [574, 0]
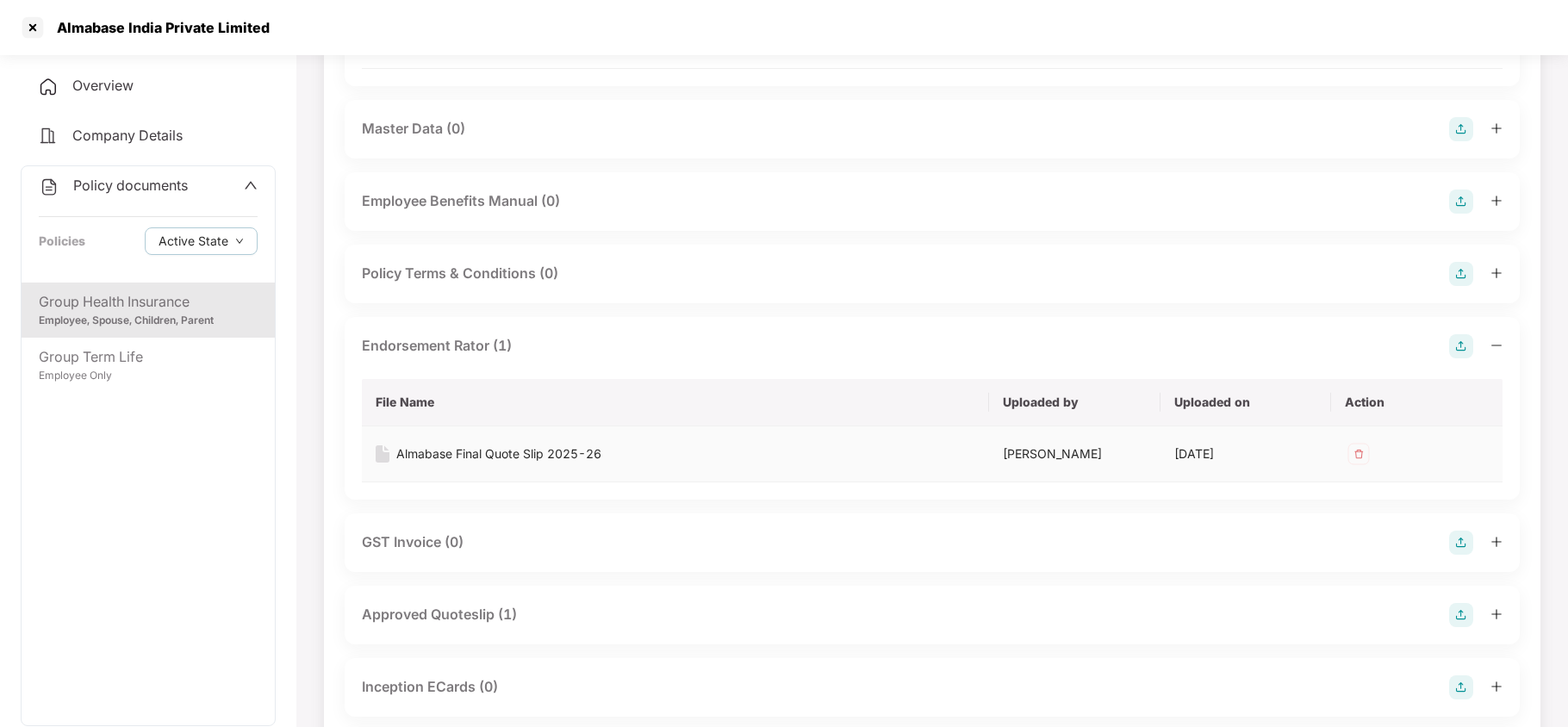
click at [532, 445] on div "Almabase Final Quote Slip 2025-26" at bounding box center [498, 454] width 205 height 19
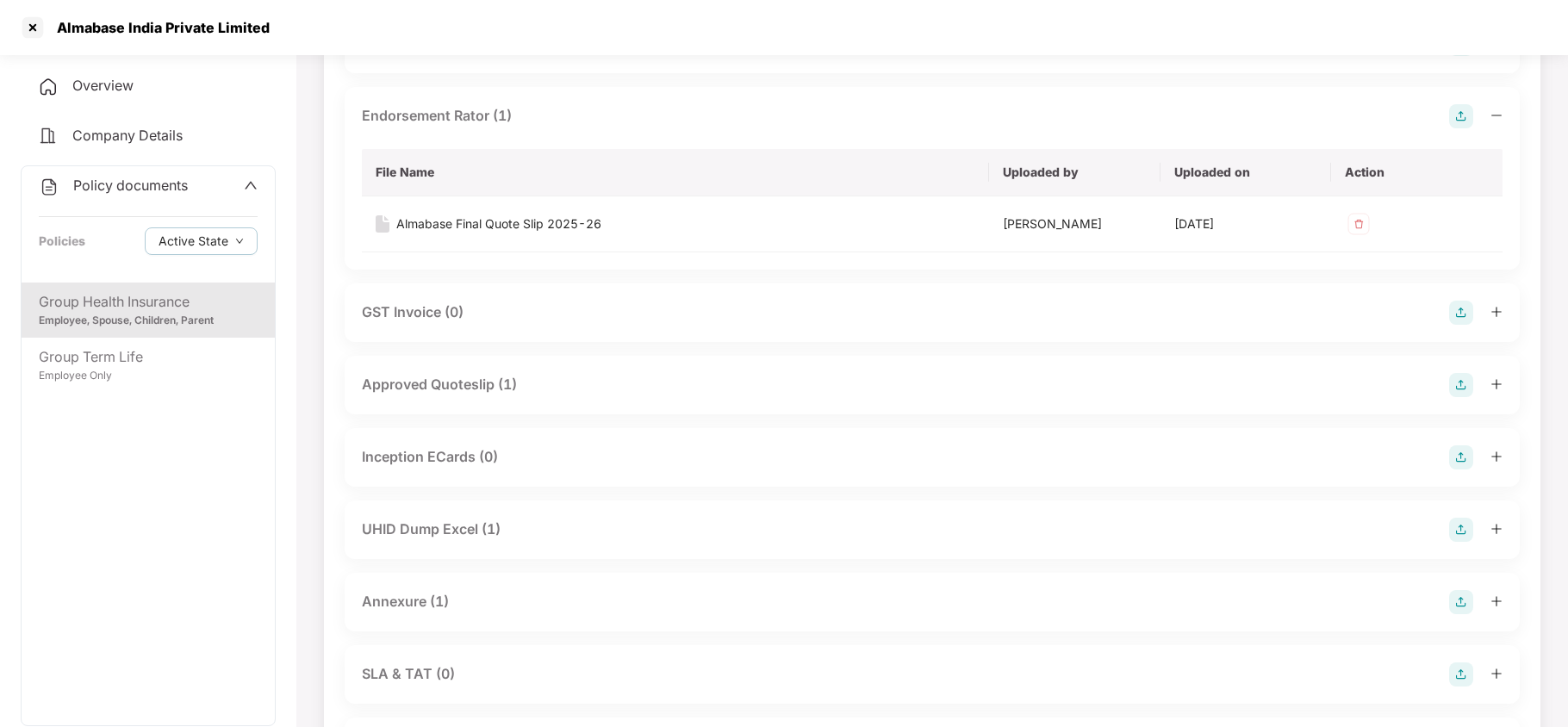
scroll to position [919, 0]
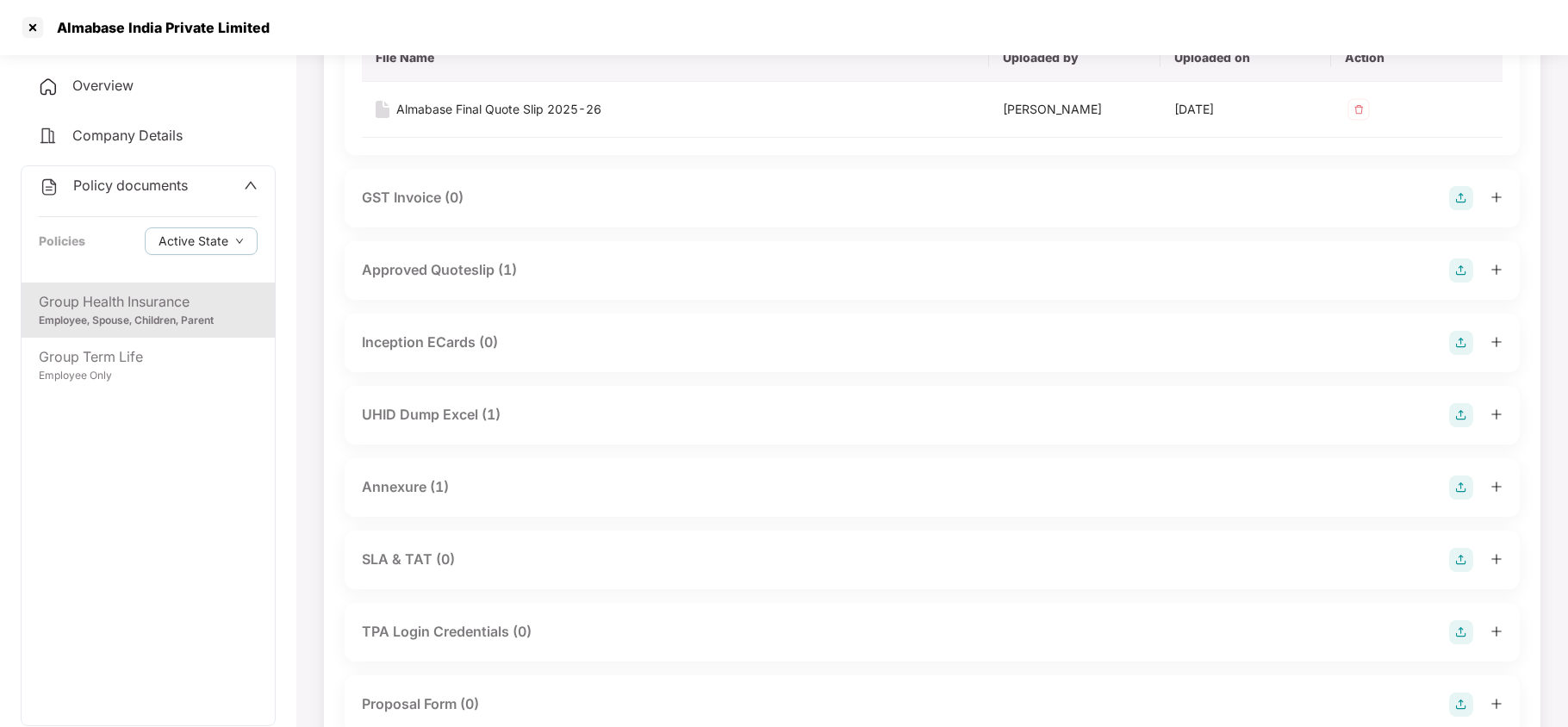
click at [400, 477] on div "Annexure (1)" at bounding box center [405, 488] width 87 height 22
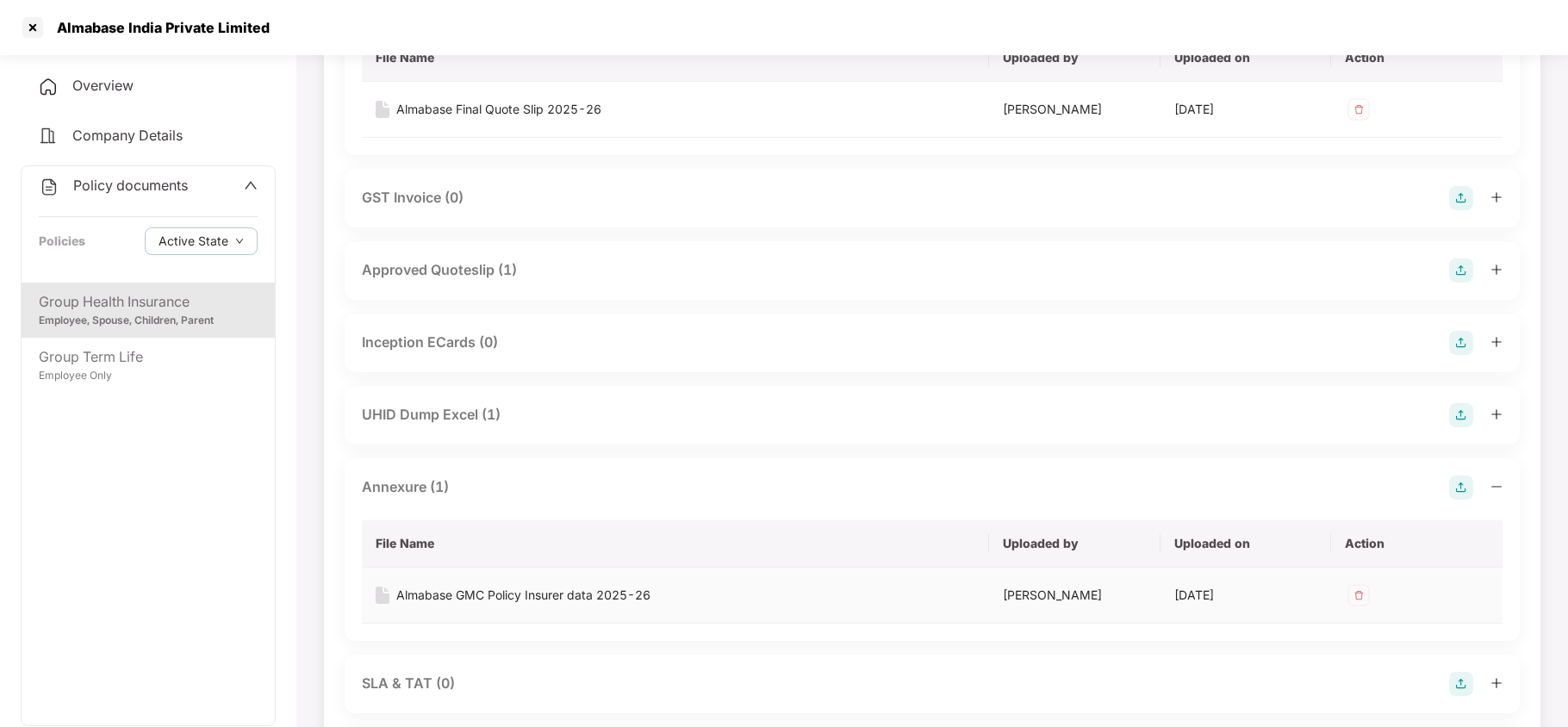
click at [566, 587] on div "Almabase GMC Policy Insurer data 2025-26" at bounding box center [523, 595] width 254 height 19
click at [32, 25] on div at bounding box center [33, 28] width 28 height 28
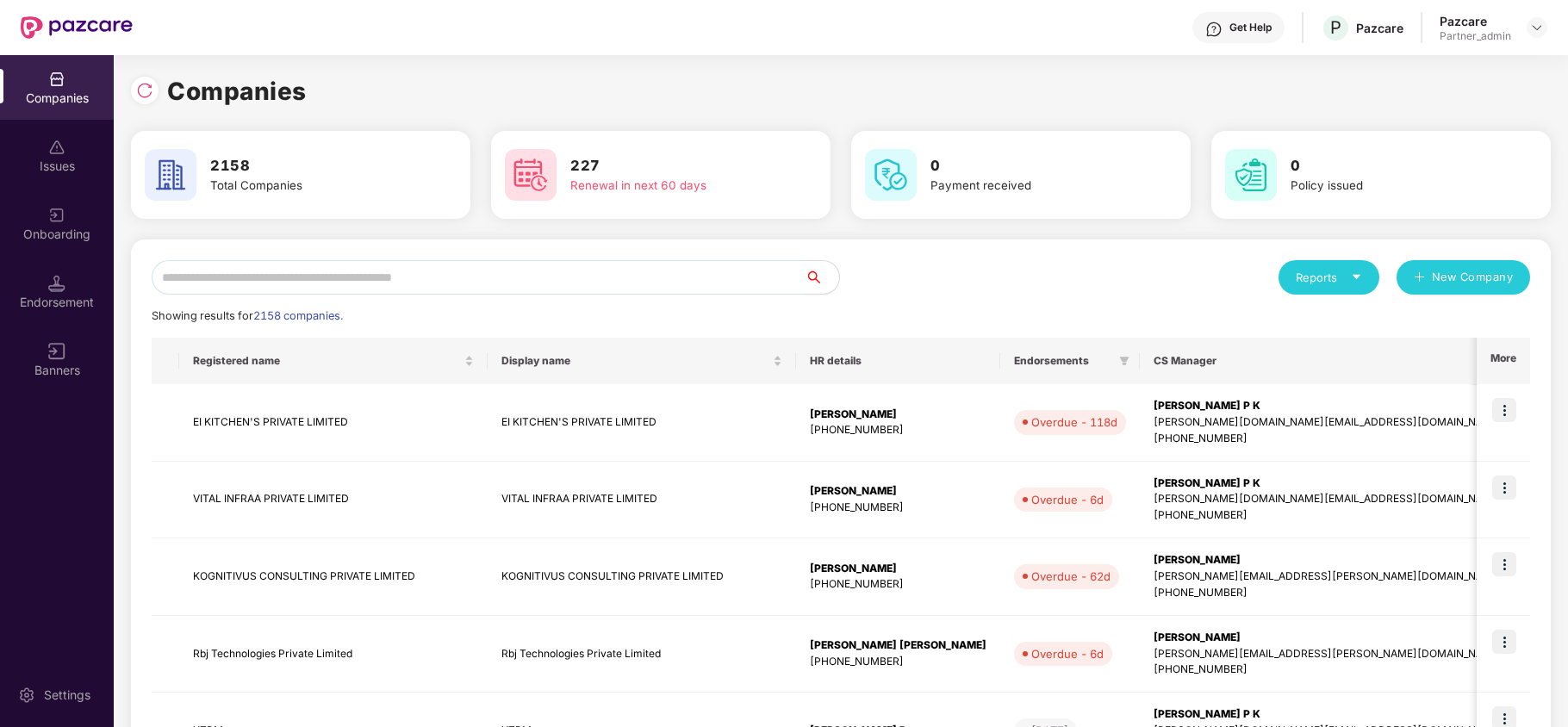
scroll to position [0, 0]
click at [392, 271] on input "text" at bounding box center [478, 277] width 653 height 35
paste input "*******"
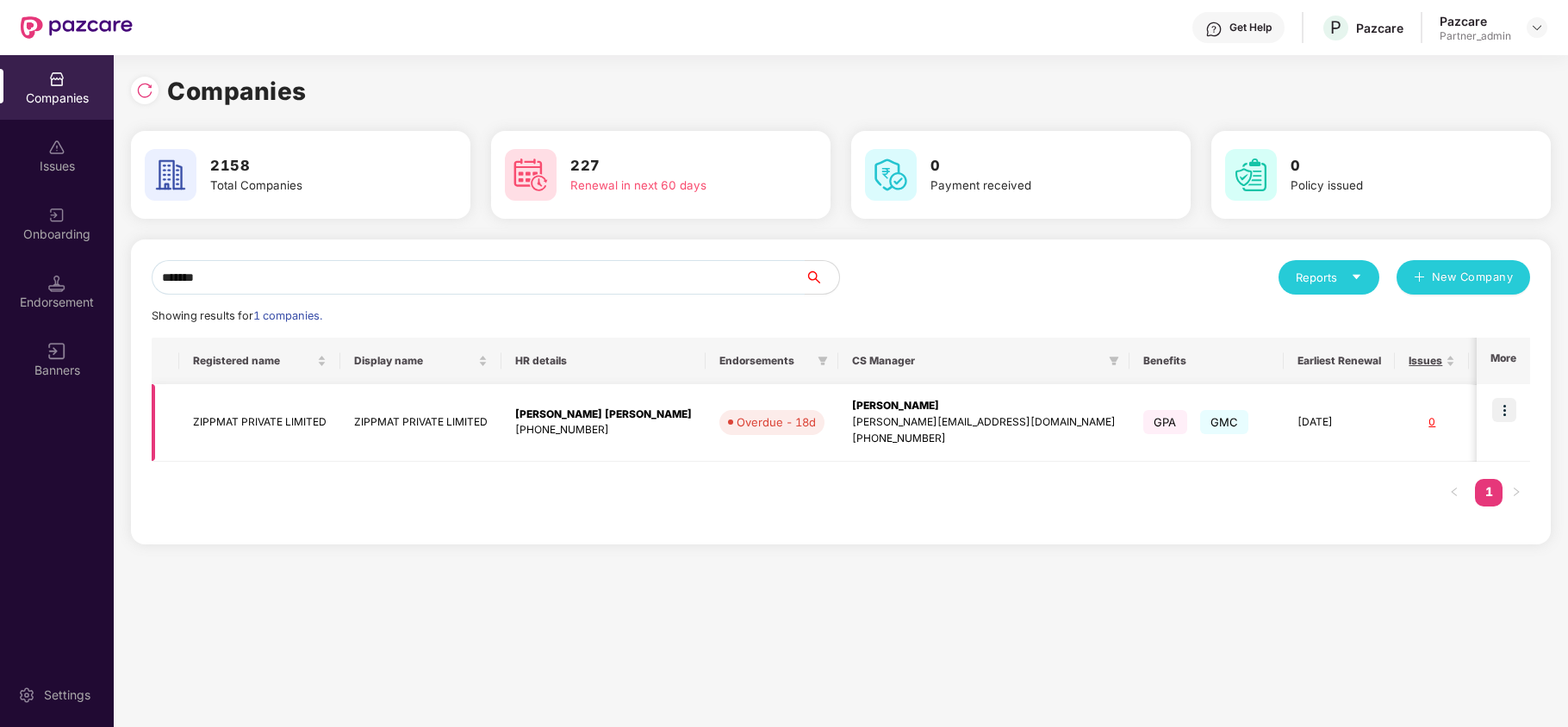
type input "*******"
click at [1496, 402] on img at bounding box center [1504, 410] width 24 height 24
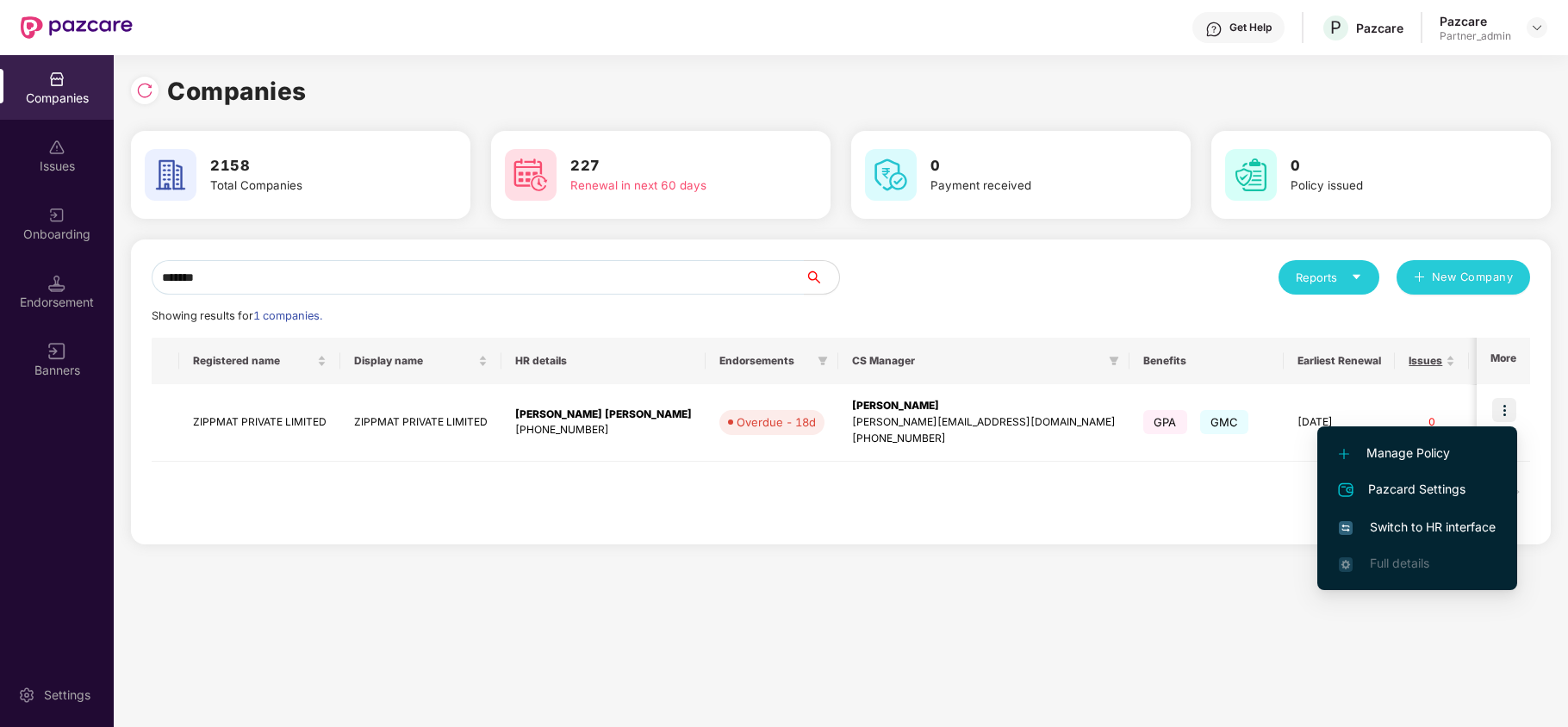
click at [1429, 527] on span "Switch to HR interface" at bounding box center [1417, 527] width 157 height 19
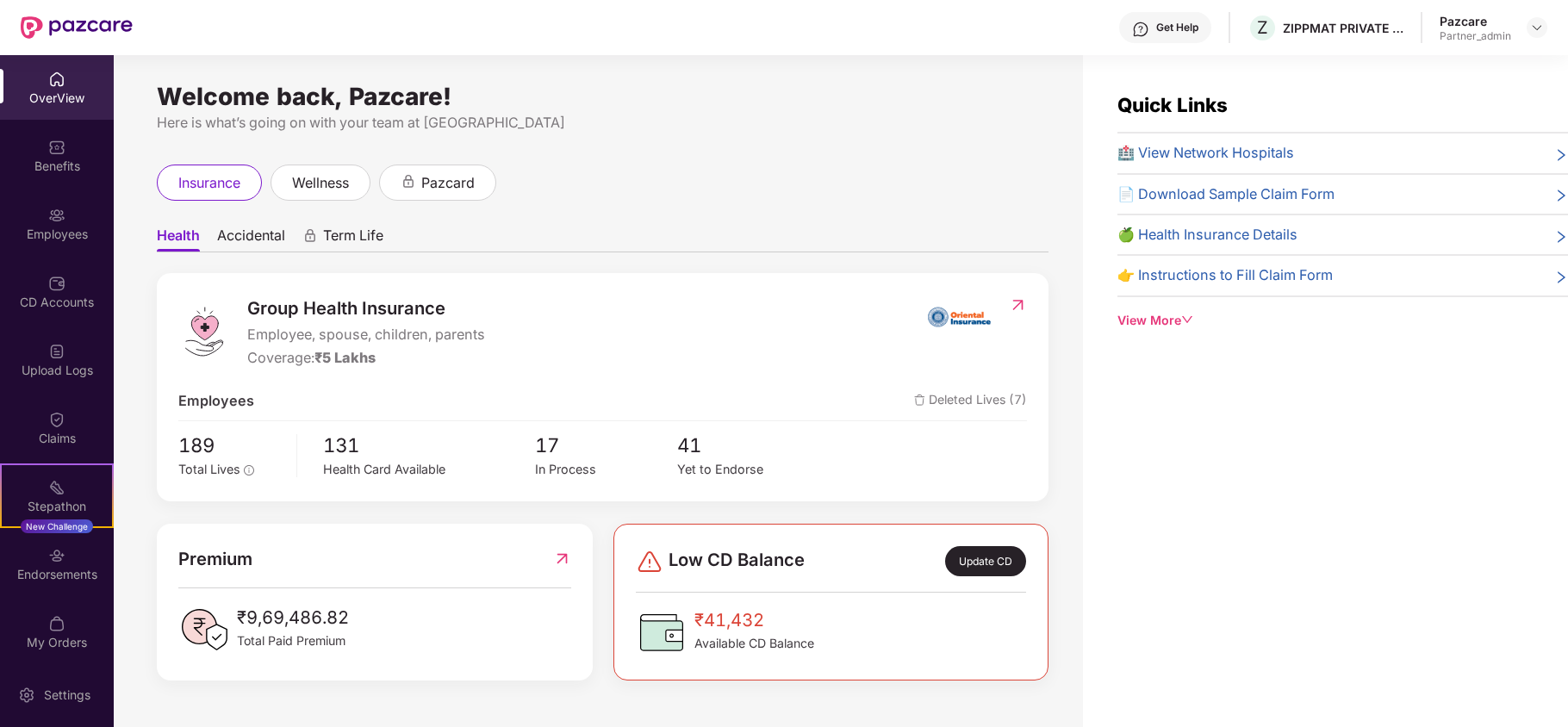
click at [43, 158] on div "Benefits" at bounding box center [56, 165] width 114 height 17
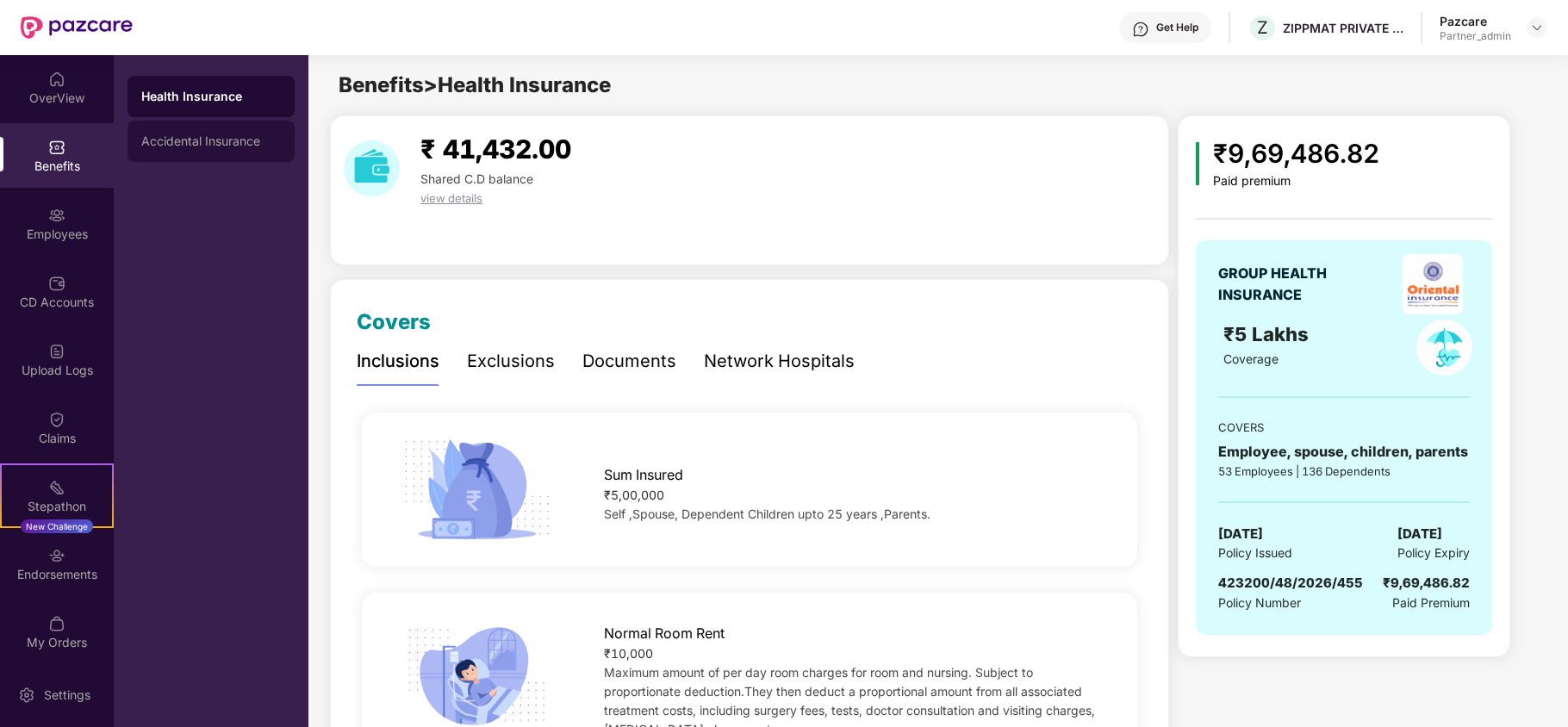
click at [202, 135] on div "Accidental Insurance" at bounding box center [211, 141] width 139 height 14
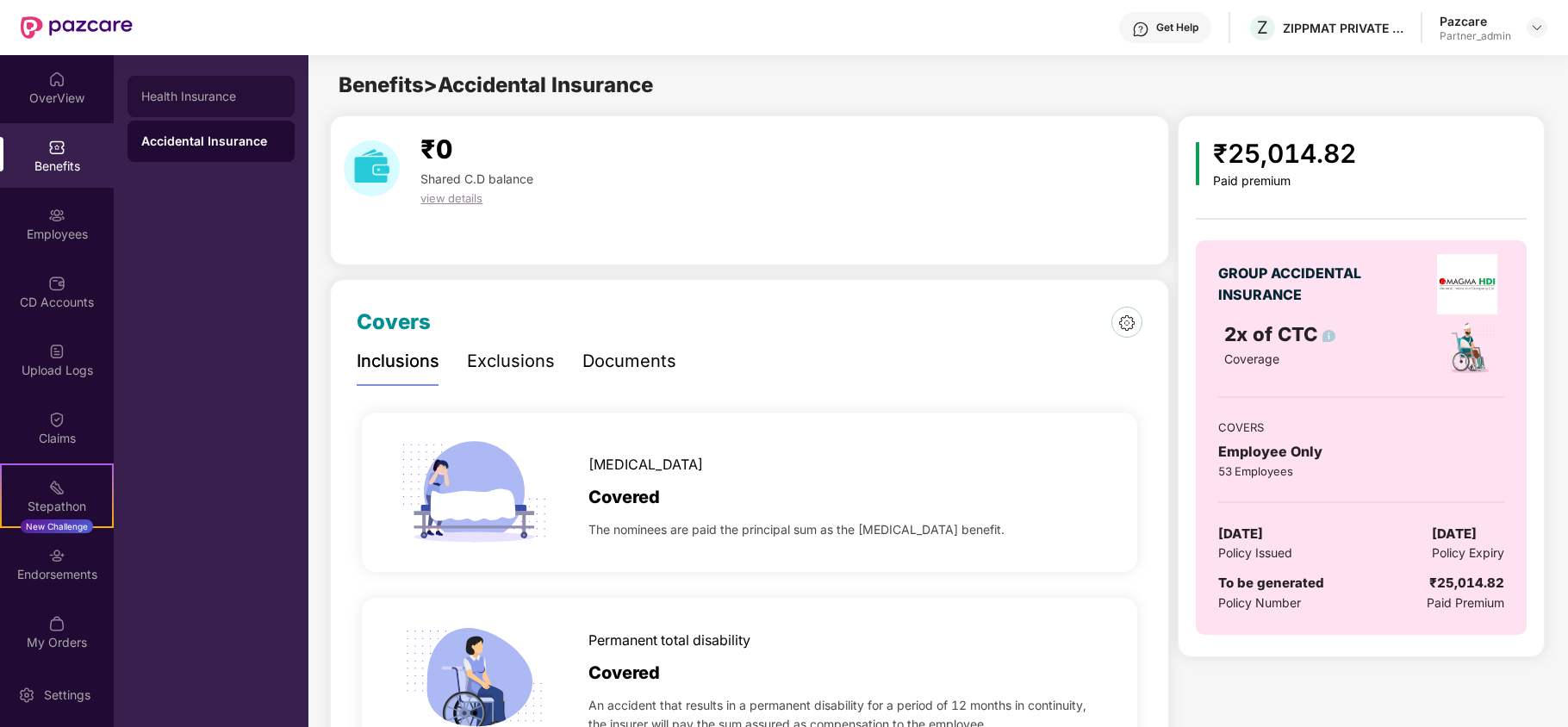
click at [207, 97] on div "Health Insurance" at bounding box center [211, 97] width 139 height 14
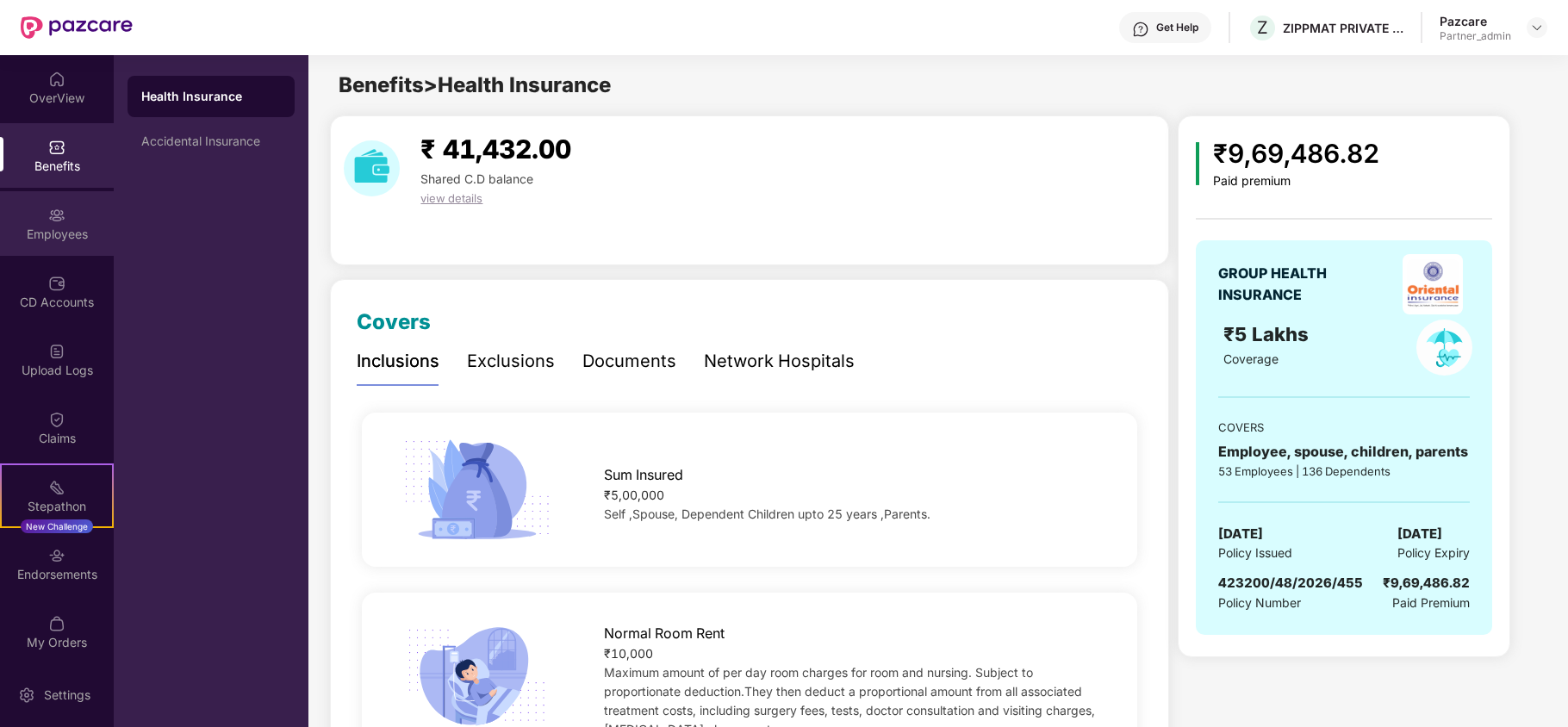
click at [74, 246] on div "Employees" at bounding box center [56, 223] width 114 height 64
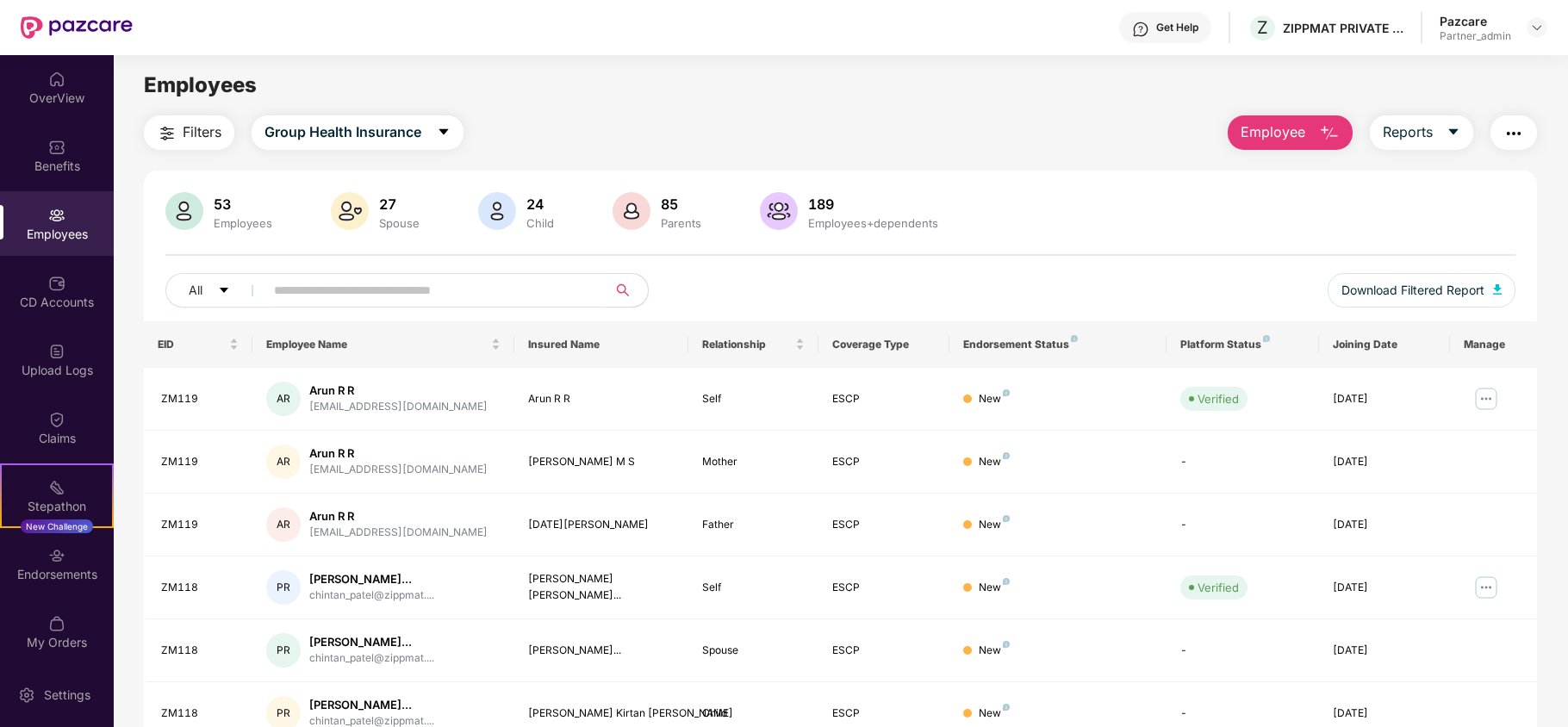
click at [197, 126] on span "Filters" at bounding box center [202, 133] width 39 height 22
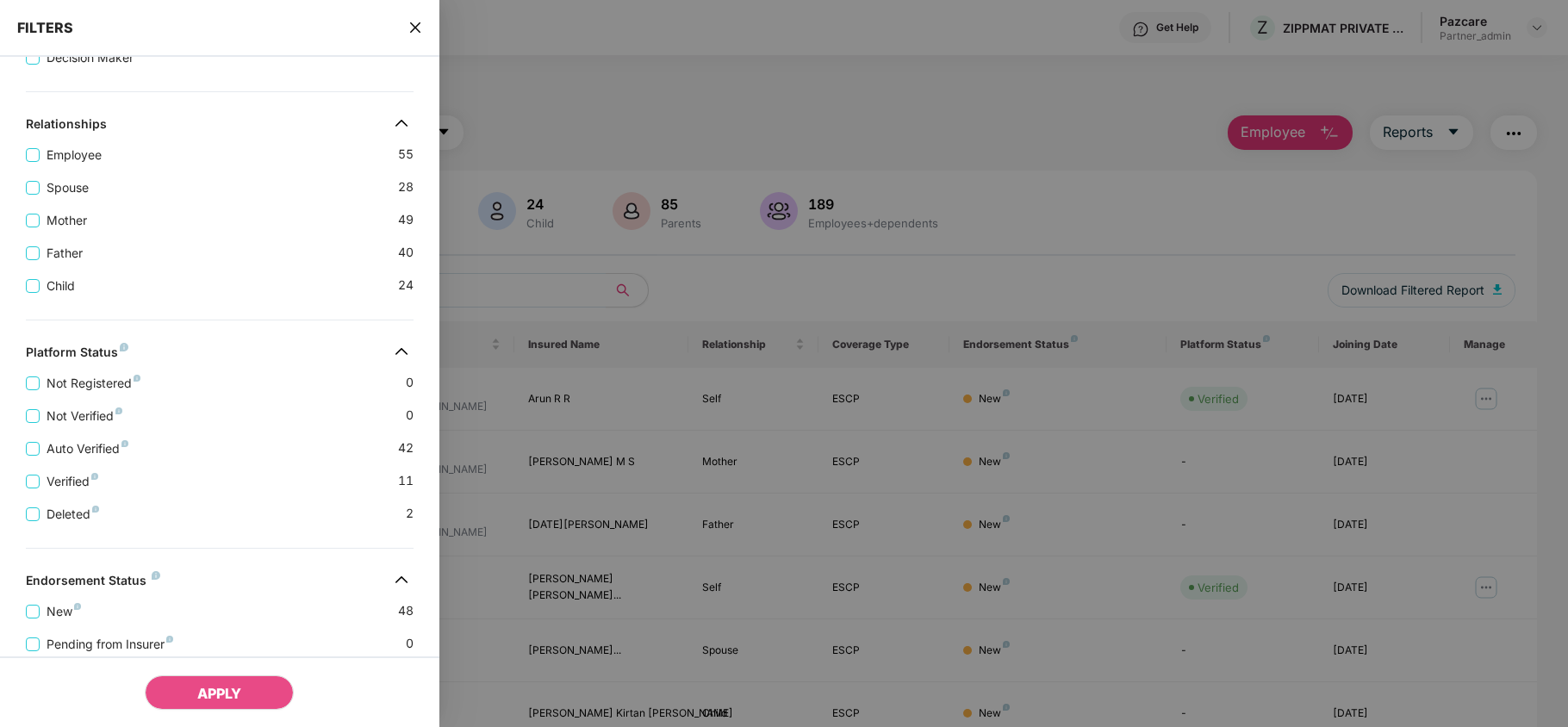
scroll to position [477, 0]
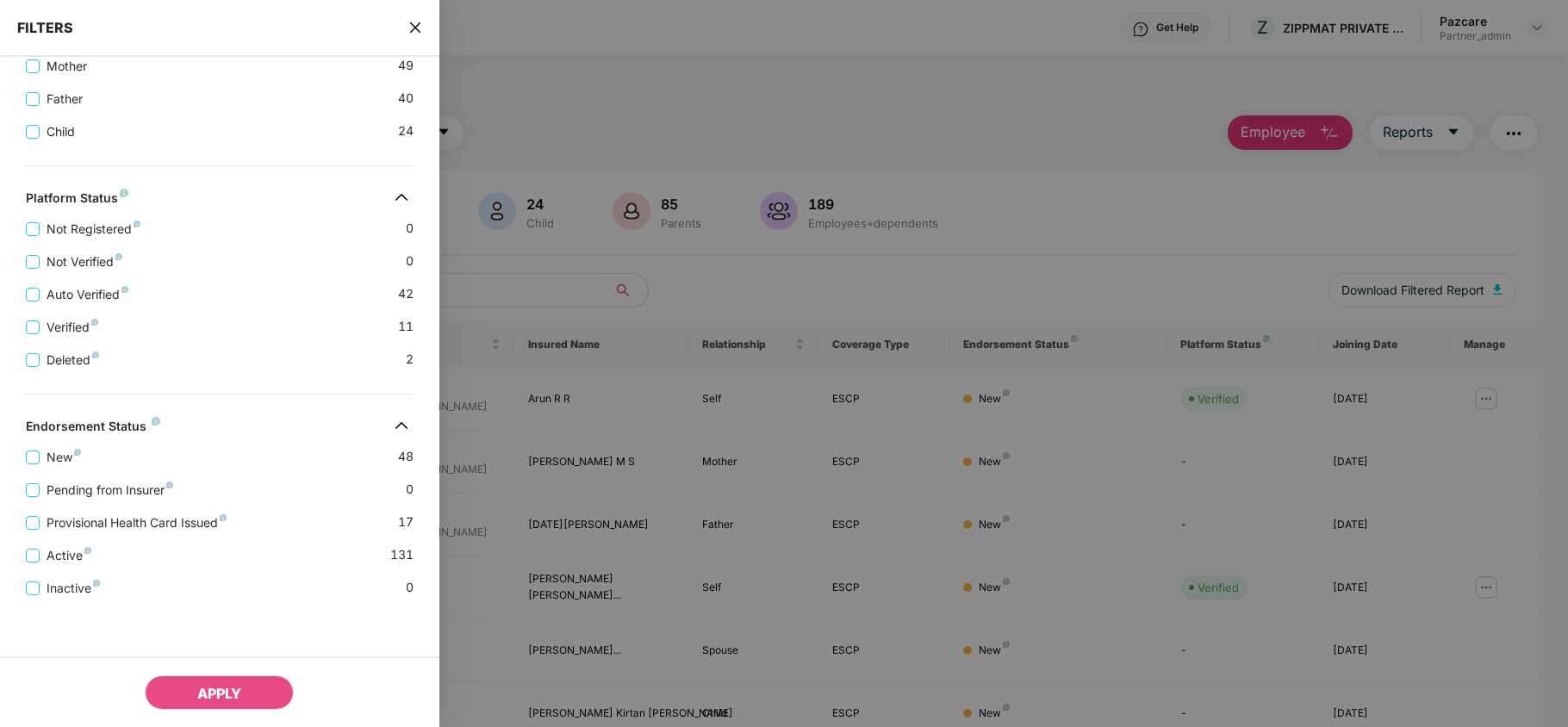
click at [422, 29] on div "FILTERS" at bounding box center [219, 29] width 439 height 57
click at [412, 23] on icon "close" at bounding box center [415, 28] width 14 height 14
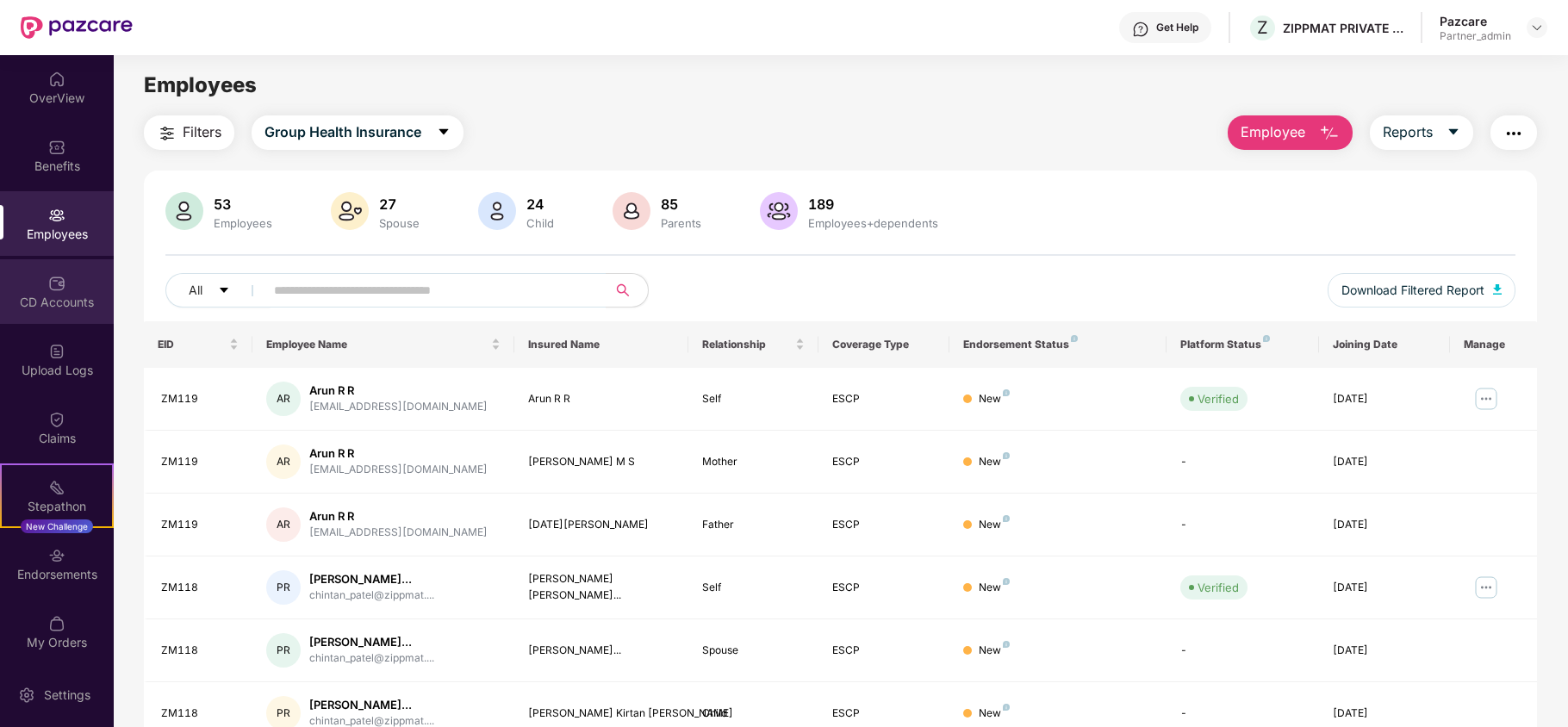
click at [40, 300] on div "CD Accounts" at bounding box center [56, 302] width 114 height 17
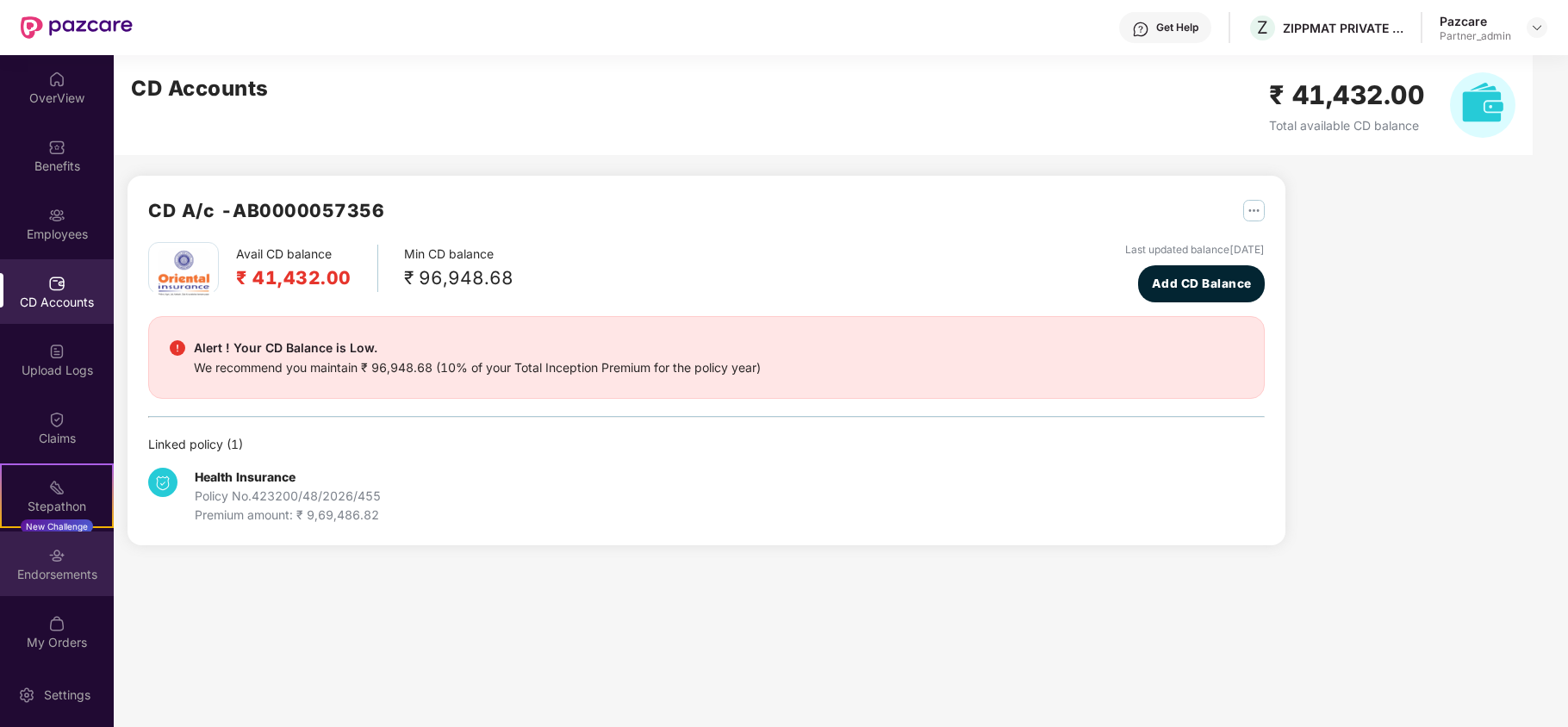
click at [70, 587] on div "Endorsements" at bounding box center [56, 564] width 114 height 64
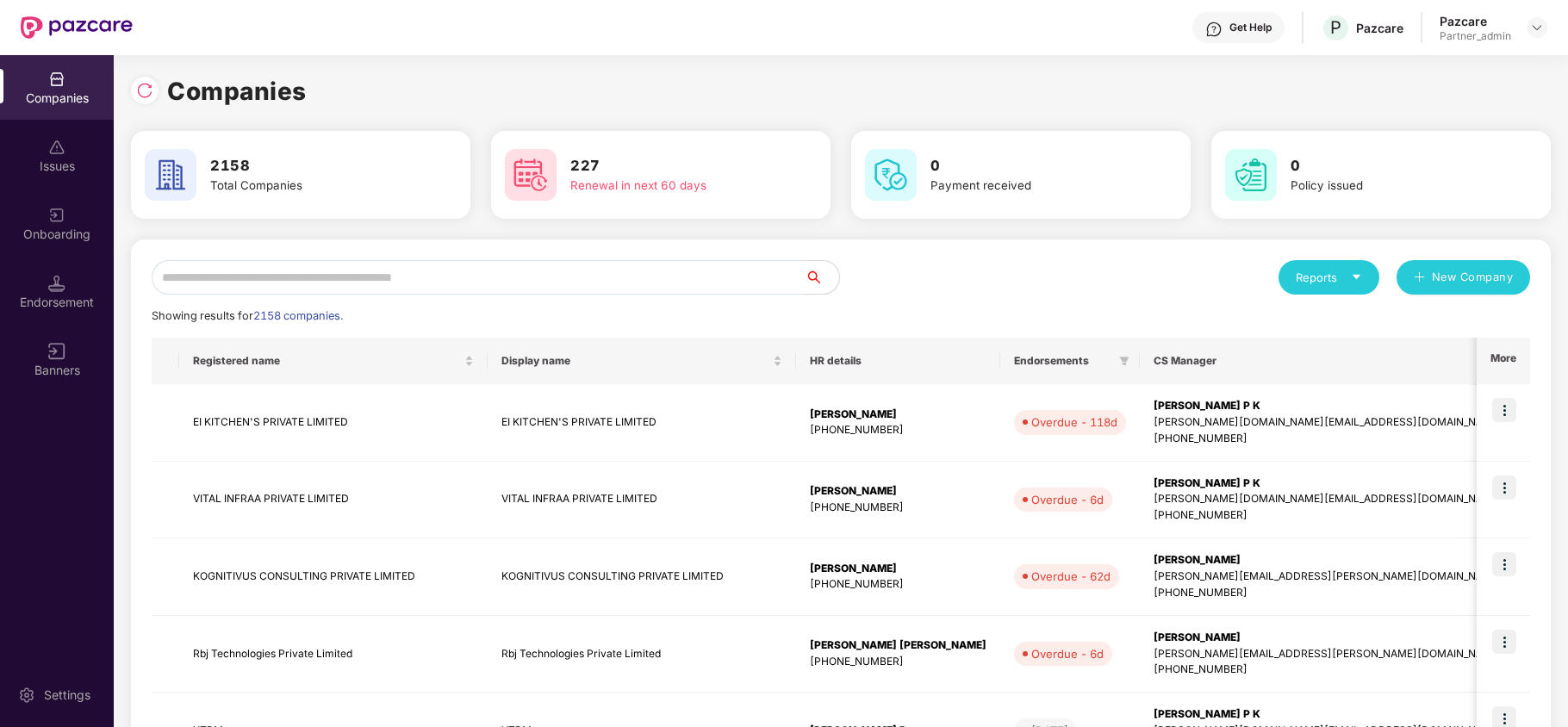
click at [345, 272] on input "text" at bounding box center [478, 277] width 653 height 35
paste input "*******"
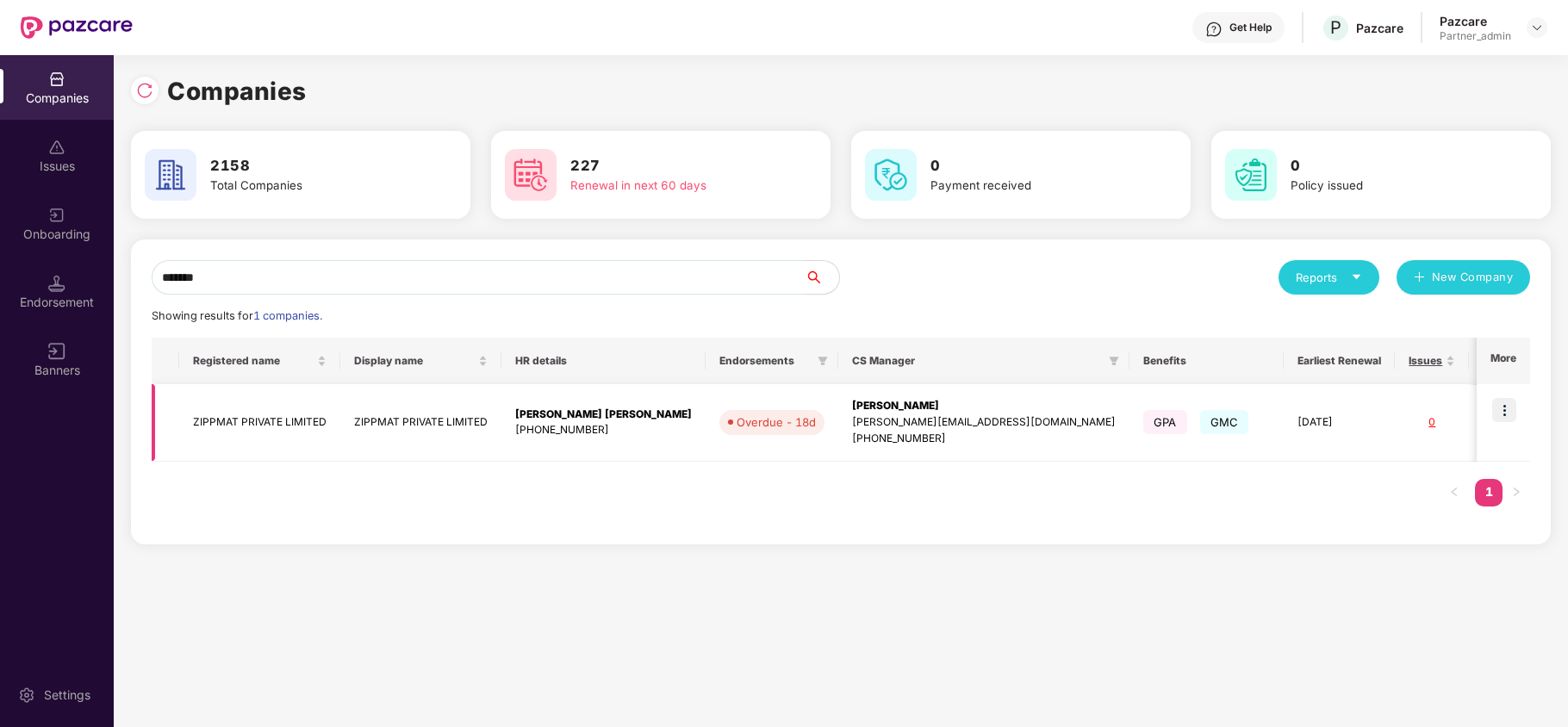
type input "*******"
click at [288, 427] on td "ZIPPMAT PRIVATE LIMITED" at bounding box center [259, 423] width 161 height 77
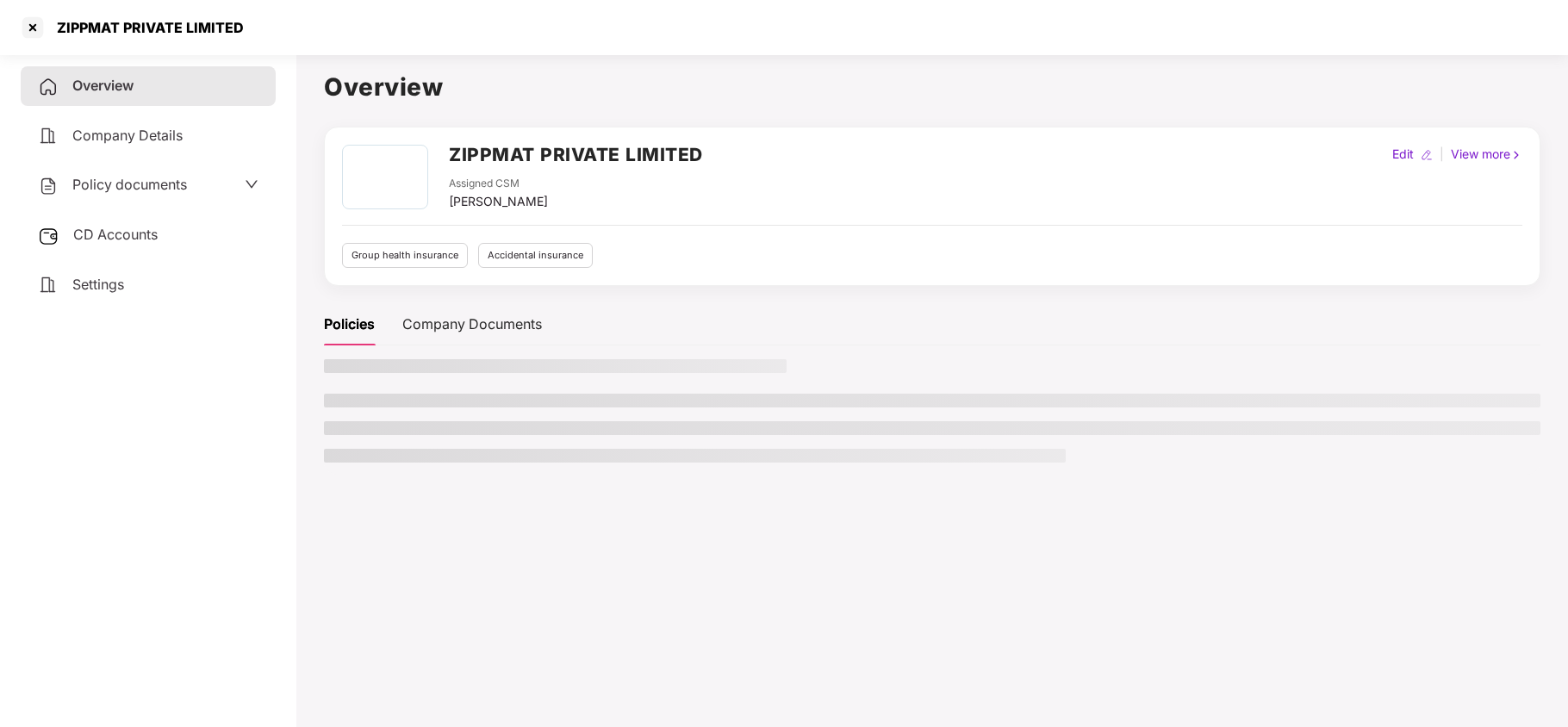
click at [97, 286] on span "Settings" at bounding box center [98, 284] width 51 height 17
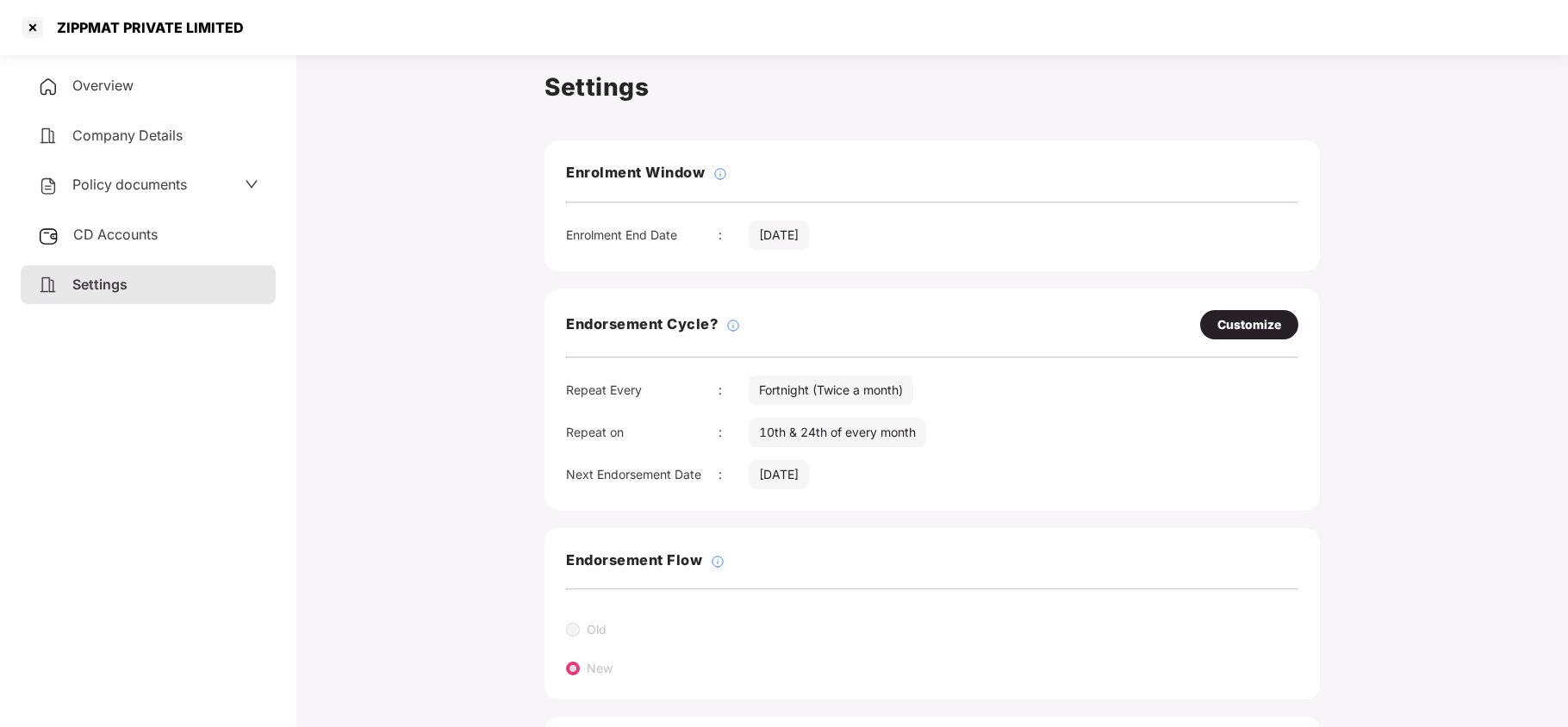
click at [1237, 325] on div "Customize" at bounding box center [1249, 324] width 63 height 19
select select "*********"
select select "*****"
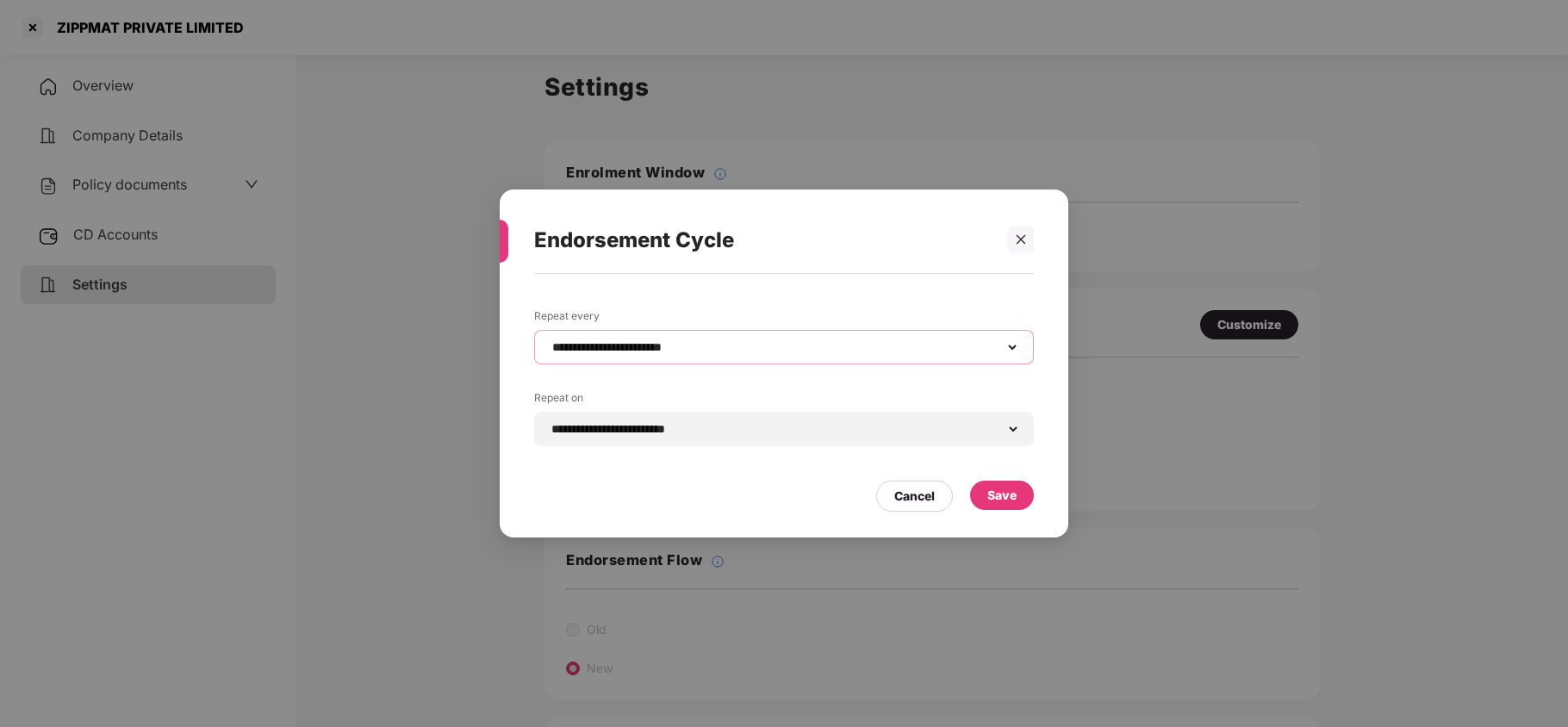
click at [745, 352] on select "**********" at bounding box center [784, 347] width 471 height 14
select select "*****"
click at [549, 340] on select "**********" at bounding box center [784, 347] width 471 height 14
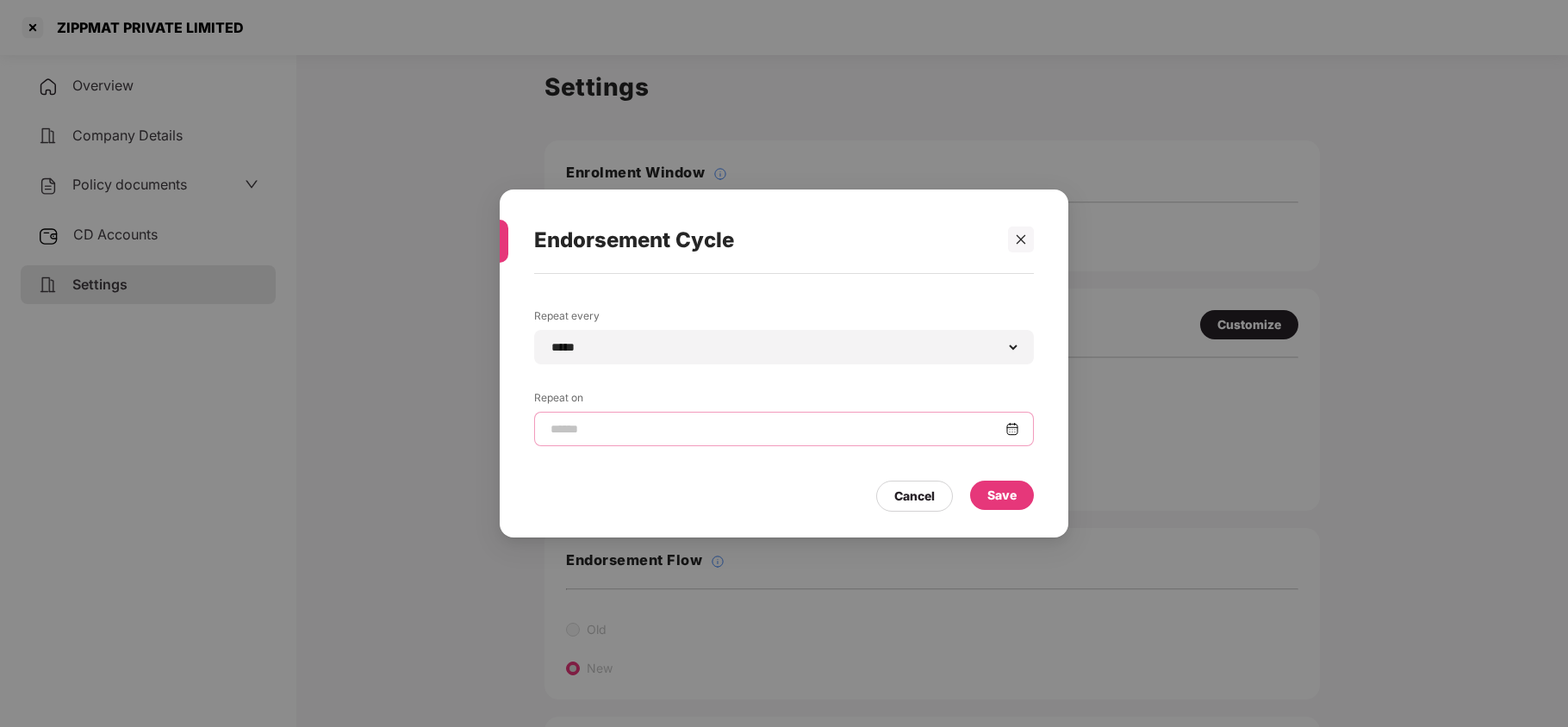
click at [634, 434] on input at bounding box center [777, 429] width 457 height 18
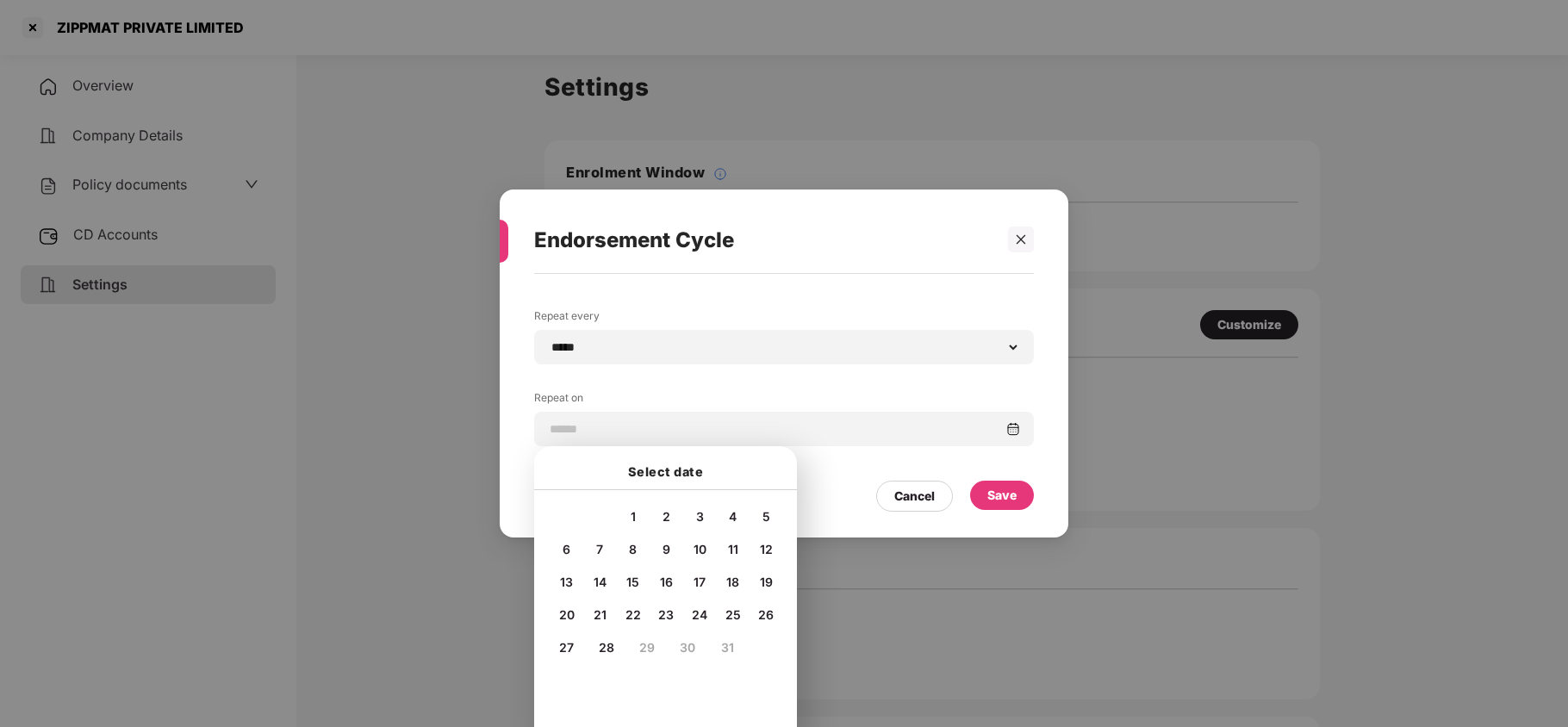
click at [700, 542] on span "10" at bounding box center [699, 549] width 13 height 15
type input "**********"
click at [1002, 494] on div "Save" at bounding box center [1002, 495] width 30 height 19
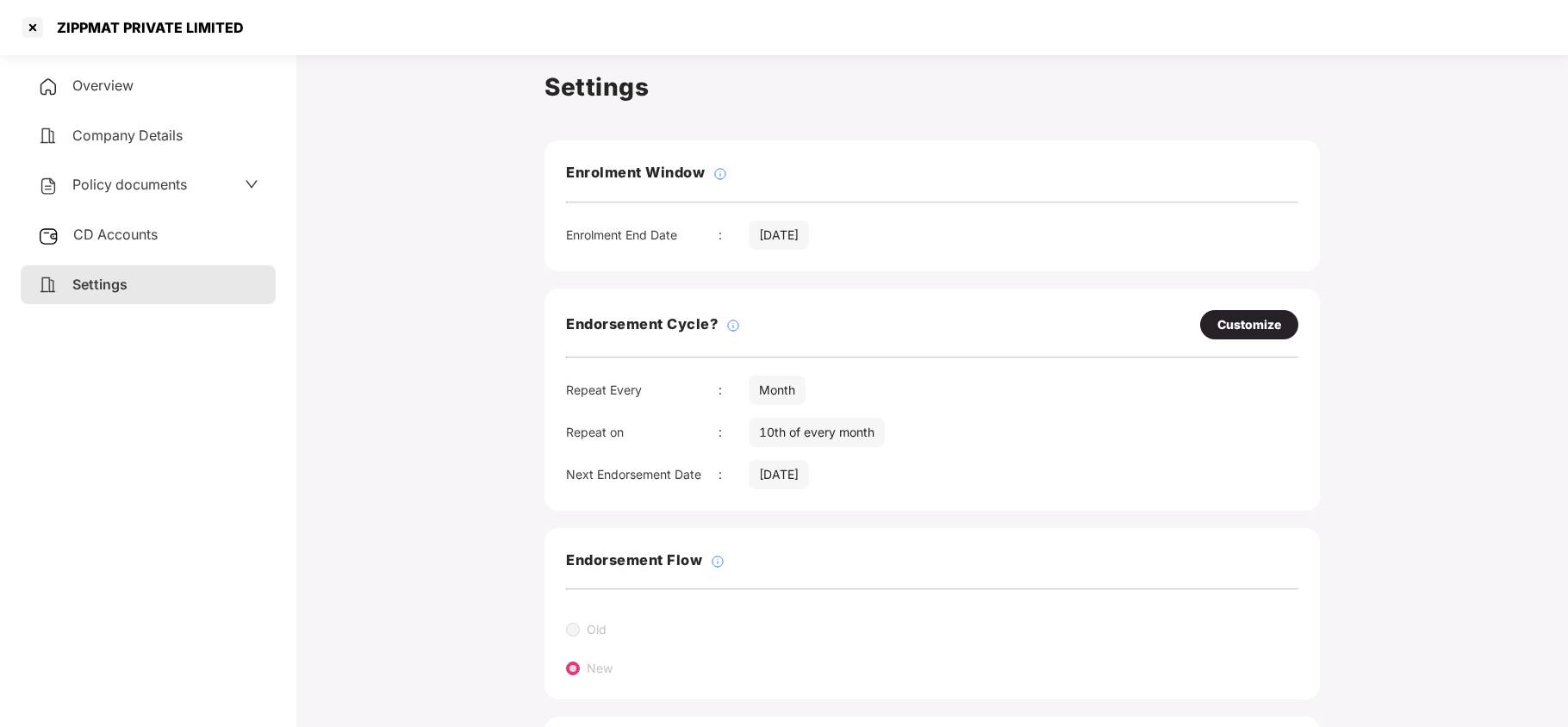
click at [109, 188] on span "Policy documents" at bounding box center [130, 184] width 115 height 17
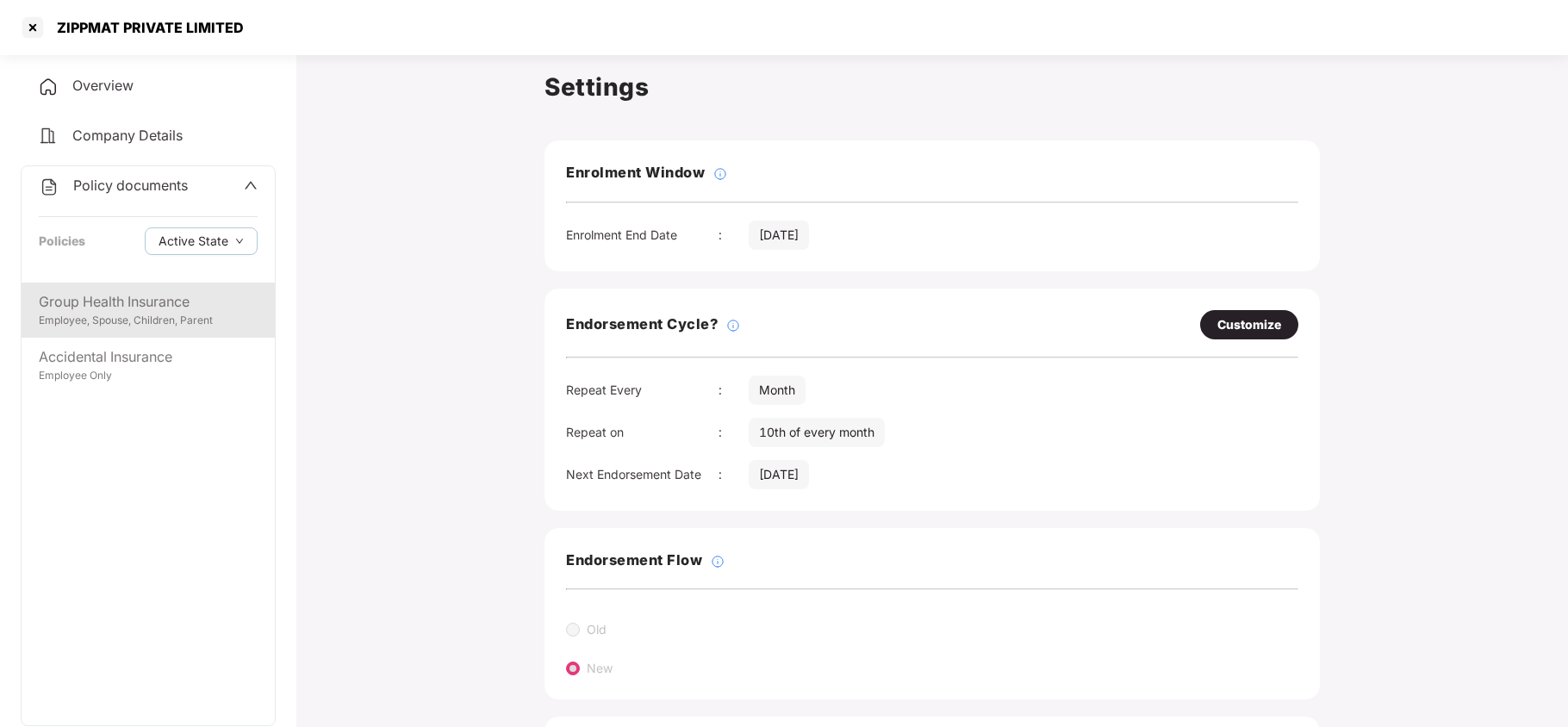
click at [131, 311] on div "Group Health Insurance" at bounding box center [147, 303] width 218 height 22
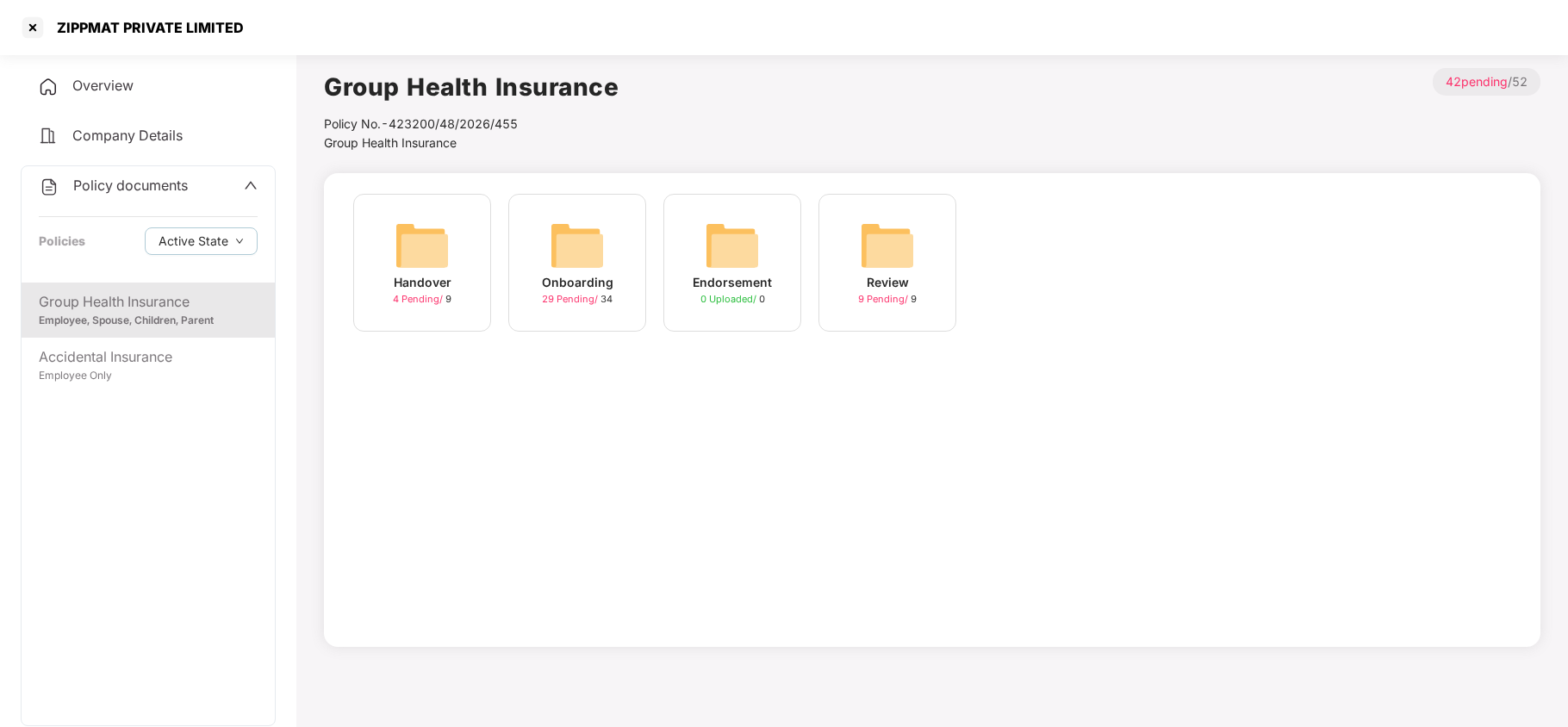
click at [572, 246] on img at bounding box center [577, 245] width 55 height 55
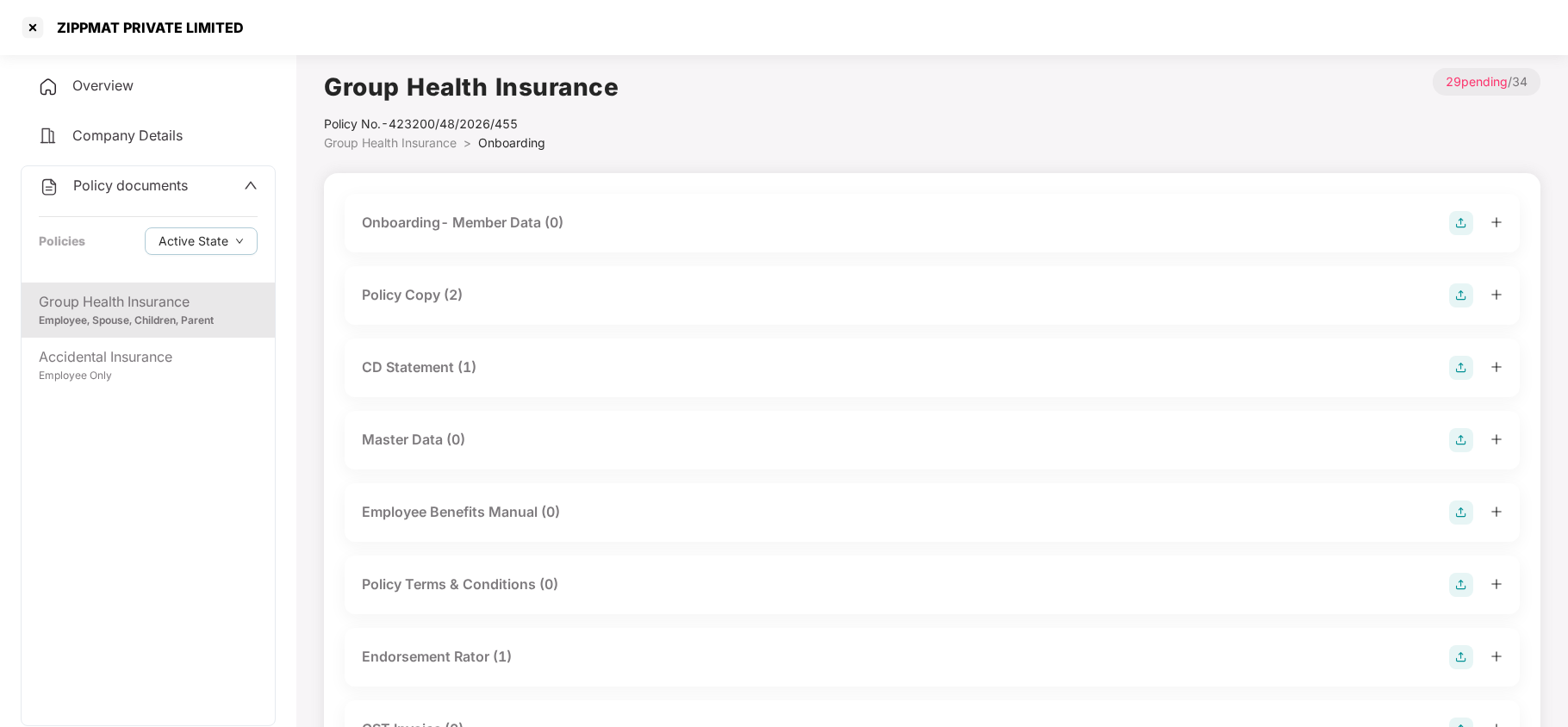
click at [425, 307] on div "Policy Copy (2)" at bounding box center [932, 296] width 1141 height 24
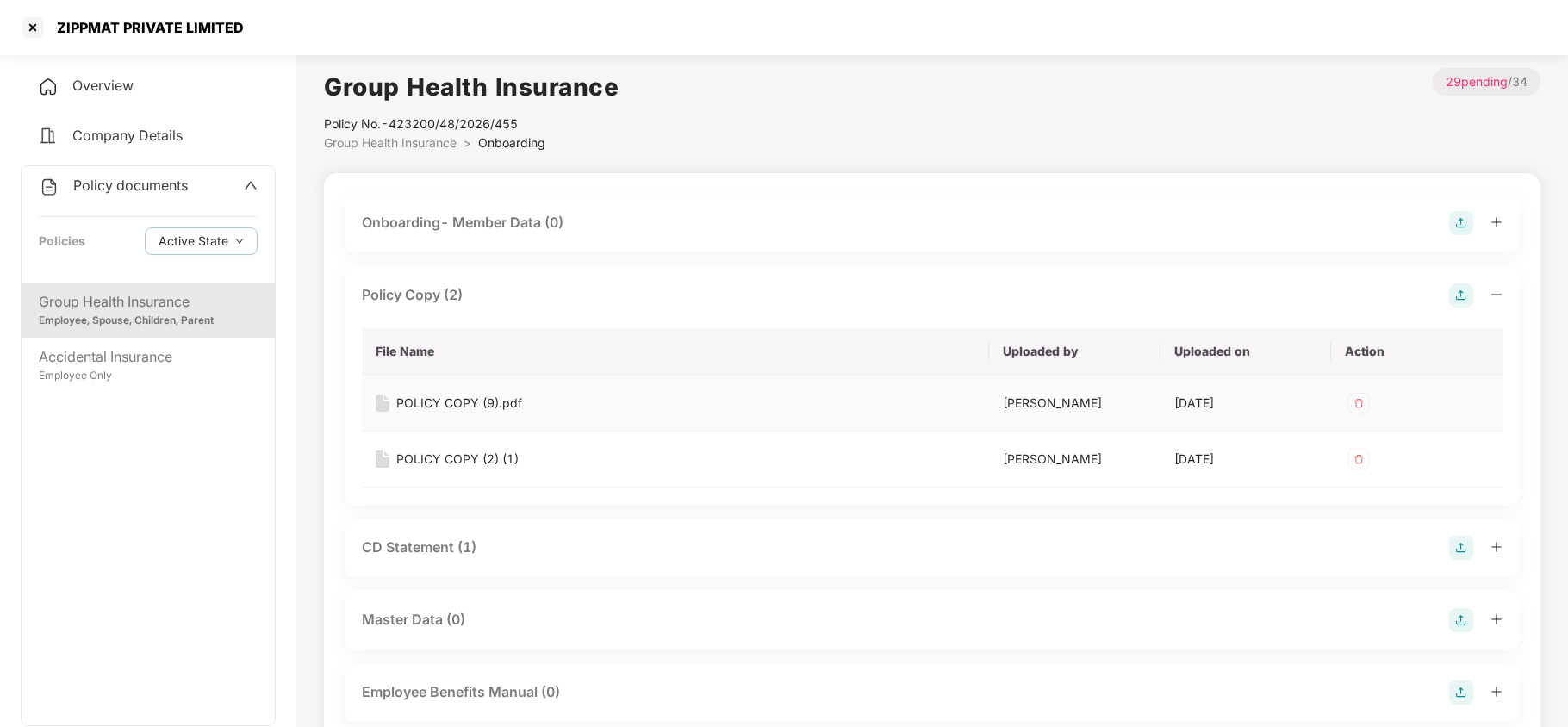
click at [493, 402] on div "POLICY COPY (9).pdf" at bounding box center [459, 403] width 126 height 19
click at [470, 542] on div "CD Statement (1)" at bounding box center [419, 548] width 115 height 22
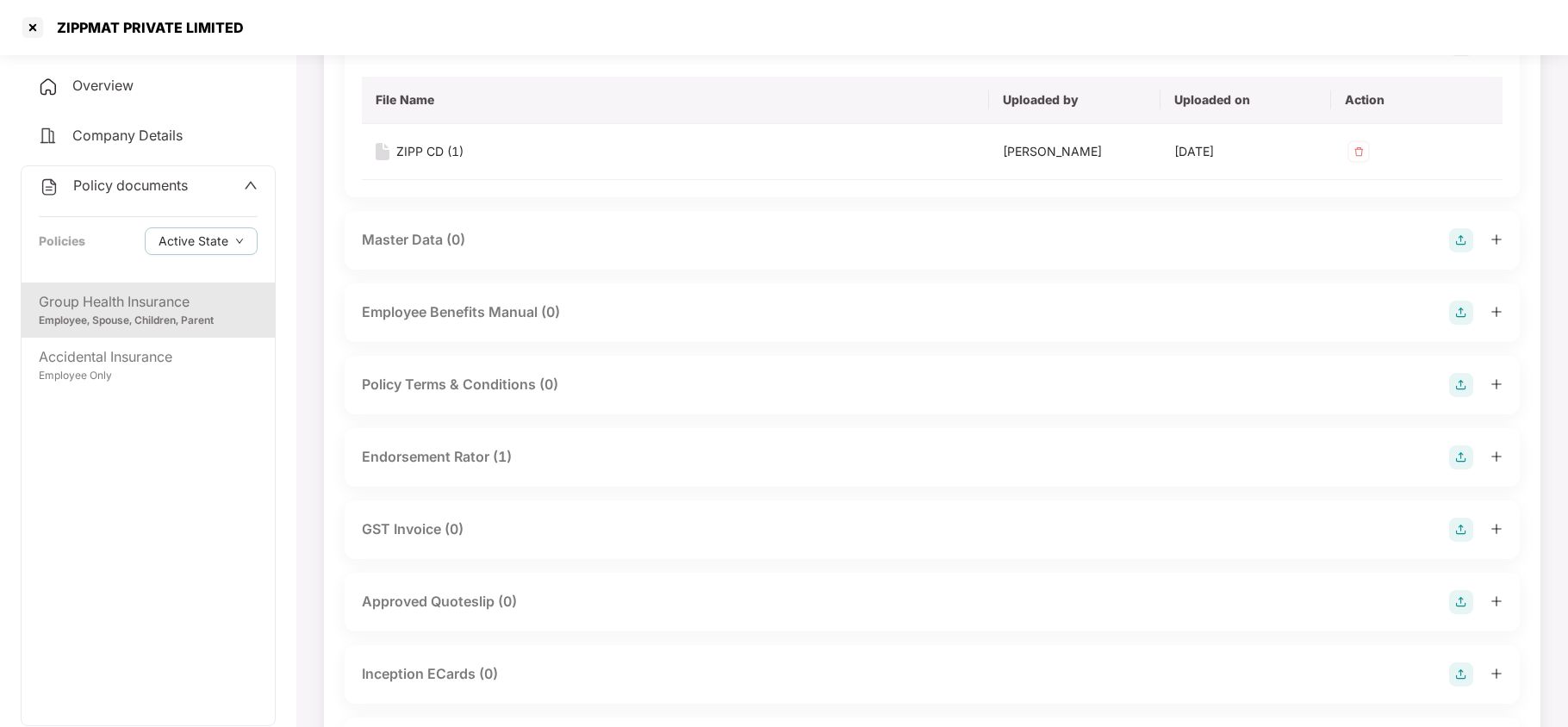
scroll to position [574, 0]
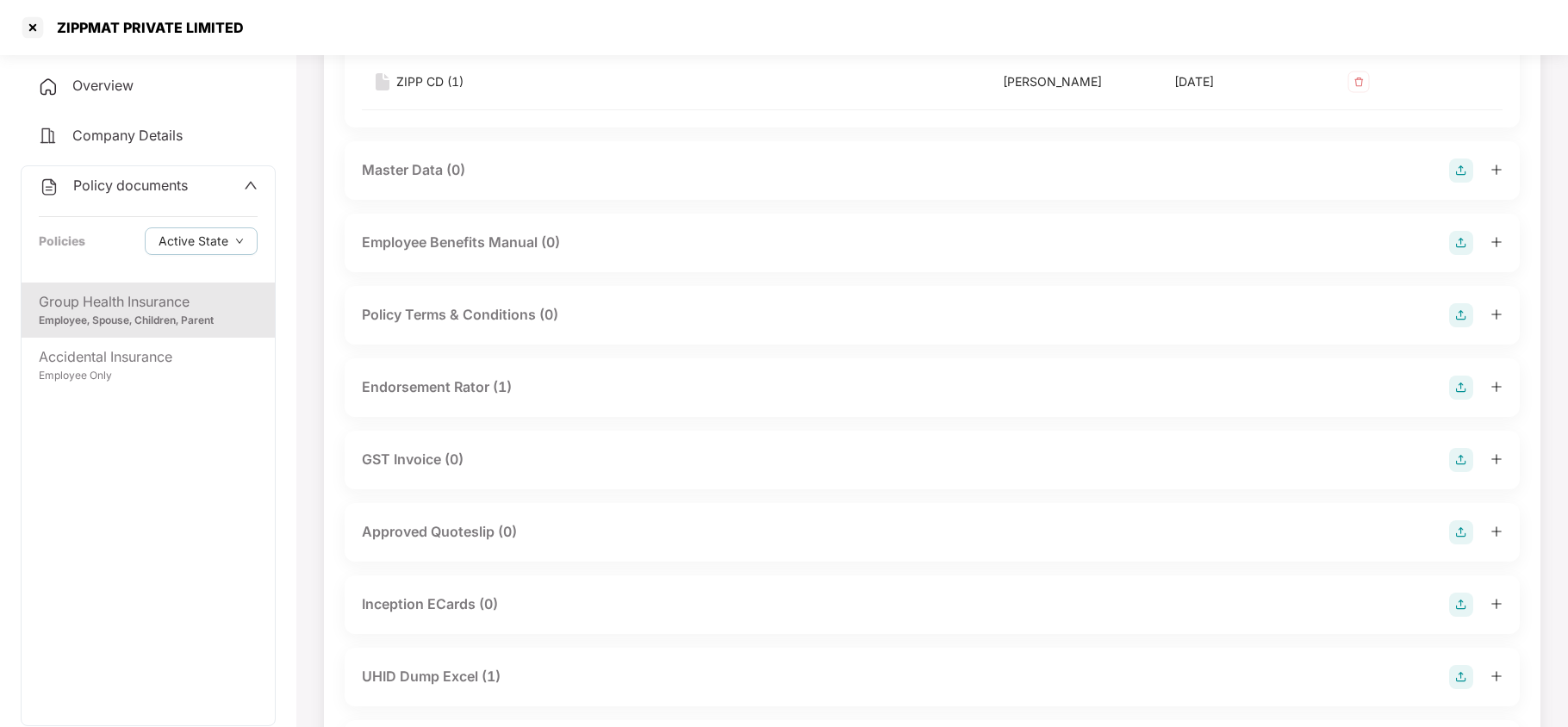
click at [471, 386] on div "Endorsement Rator (1)" at bounding box center [437, 388] width 150 height 22
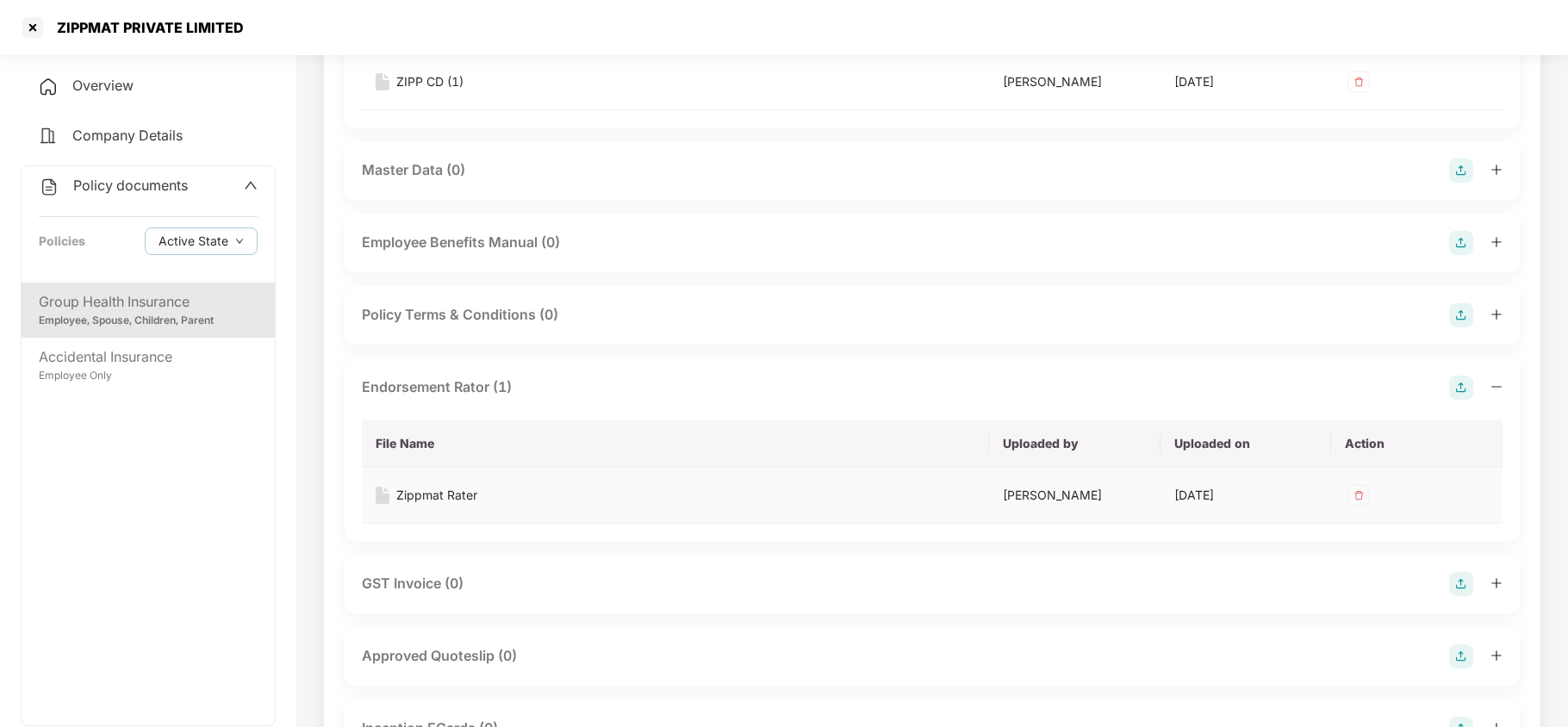
drag, startPoint x: 446, startPoint y: 499, endPoint x: 583, endPoint y: 459, distance: 142.7
click at [448, 500] on div "Zippmat Rater" at bounding box center [437, 495] width 81 height 19
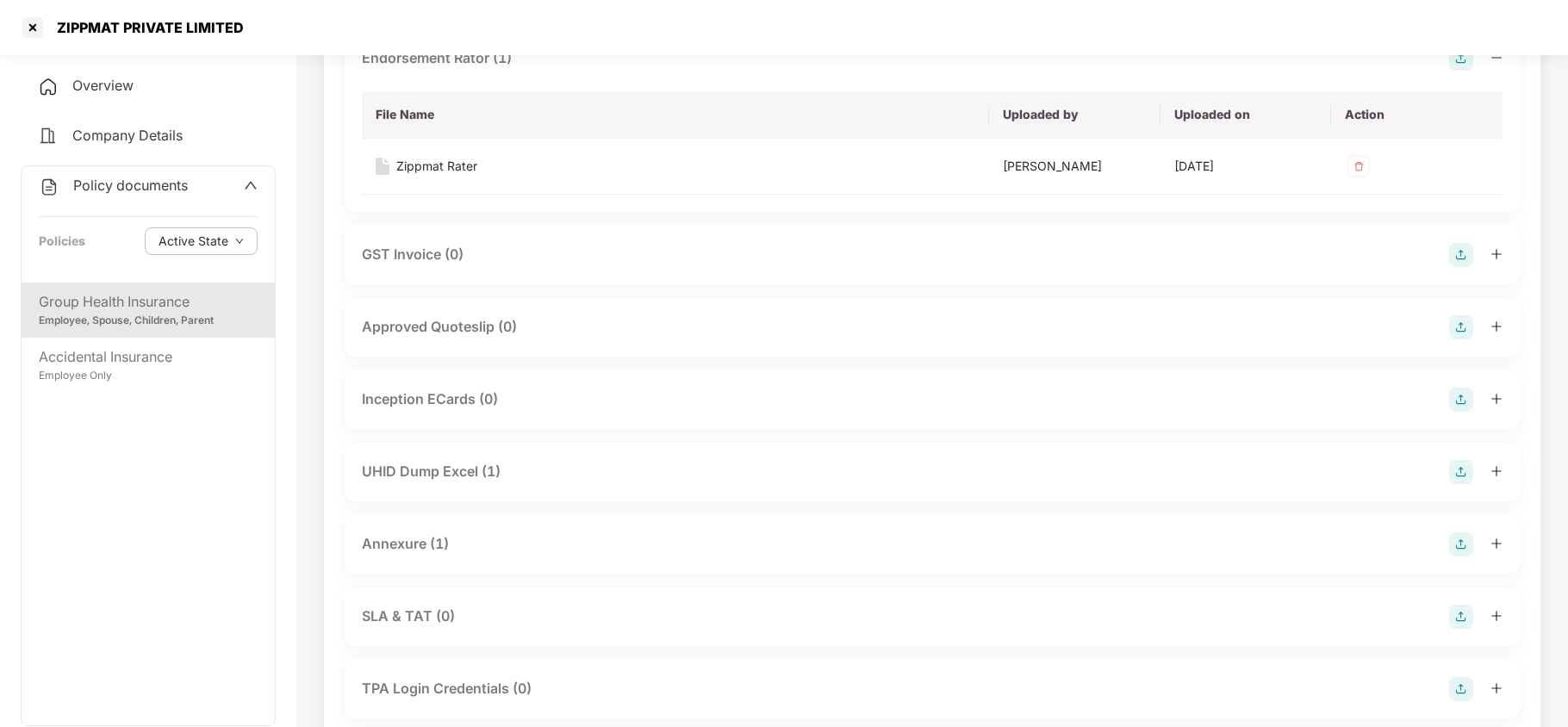
scroll to position [919, 0]
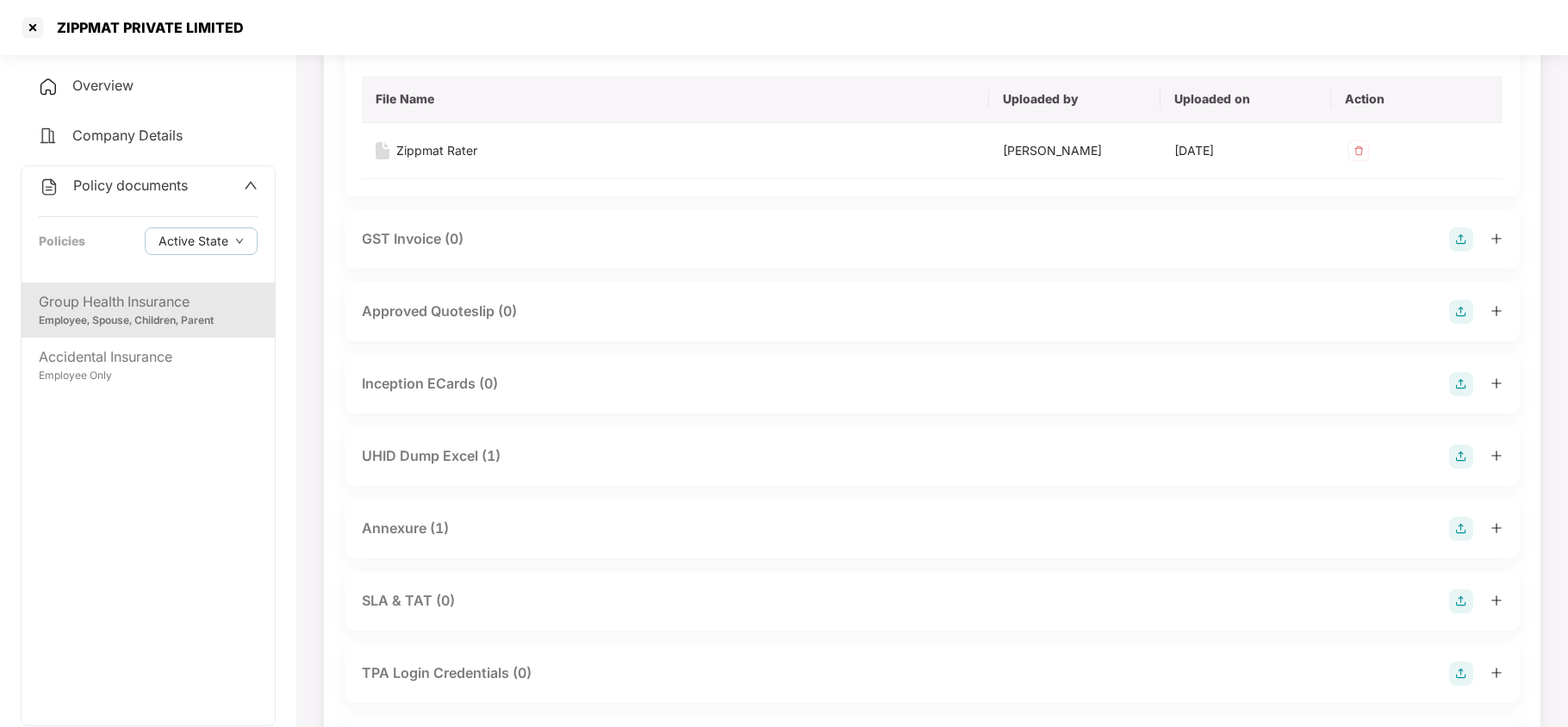
click at [449, 462] on div "UHID Dump Excel (1)" at bounding box center [431, 457] width 138 height 22
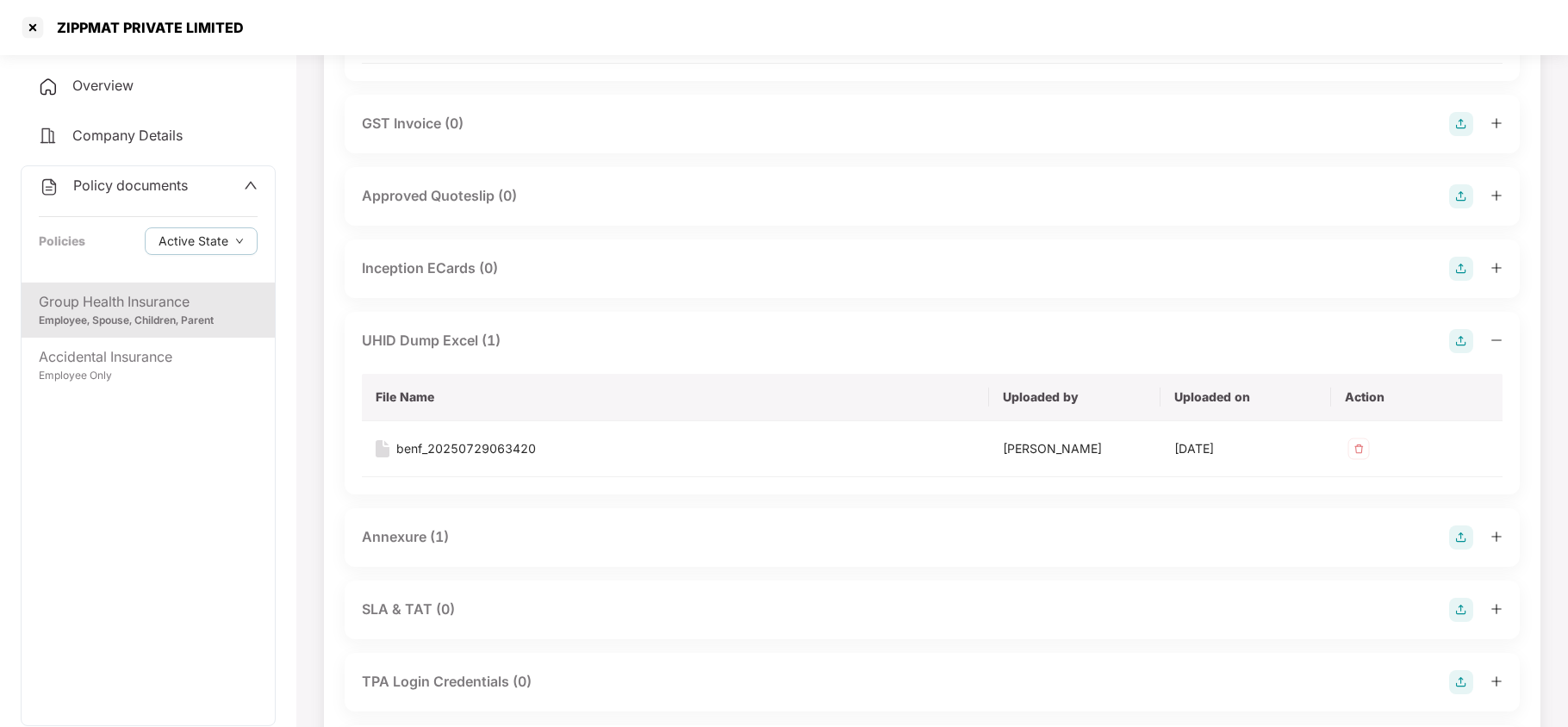
click at [424, 531] on div "Annexure (1)" at bounding box center [405, 537] width 87 height 22
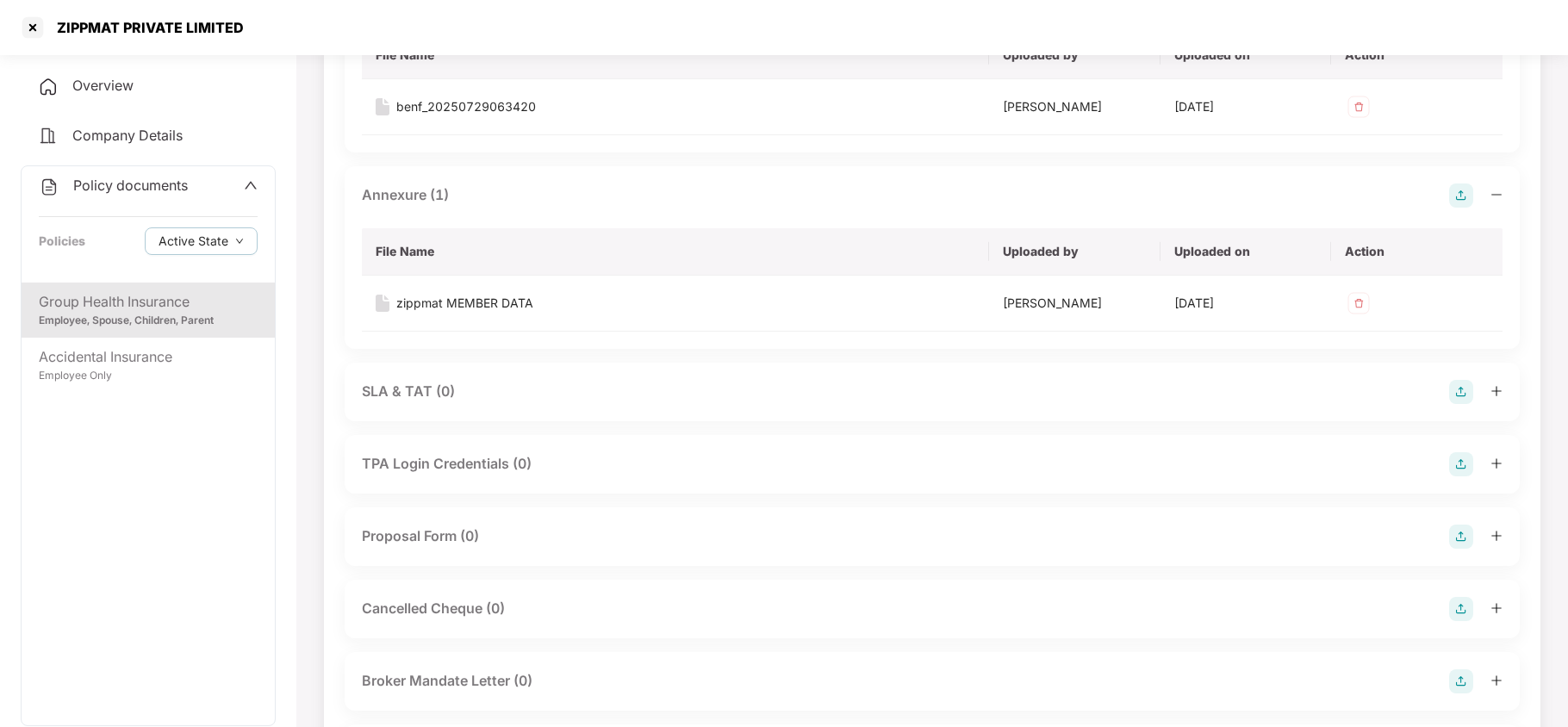
scroll to position [1379, 0]
click at [492, 305] on div "zippmat MEMBER DATA" at bounding box center [465, 301] width 137 height 19
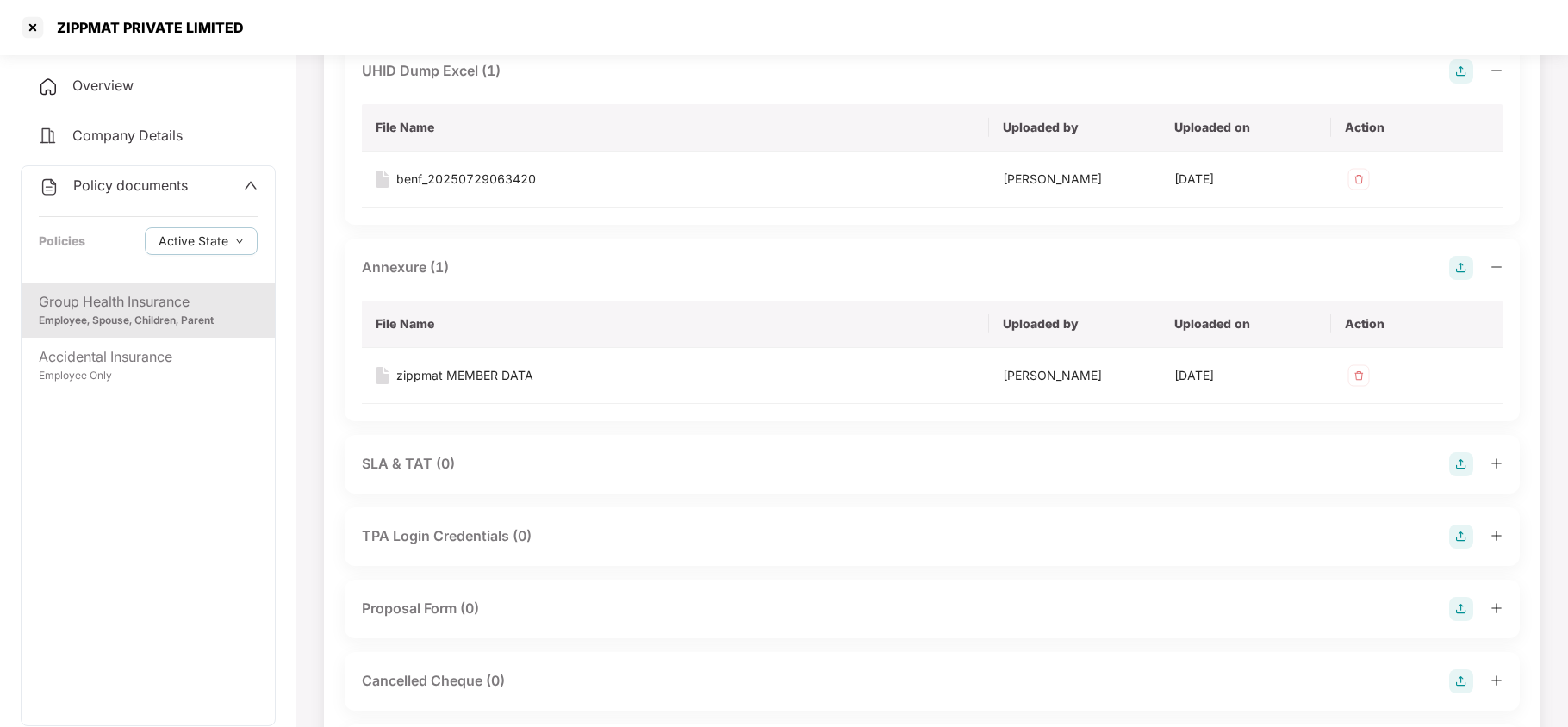
scroll to position [1263, 0]
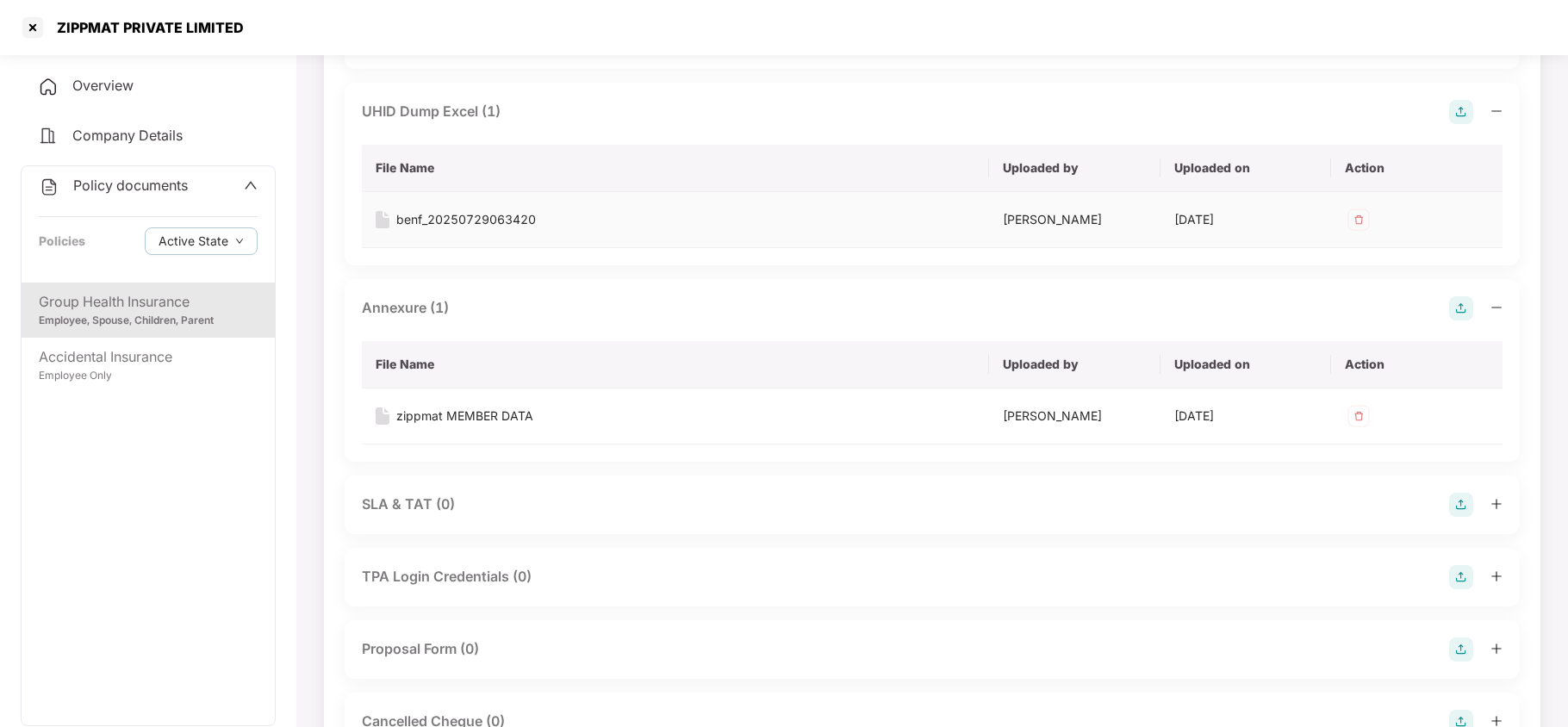
click at [501, 221] on div "benf_20250729063420" at bounding box center [466, 220] width 139 height 19
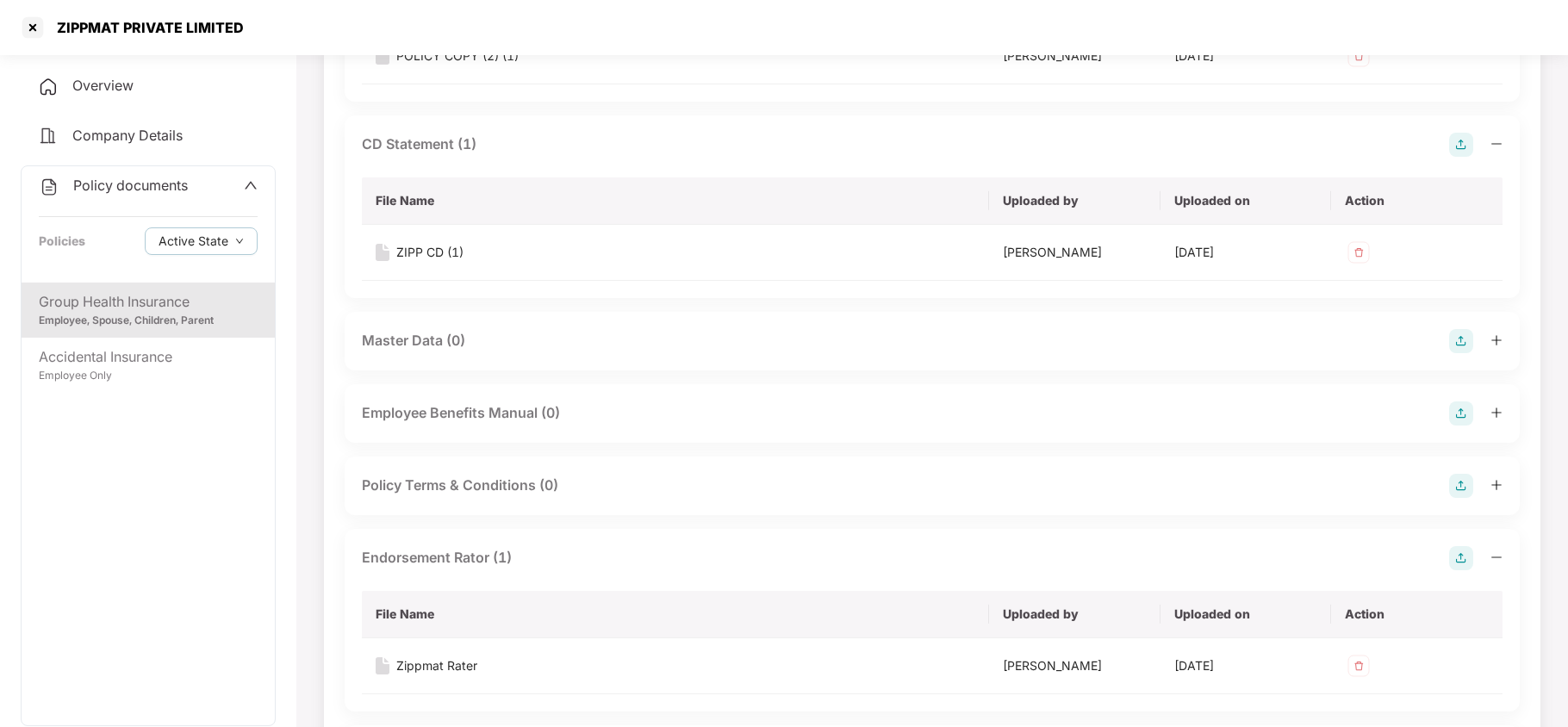
scroll to position [115, 0]
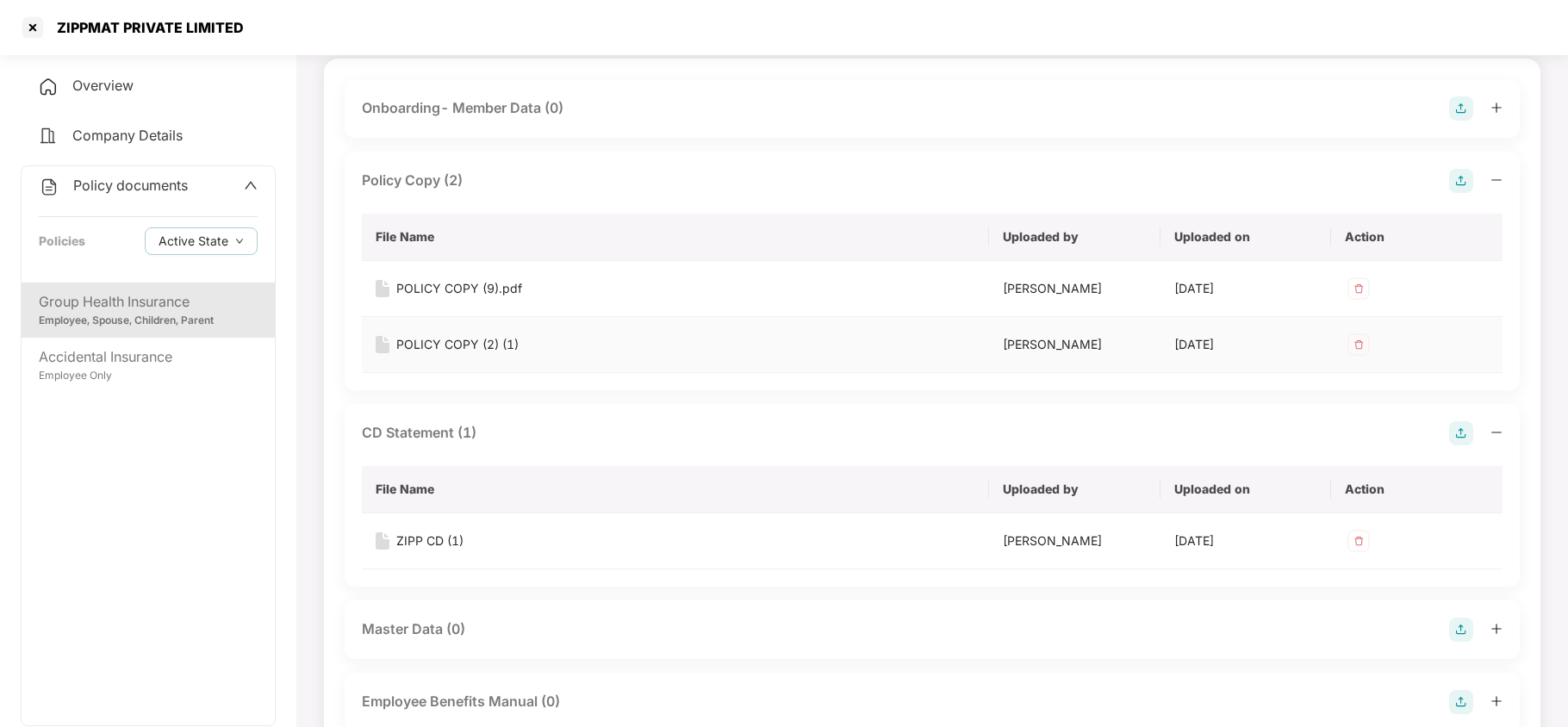
click at [477, 338] on div "POLICY COPY (2) (1)" at bounding box center [458, 344] width 123 height 19
click at [1350, 280] on img at bounding box center [1358, 289] width 28 height 28
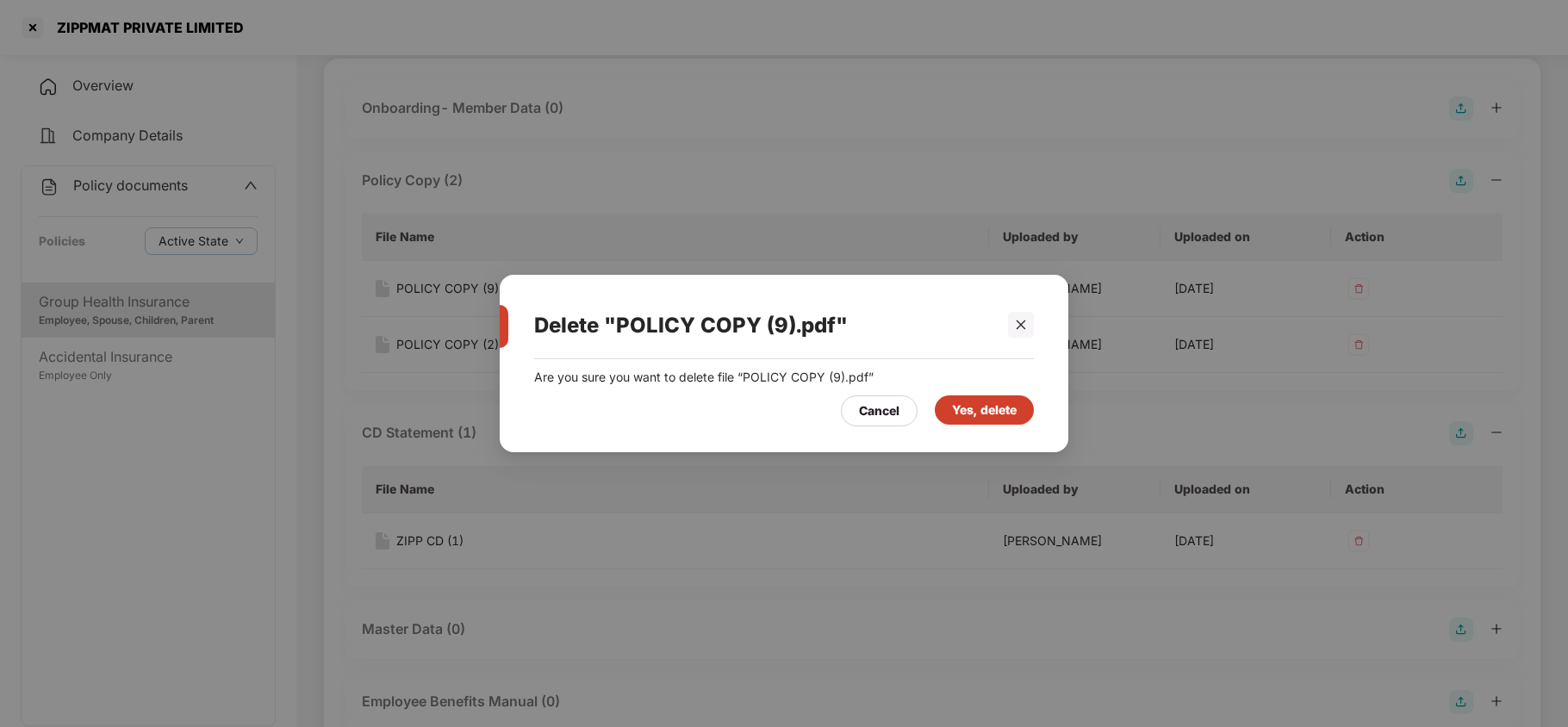
click at [960, 405] on div "Yes, delete" at bounding box center [984, 409] width 64 height 19
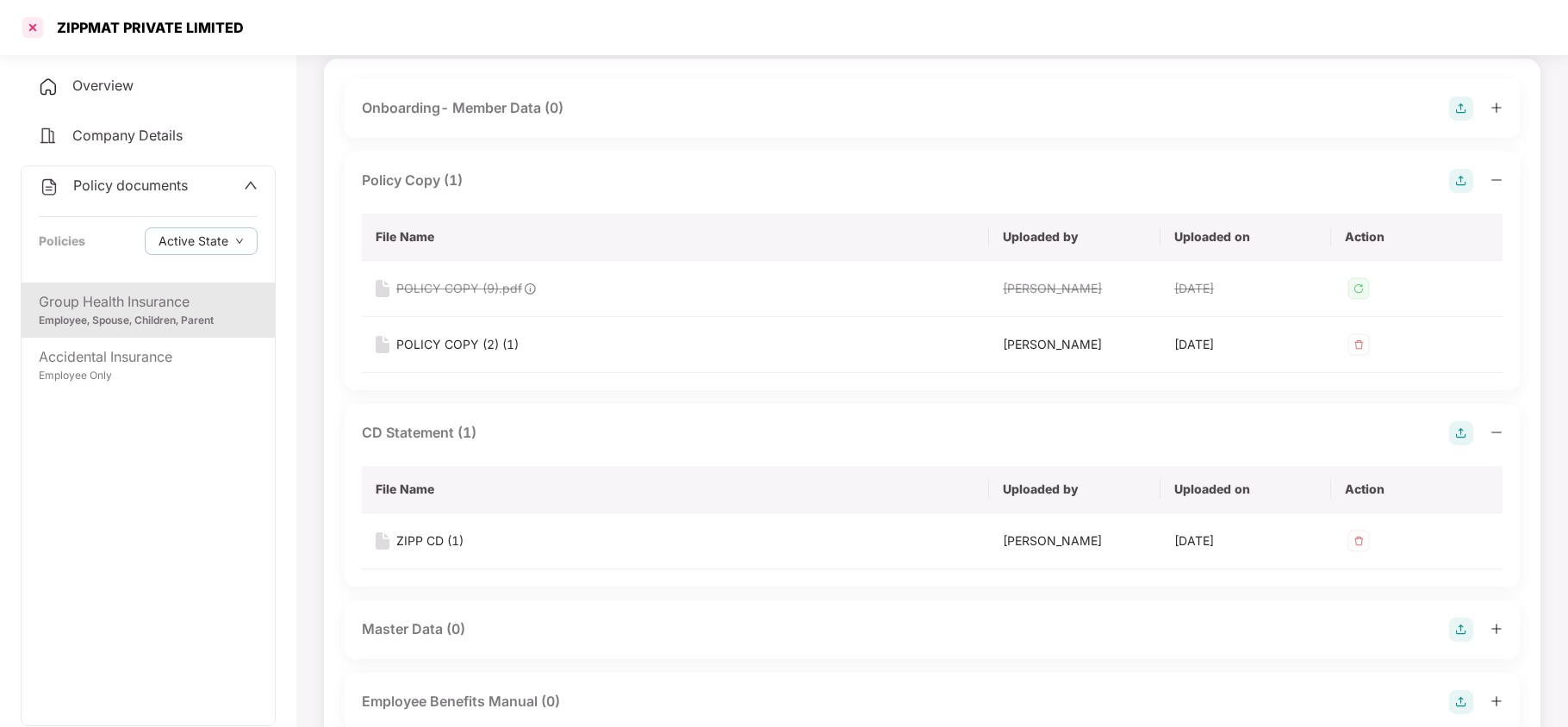
click at [32, 29] on div at bounding box center [33, 28] width 28 height 28
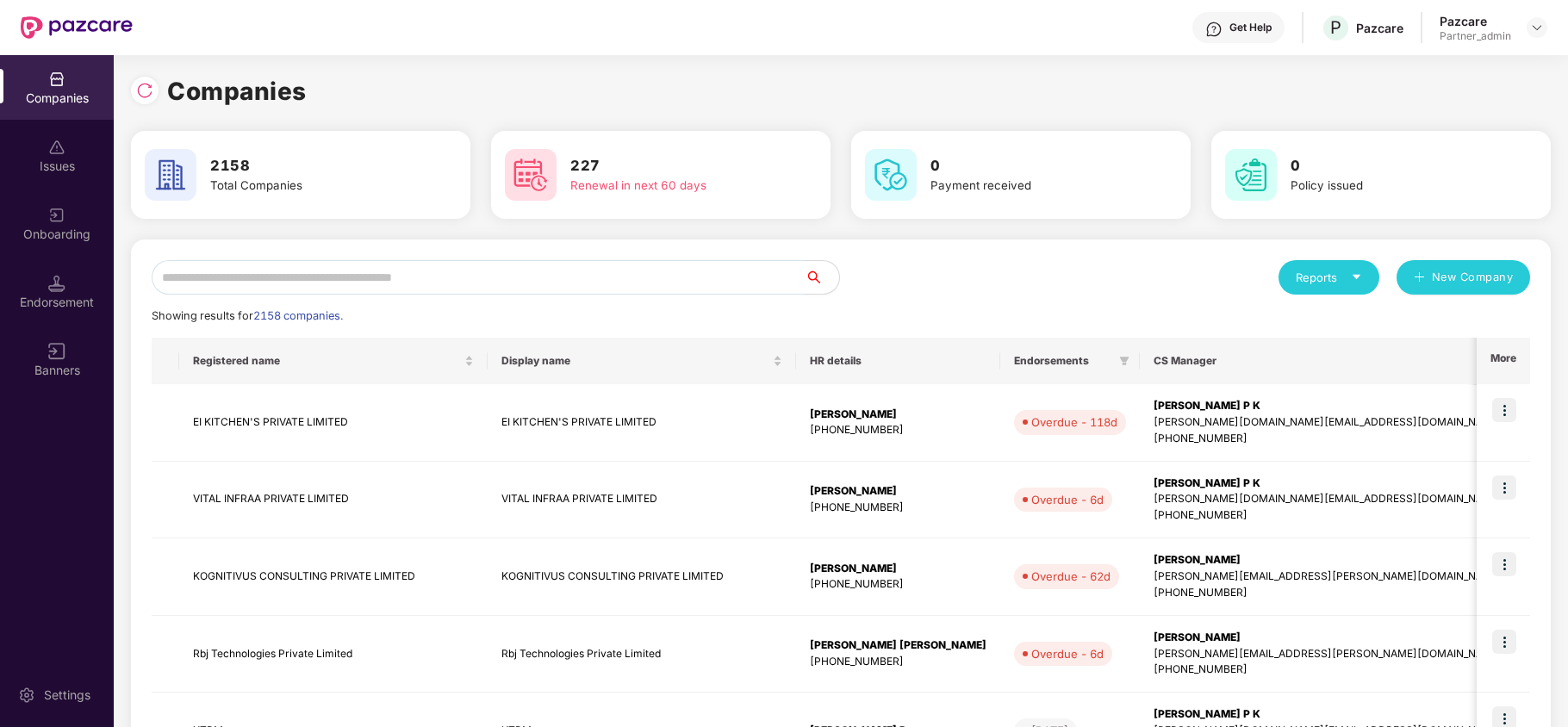
scroll to position [0, 0]
click at [1348, 277] on div "Reports" at bounding box center [1329, 277] width 66 height 17
click at [1329, 327] on div "Companies" at bounding box center [1321, 322] width 63 height 19
